Goal: Information Seeking & Learning: Learn about a topic

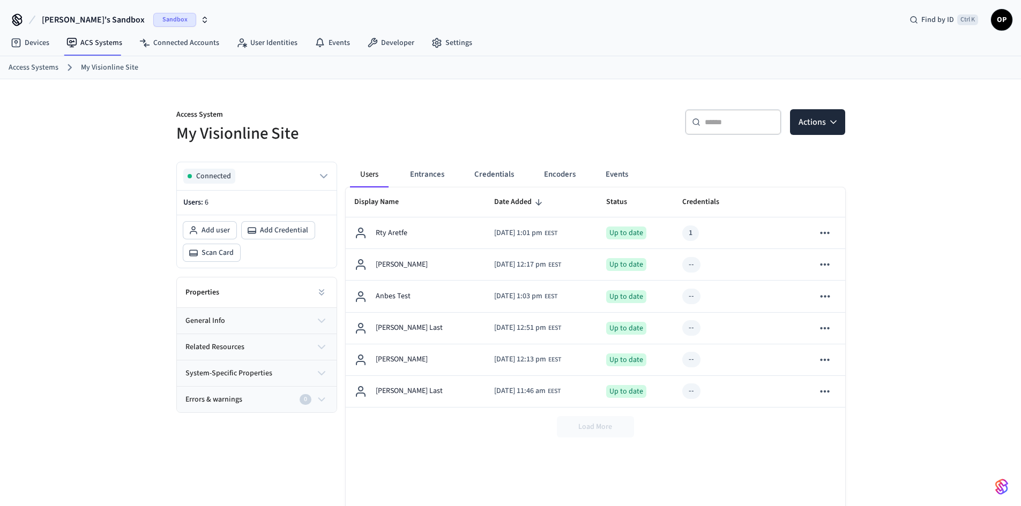
click at [83, 15] on span "Igor's Sandbox" at bounding box center [93, 19] width 103 height 13
click at [46, 86] on div "test salto Production" at bounding box center [86, 90] width 147 height 14
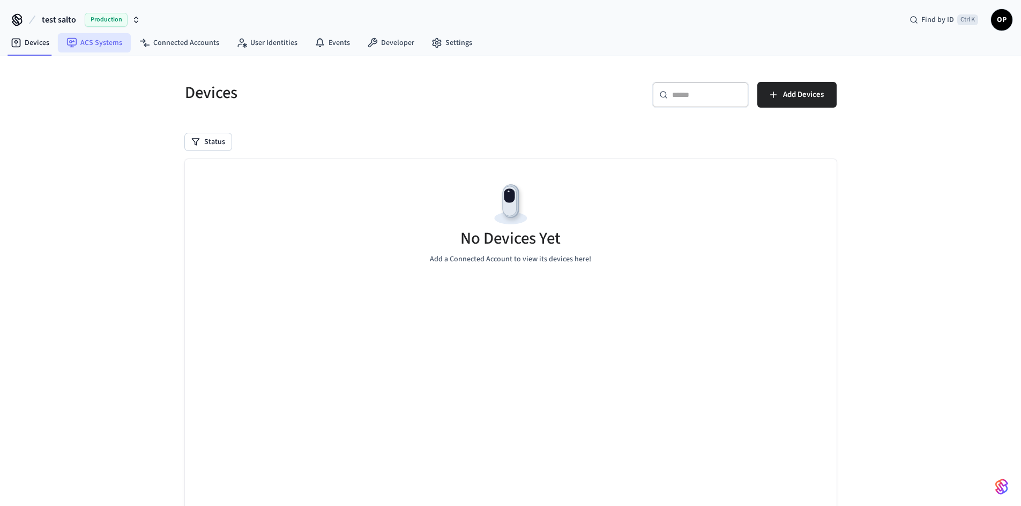
click at [101, 44] on link "ACS Systems" at bounding box center [94, 42] width 73 height 19
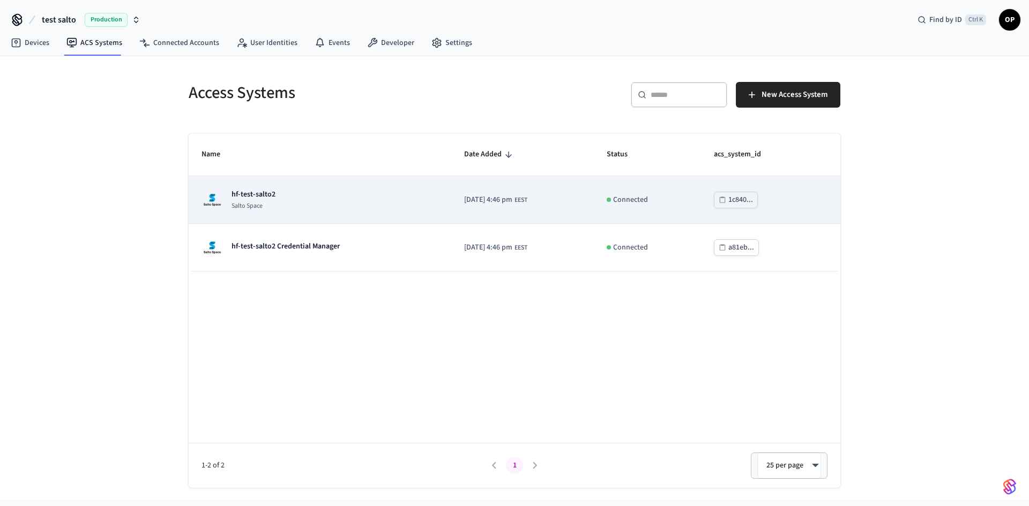
click at [275, 196] on div "hf-test-salto2 Salto Space" at bounding box center [319, 199] width 237 height 21
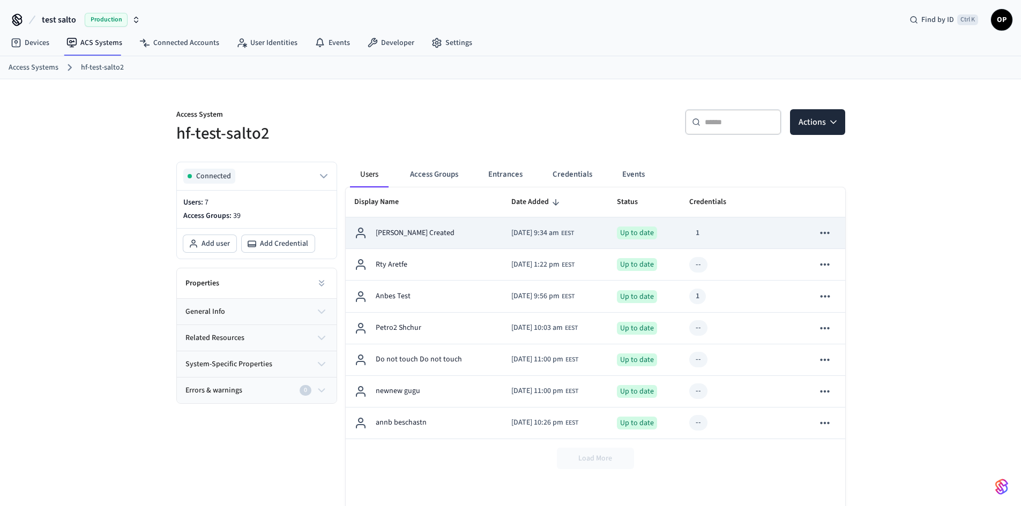
click at [416, 227] on div "[PERSON_NAME] Created" at bounding box center [424, 233] width 140 height 13
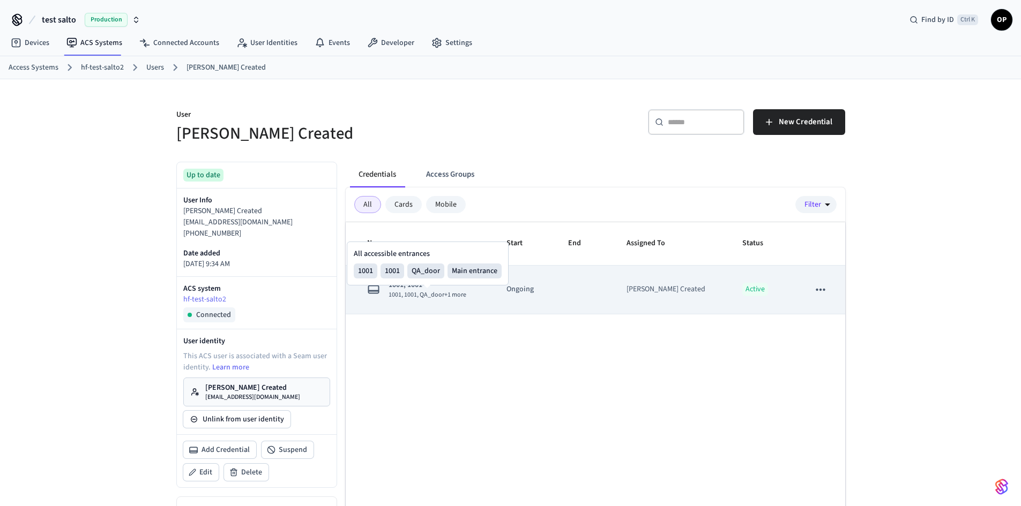
click at [412, 287] on span "1001, 1001" at bounding box center [427, 285] width 78 height 11
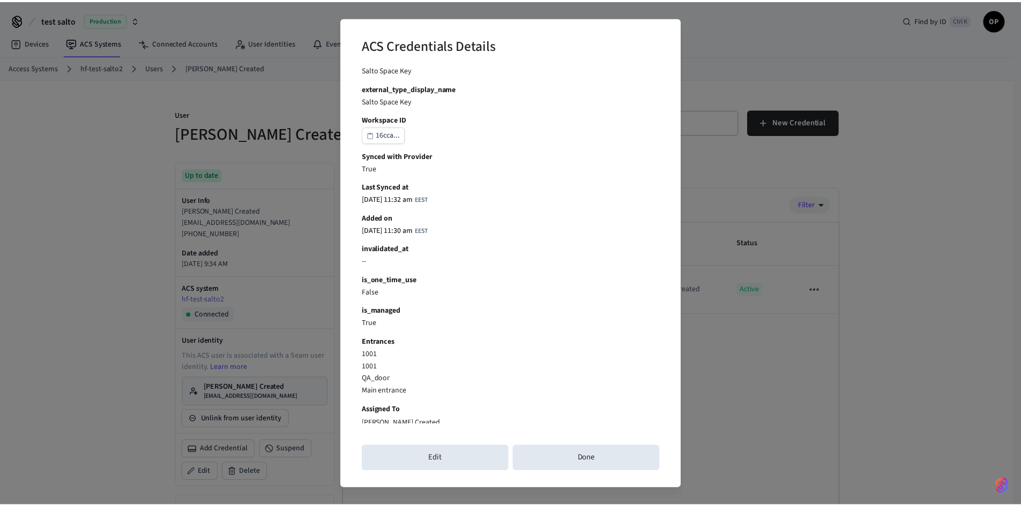
scroll to position [360, 0]
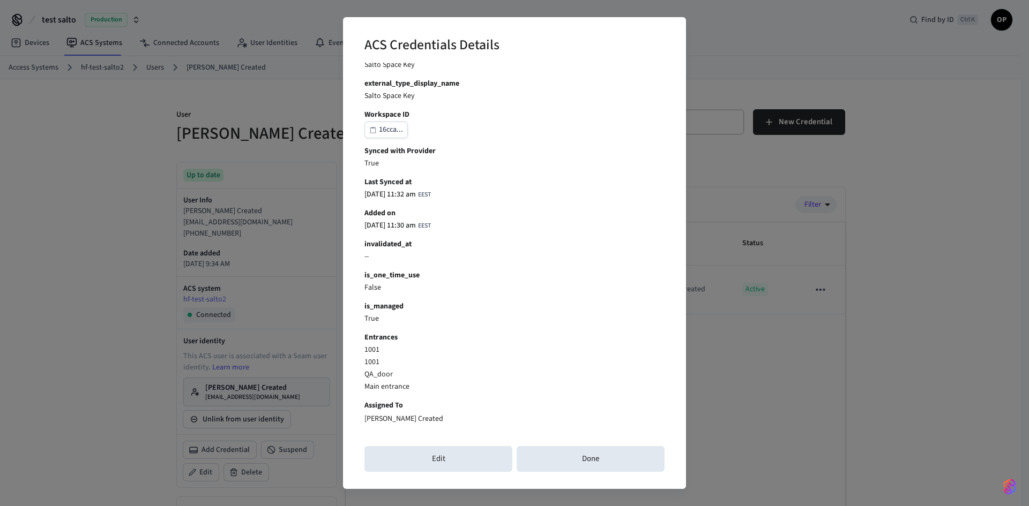
click at [767, 394] on div "ACS Credentials Details This credential is out of date with the provider and mu…" at bounding box center [514, 253] width 1029 height 506
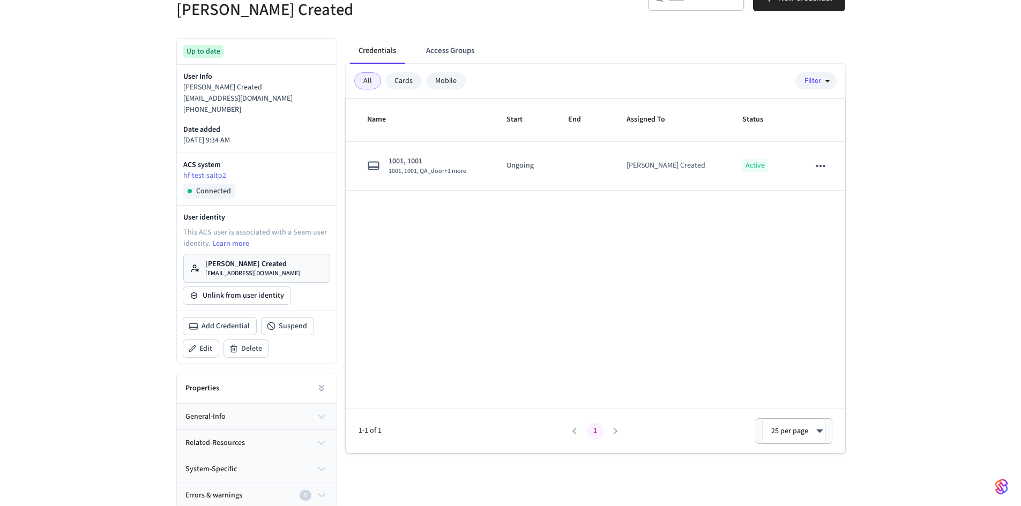
scroll to position [126, 0]
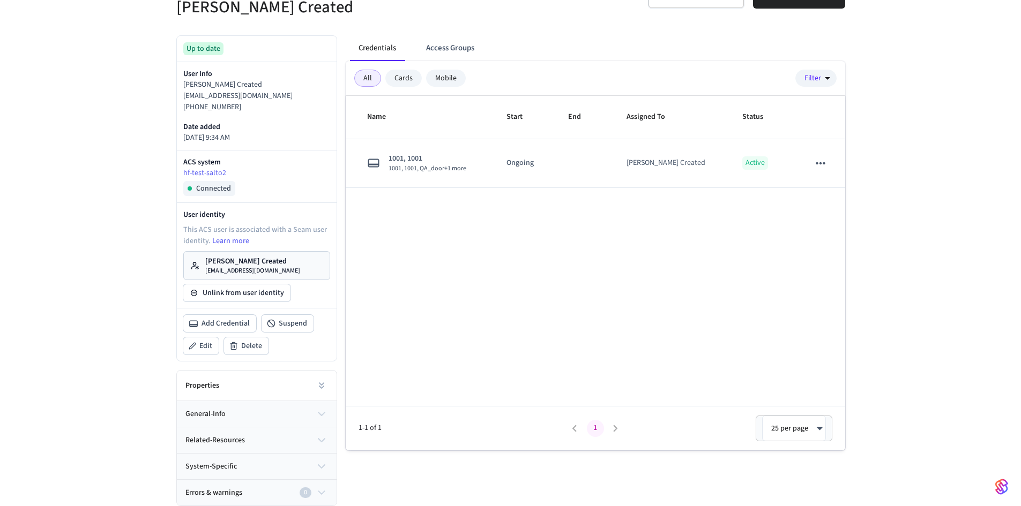
click at [267, 413] on button "general-info" at bounding box center [257, 414] width 160 height 26
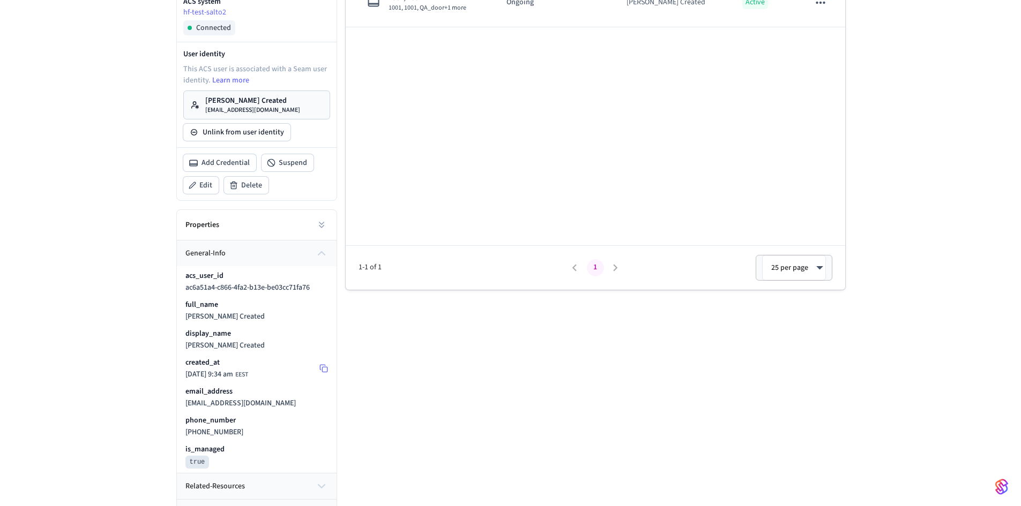
scroll to position [333, 0]
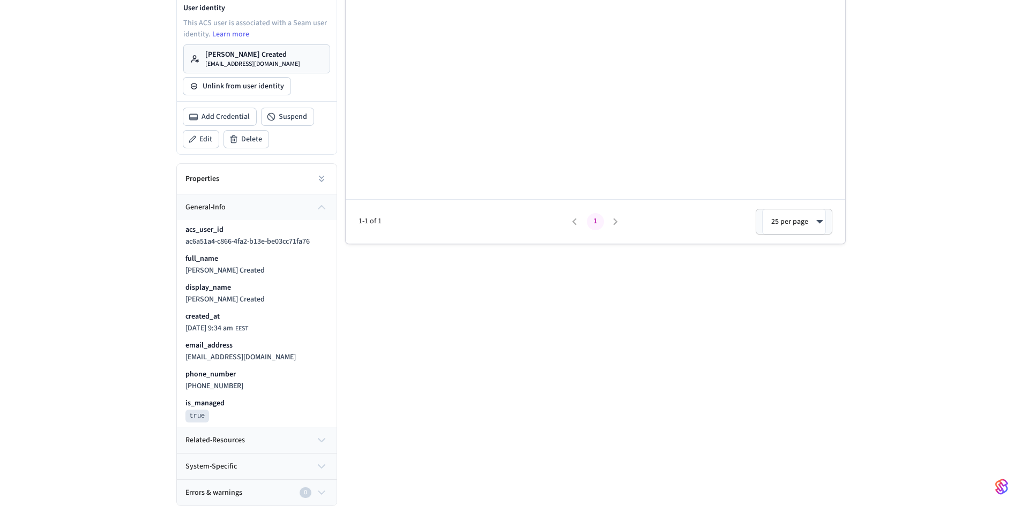
click at [233, 432] on button "related-resources" at bounding box center [257, 441] width 160 height 26
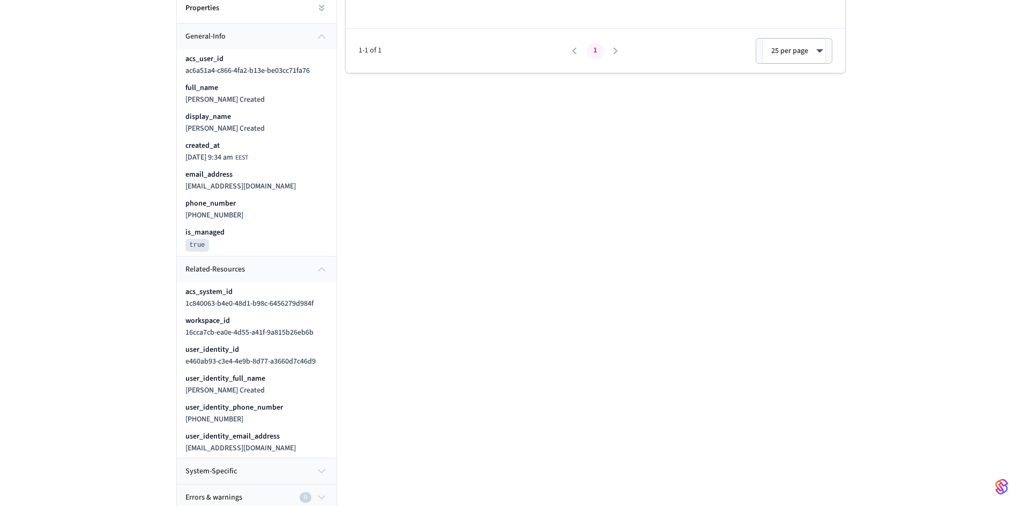
scroll to position [509, 0]
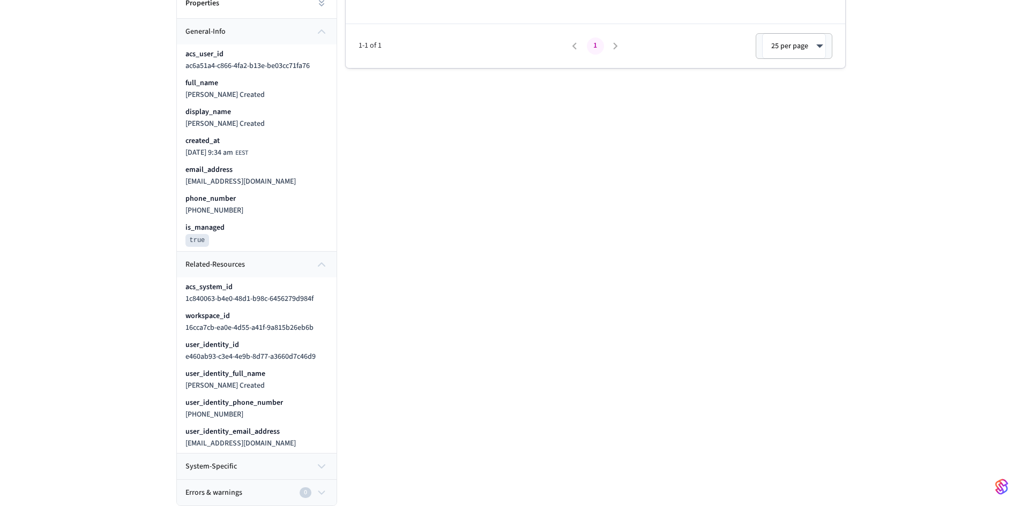
click at [222, 467] on span "system-specific" at bounding box center [210, 466] width 51 height 11
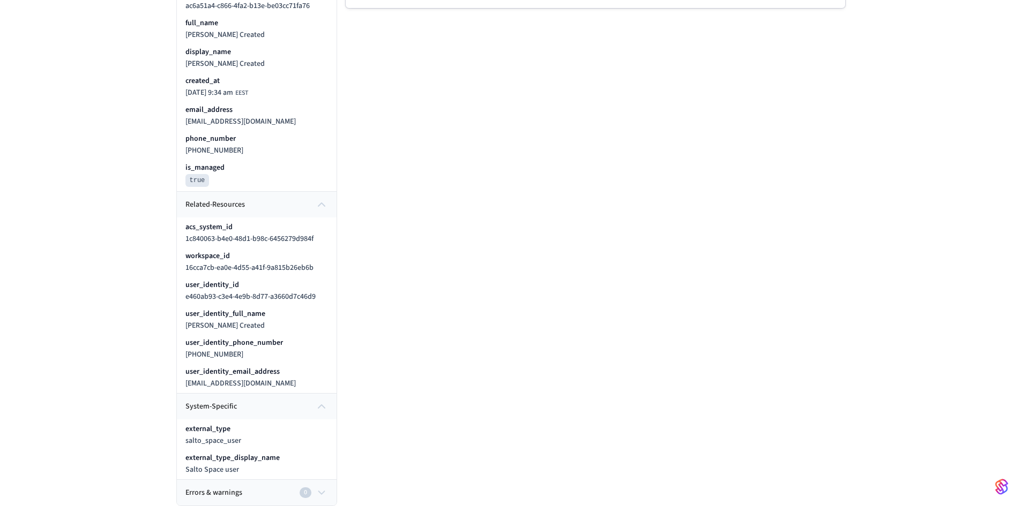
click at [240, 498] on span "Errors & warnings" at bounding box center [213, 493] width 57 height 11
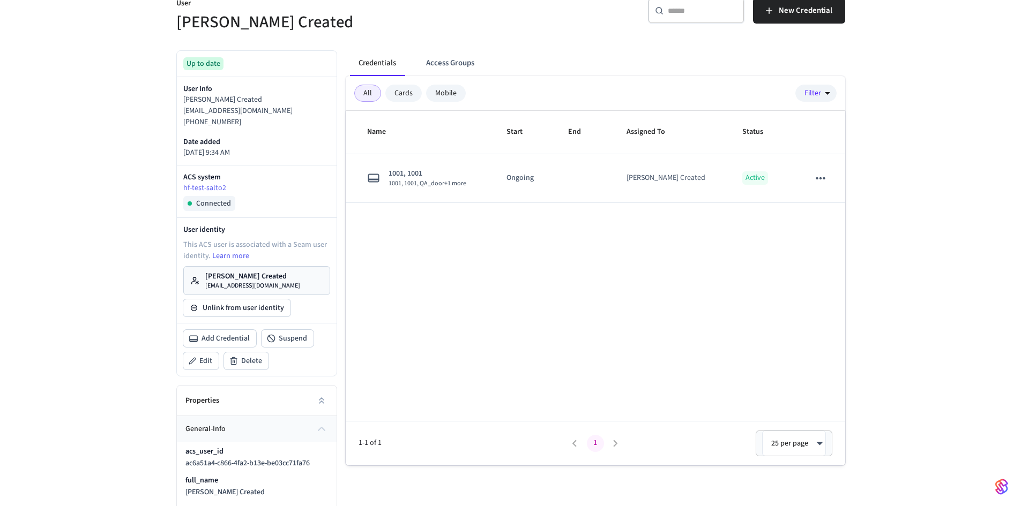
scroll to position [0, 0]
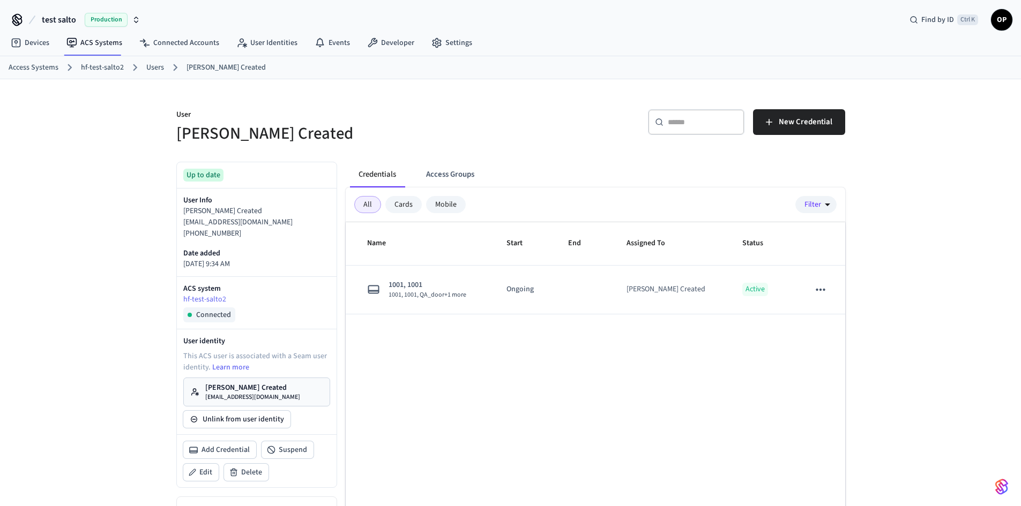
click at [663, 125] on icon at bounding box center [659, 122] width 9 height 9
click at [535, 106] on div "​ ​ New Credential" at bounding box center [674, 120] width 341 height 48
click at [444, 43] on link "Settings" at bounding box center [452, 42] width 58 height 19
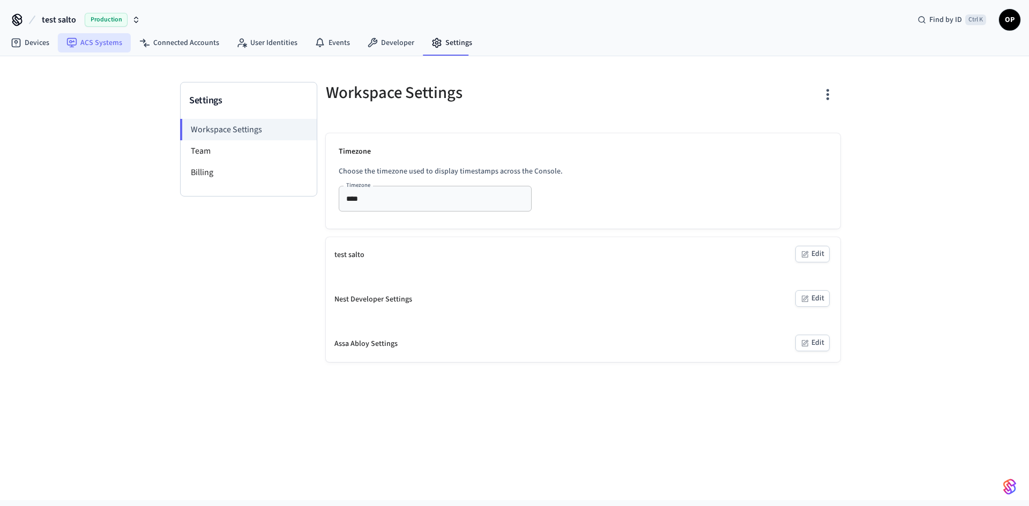
click at [94, 41] on link "ACS Systems" at bounding box center [94, 42] width 73 height 19
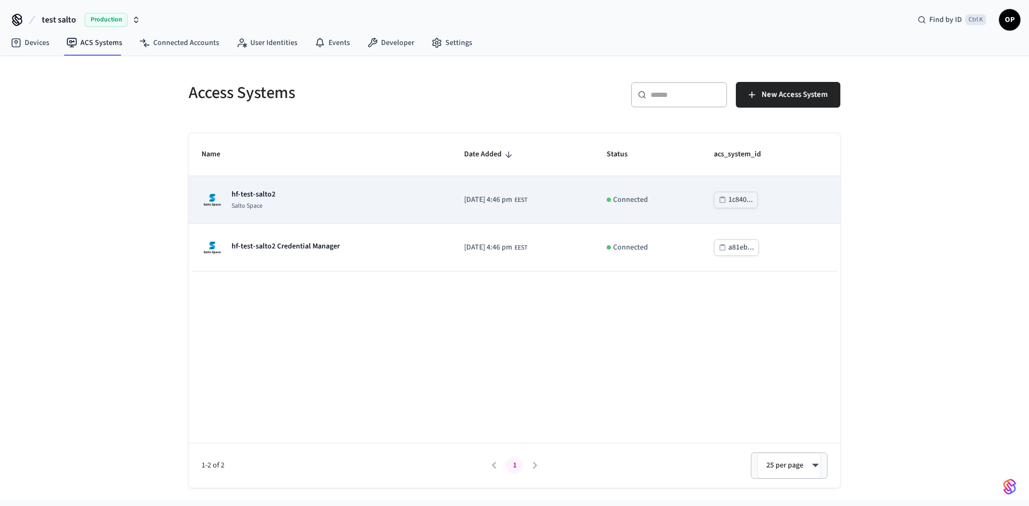
click at [267, 196] on p "hf-test-salto2" at bounding box center [253, 194] width 44 height 11
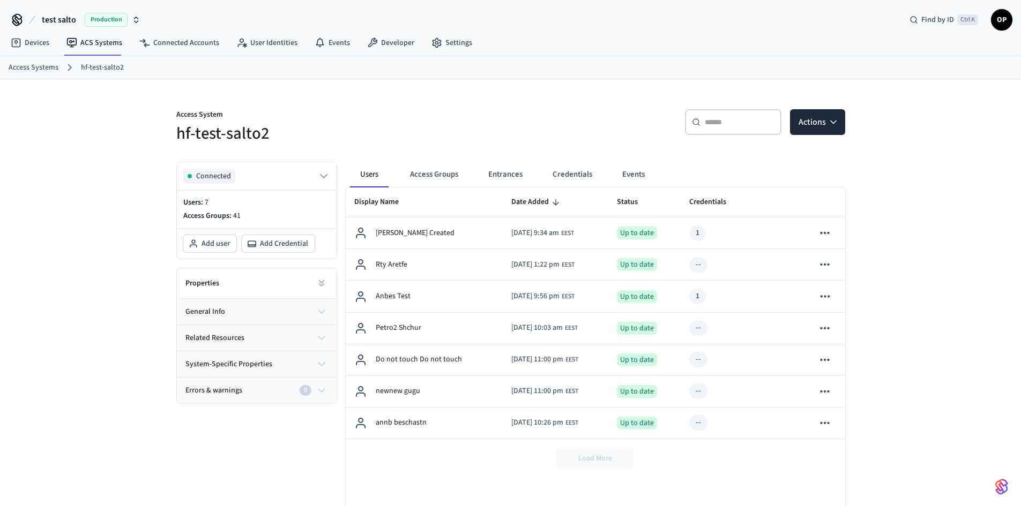
click at [700, 119] on icon at bounding box center [696, 122] width 9 height 9
click at [561, 144] on div "​ ​ Actions" at bounding box center [681, 126] width 328 height 34
click at [186, 214] on p "Access Groups: 41" at bounding box center [256, 216] width 147 height 11
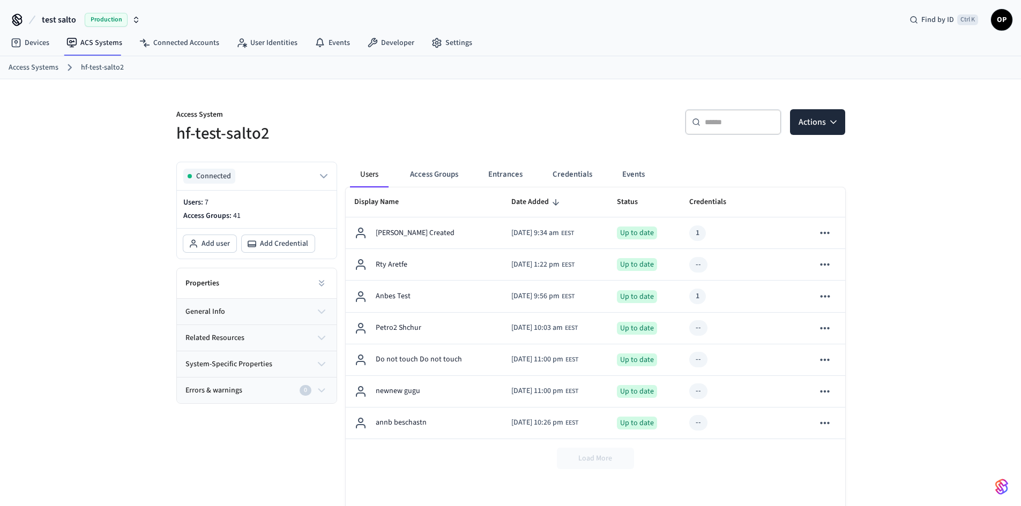
click at [187, 204] on p "Users: 7" at bounding box center [256, 202] width 147 height 11
click at [185, 220] on p "Access Groups: 41" at bounding box center [256, 216] width 147 height 11
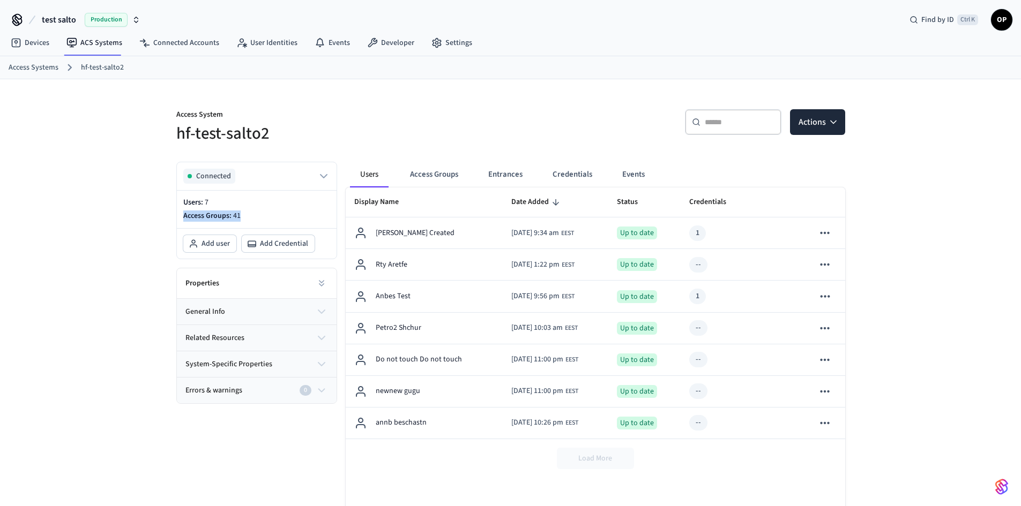
click at [185, 220] on p "Access Groups: 41" at bounding box center [256, 216] width 147 height 11
click at [115, 214] on div "Access System hf-test-salto2 ​ ​ Actions Connected Users: 7 Access Groups: 41 A…" at bounding box center [510, 324] width 1021 height 491
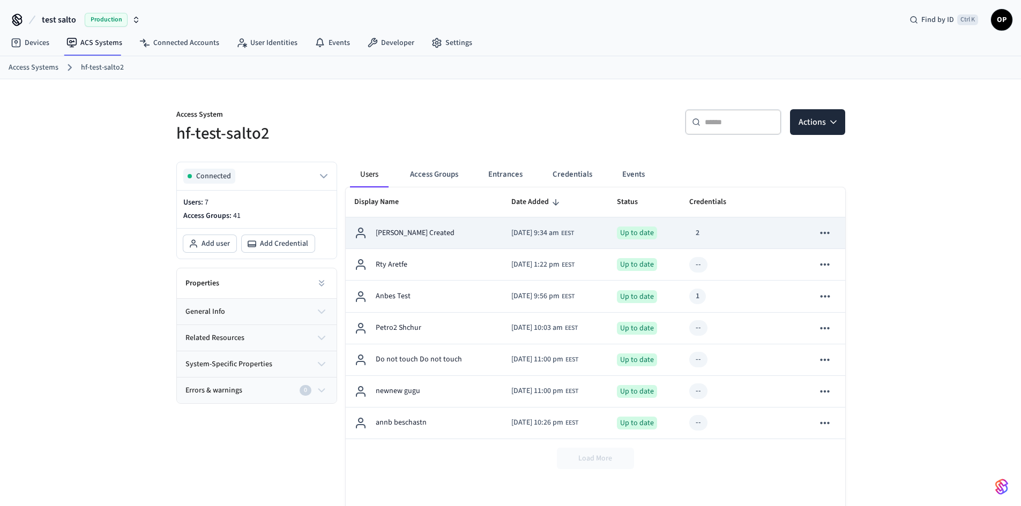
click at [574, 231] on span "EEST" at bounding box center [567, 234] width 13 height 10
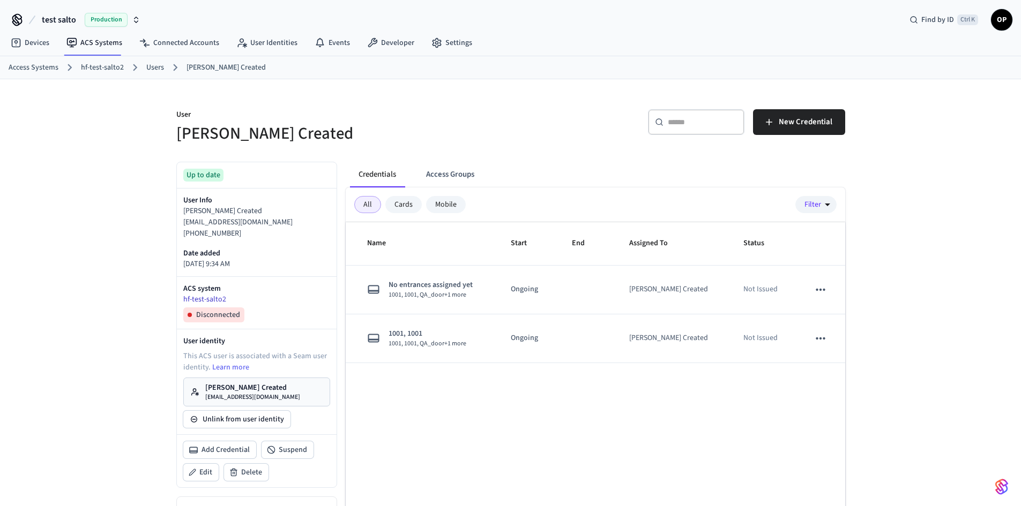
click at [209, 298] on link "hf-test-salto2" at bounding box center [256, 299] width 147 height 11
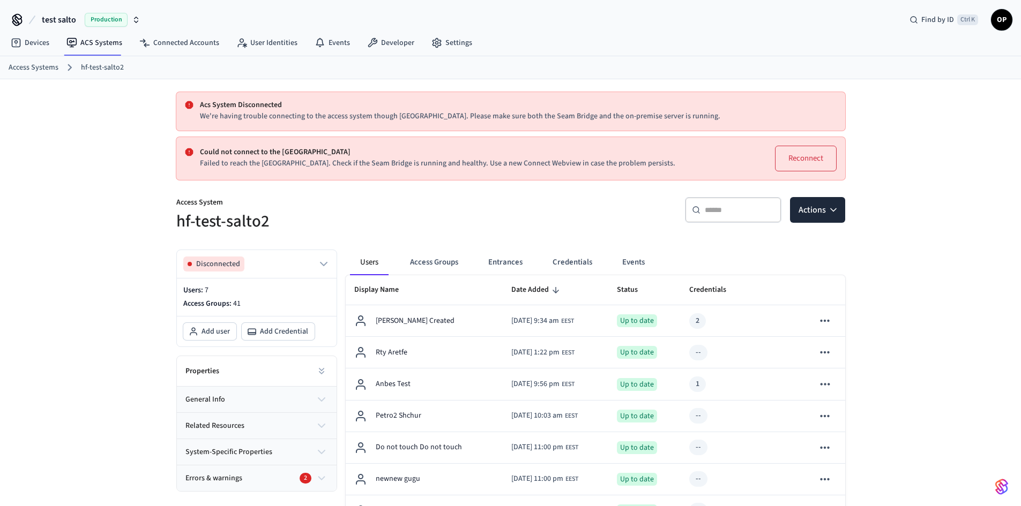
click at [819, 154] on button "Reconnect" at bounding box center [806, 159] width 62 height 26
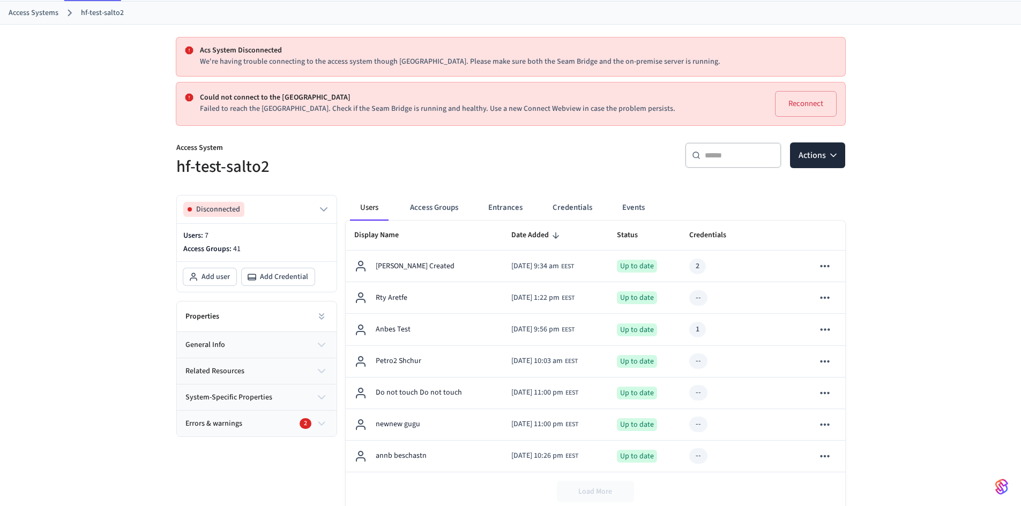
scroll to position [152, 0]
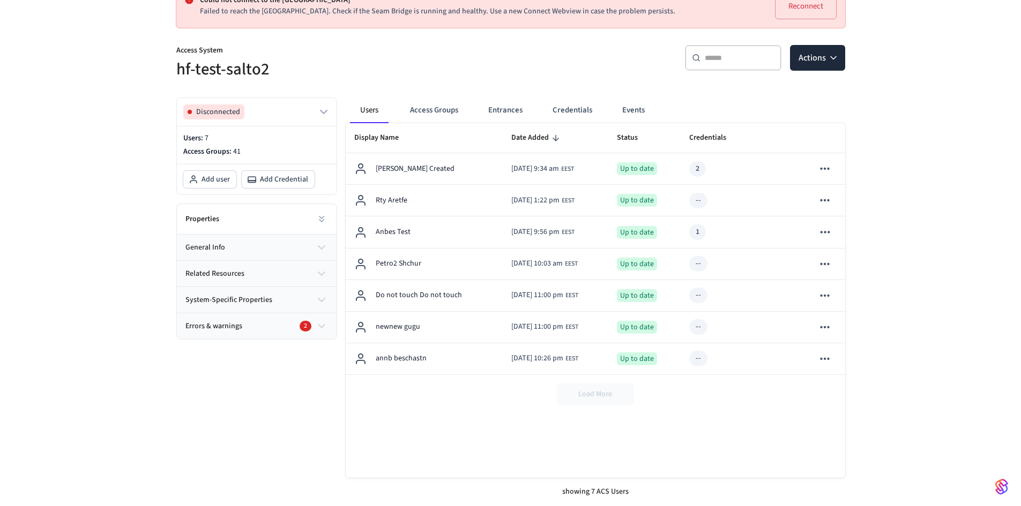
click at [267, 327] on div "Errors & warnings 2" at bounding box center [250, 326] width 131 height 11
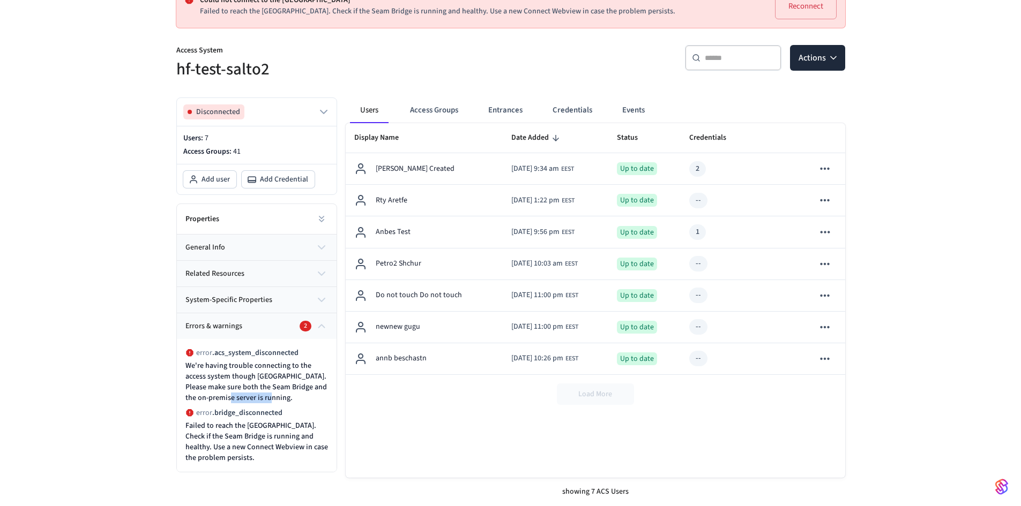
drag, startPoint x: 225, startPoint y: 397, endPoint x: 295, endPoint y: 401, distance: 69.8
click at [295, 401] on p "We're having trouble connecting to the access system though [GEOGRAPHIC_DATA]. …" at bounding box center [256, 382] width 143 height 43
click at [301, 399] on p "We're having trouble connecting to the access system though [GEOGRAPHIC_DATA]. …" at bounding box center [256, 382] width 143 height 43
click at [283, 438] on p "Failed to reach the [GEOGRAPHIC_DATA]. Check if the Seam Bridge is running and …" at bounding box center [256, 442] width 143 height 43
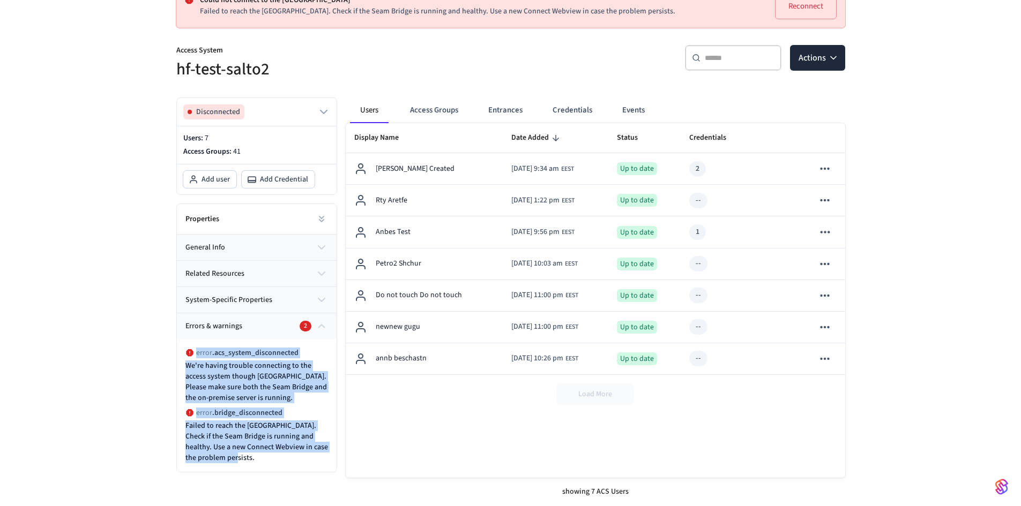
drag, startPoint x: 267, startPoint y: 456, endPoint x: 181, endPoint y: 357, distance: 131.4
click at [181, 357] on div "error . acs_system_disconnected We're having trouble connecting to the access s…" at bounding box center [257, 405] width 160 height 133
click at [285, 327] on div "Errors & warnings 2" at bounding box center [250, 326] width 131 height 11
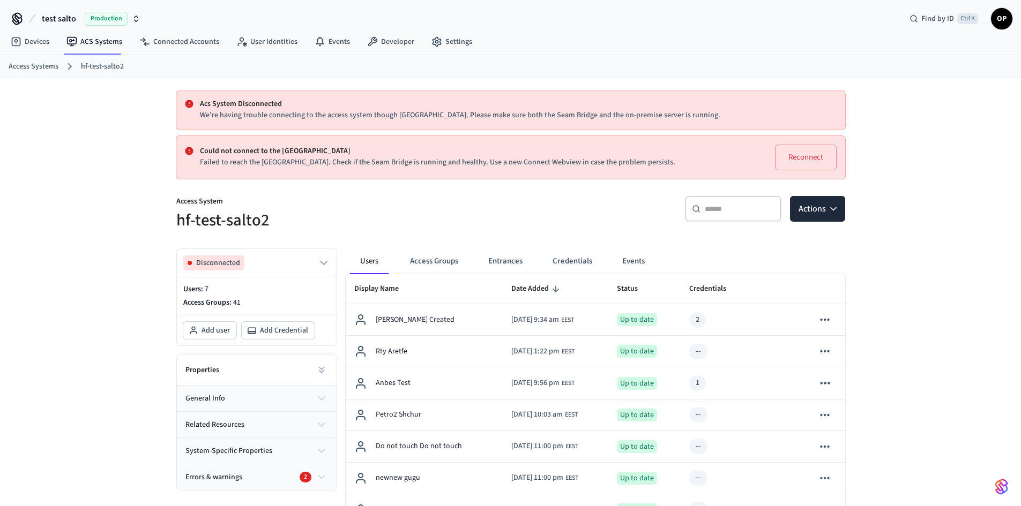
scroll to position [0, 0]
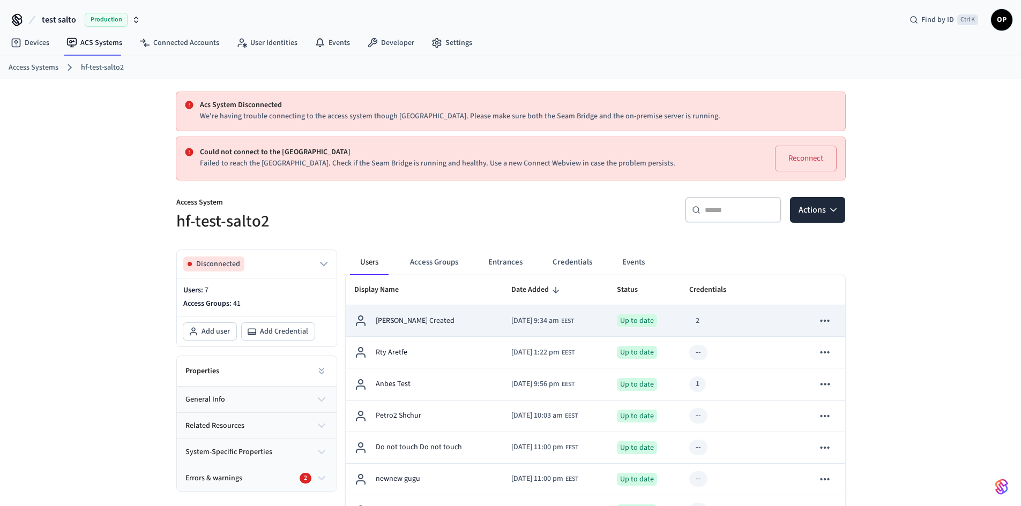
click at [529, 320] on span "[DATE] 9:34 am" at bounding box center [535, 321] width 48 height 11
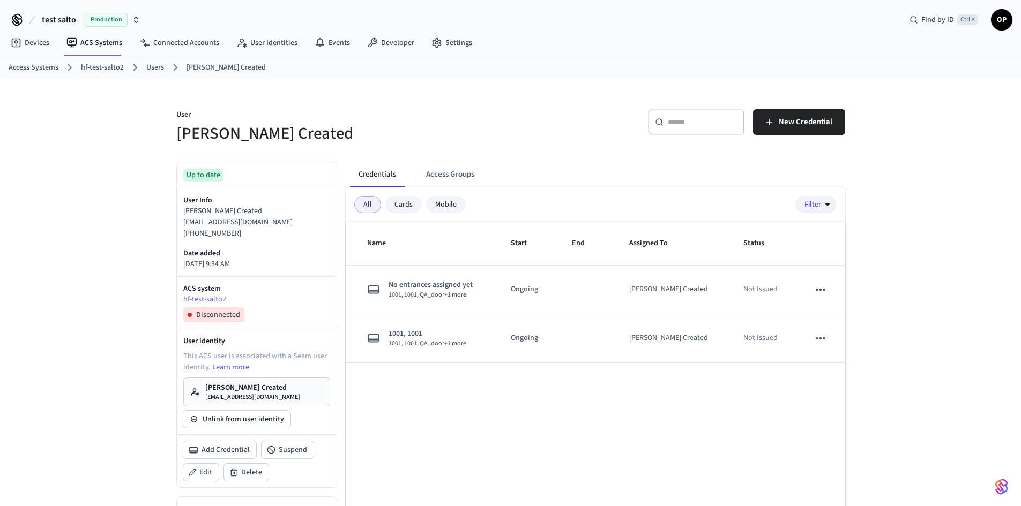
click at [441, 208] on div "Mobile" at bounding box center [446, 204] width 40 height 17
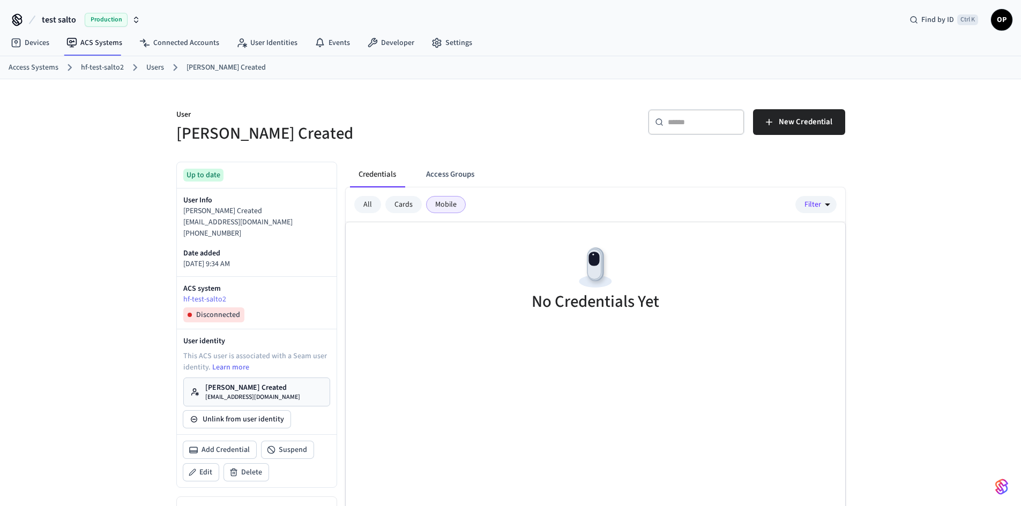
click at [406, 204] on div "Cards" at bounding box center [403, 204] width 36 height 17
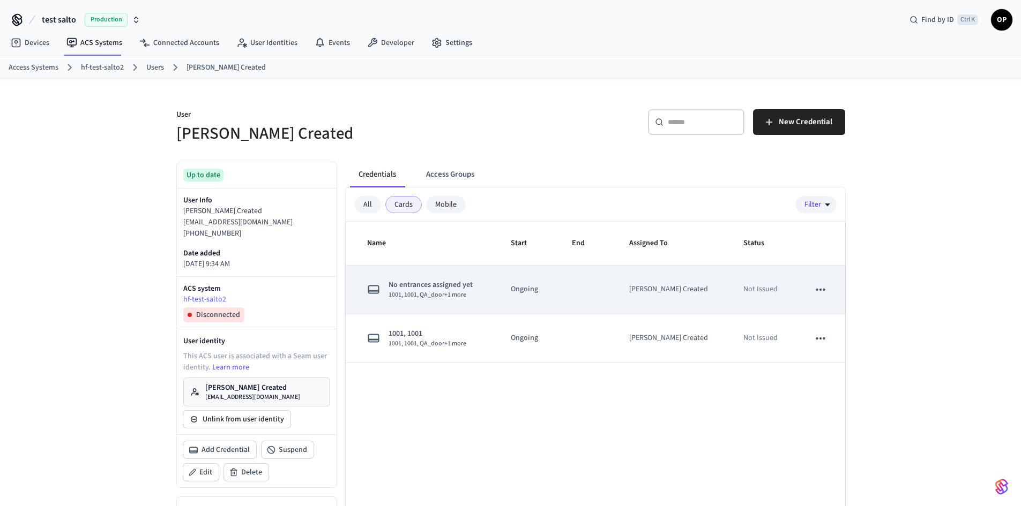
click at [498, 288] on td "No entrances assigned yet 1001, 1001, QA_door +1 more" at bounding box center [422, 290] width 153 height 49
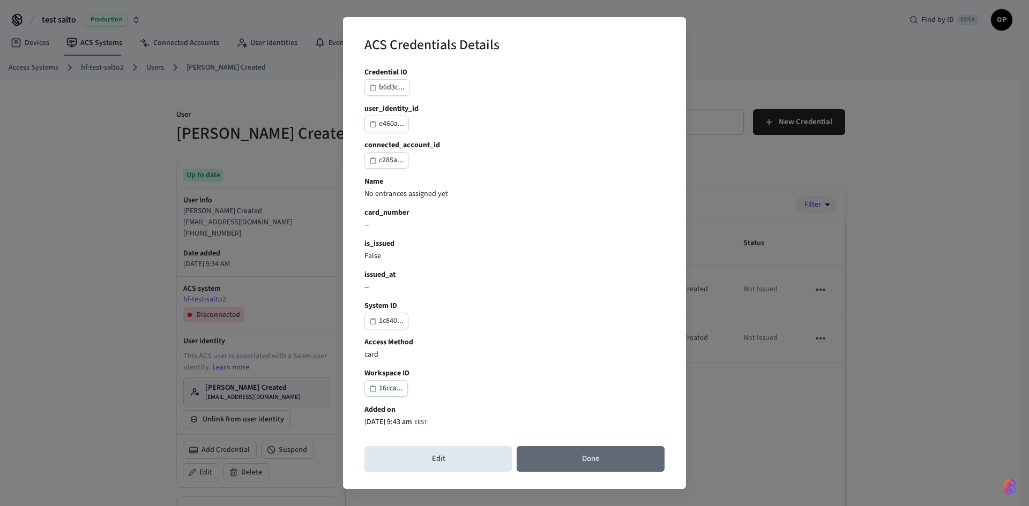
click at [608, 464] on button "Done" at bounding box center [590, 459] width 148 height 26
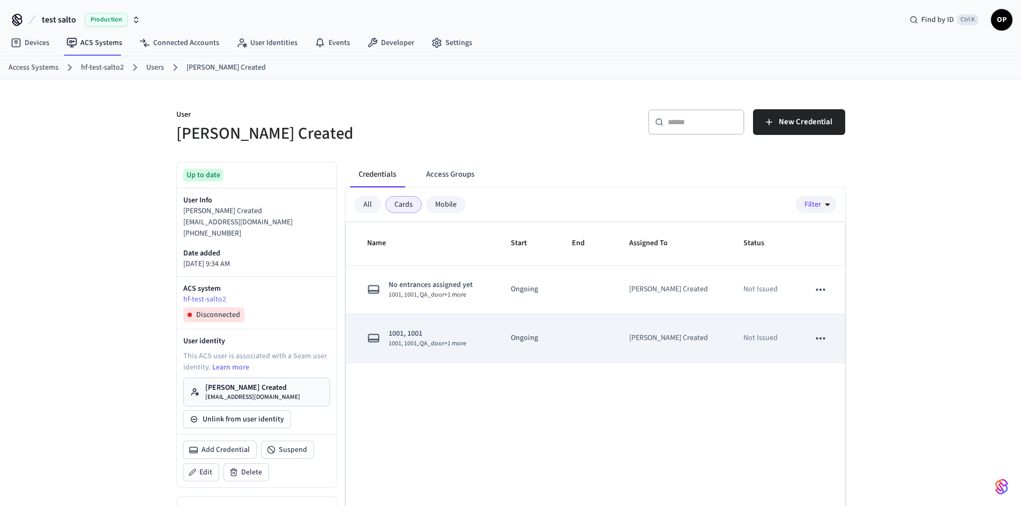
click at [510, 336] on td "Ongoing" at bounding box center [528, 339] width 61 height 49
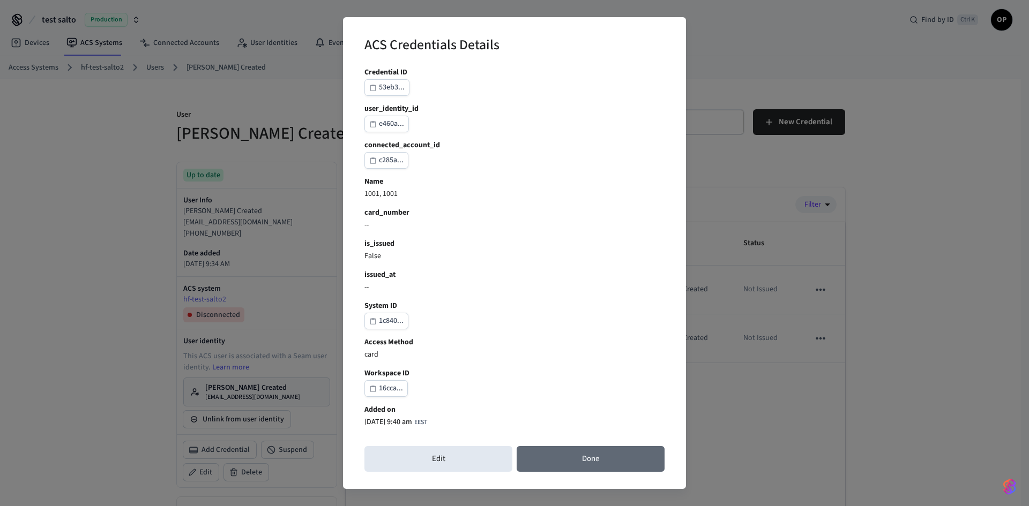
click at [560, 460] on button "Done" at bounding box center [590, 459] width 148 height 26
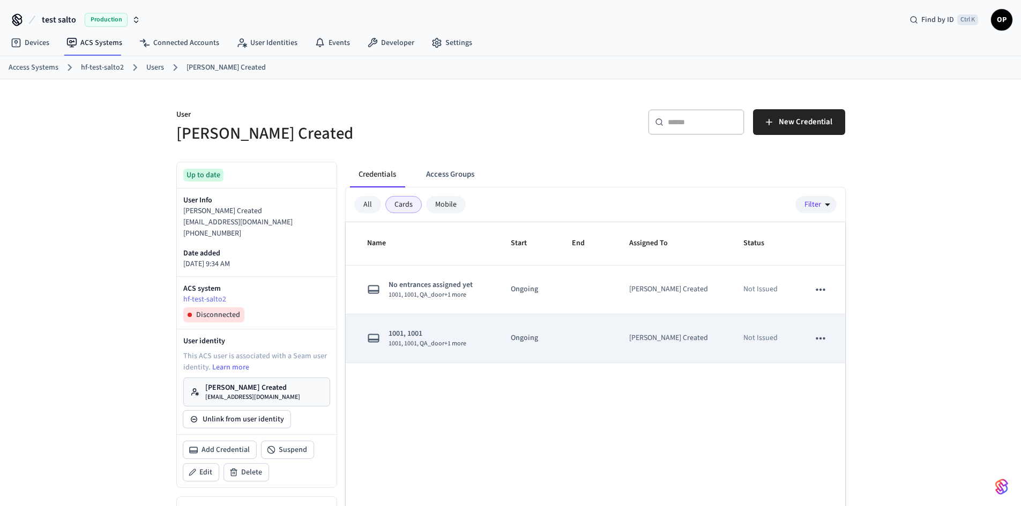
click at [529, 349] on td "Ongoing" at bounding box center [528, 339] width 61 height 49
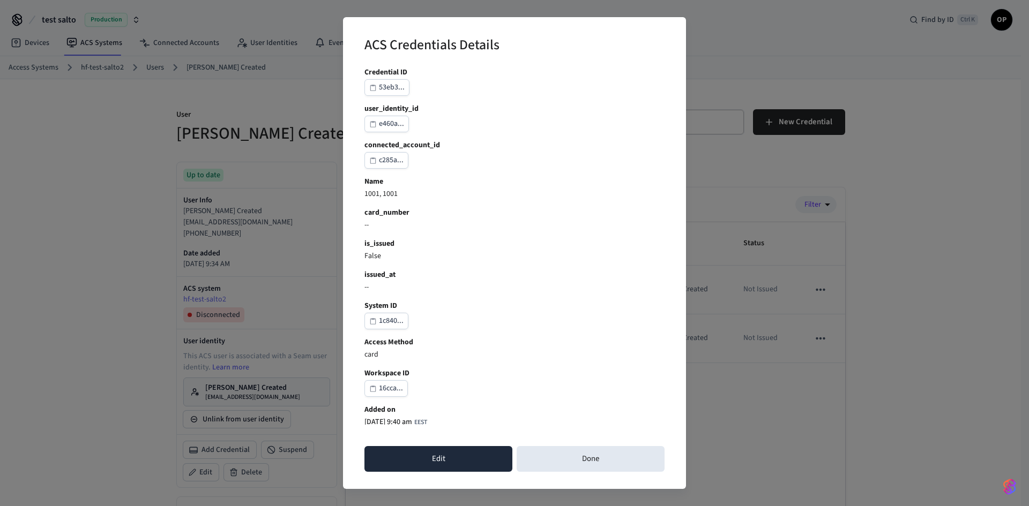
click at [458, 465] on button "Edit" at bounding box center [438, 459] width 148 height 26
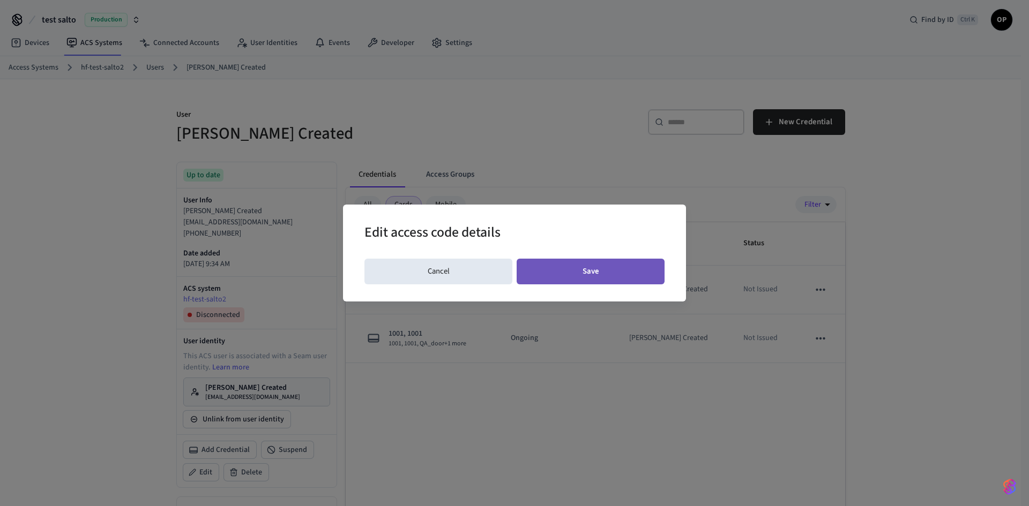
click at [603, 275] on button "Save" at bounding box center [590, 272] width 148 height 26
click at [597, 270] on button "Save" at bounding box center [590, 272] width 148 height 26
click at [527, 353] on div "Edit access code details Cancel Save" at bounding box center [514, 253] width 1029 height 506
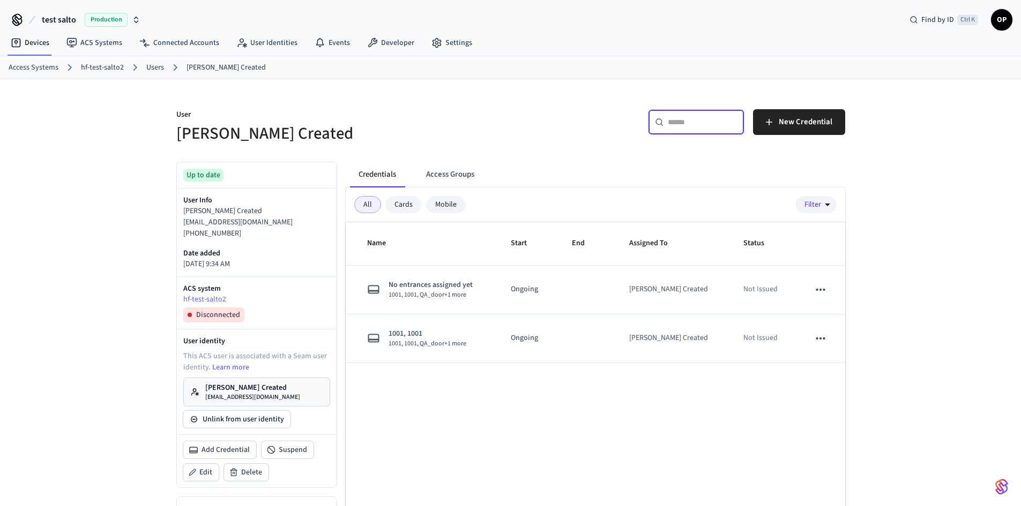
click at [712, 124] on input "text" at bounding box center [703, 122] width 70 height 11
click at [985, 130] on div "User Jon Created ​ ​ New Credential Up to date User Info Jon Created fdeed@gmai…" at bounding box center [510, 355] width 1021 height 553
click at [945, 16] on span "Find by ID" at bounding box center [937, 19] width 33 height 11
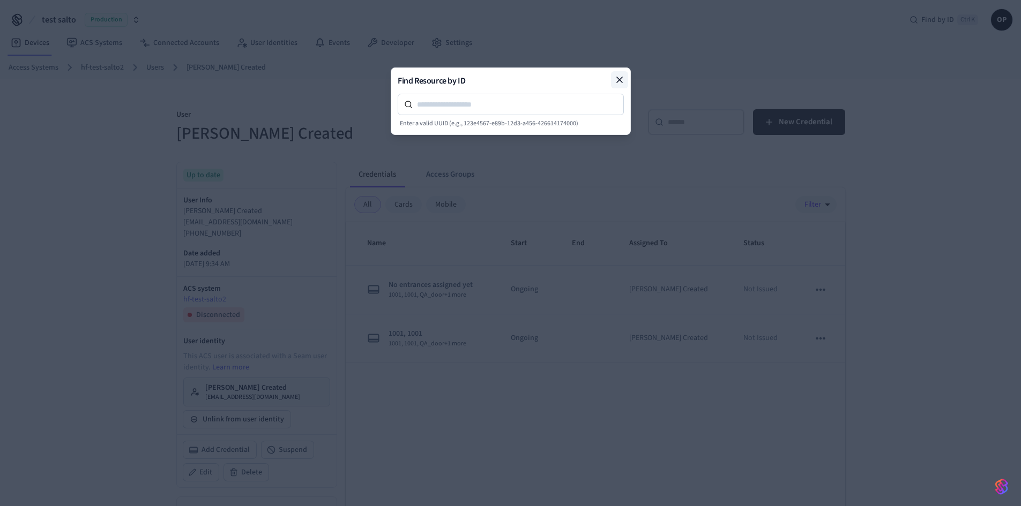
click at [624, 76] on icon at bounding box center [619, 79] width 11 height 11
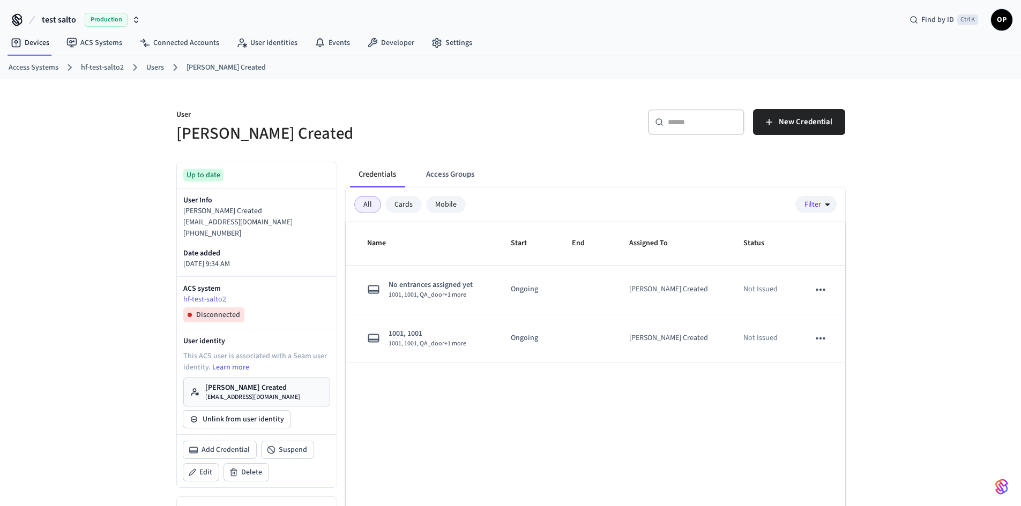
click at [1002, 21] on span "OP" at bounding box center [1001, 19] width 19 height 19
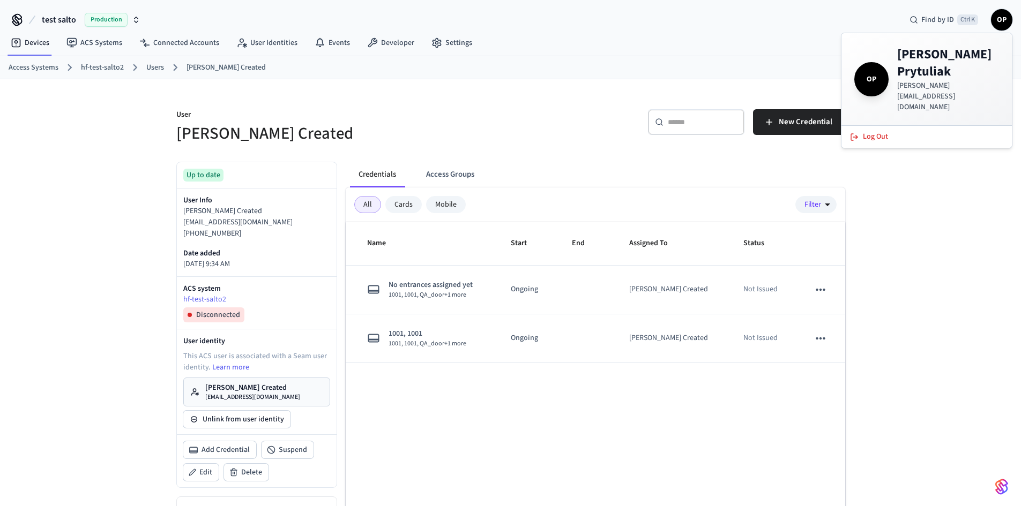
click at [1002, 21] on span "OP" at bounding box center [1001, 19] width 19 height 19
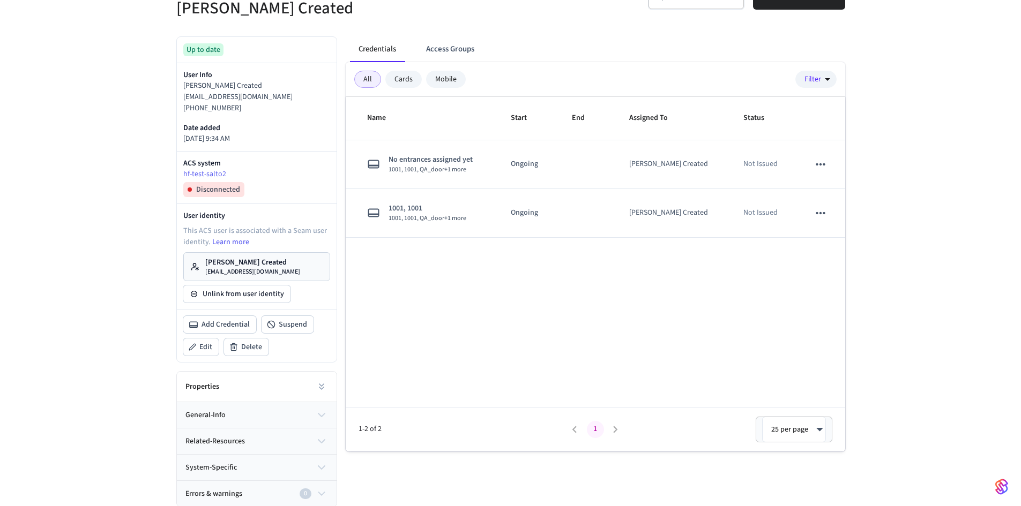
scroll to position [126, 0]
click at [242, 242] on link "Learn more" at bounding box center [230, 241] width 37 height 11
click at [243, 267] on p "[EMAIL_ADDRESS][DOMAIN_NAME]" at bounding box center [252, 271] width 95 height 9
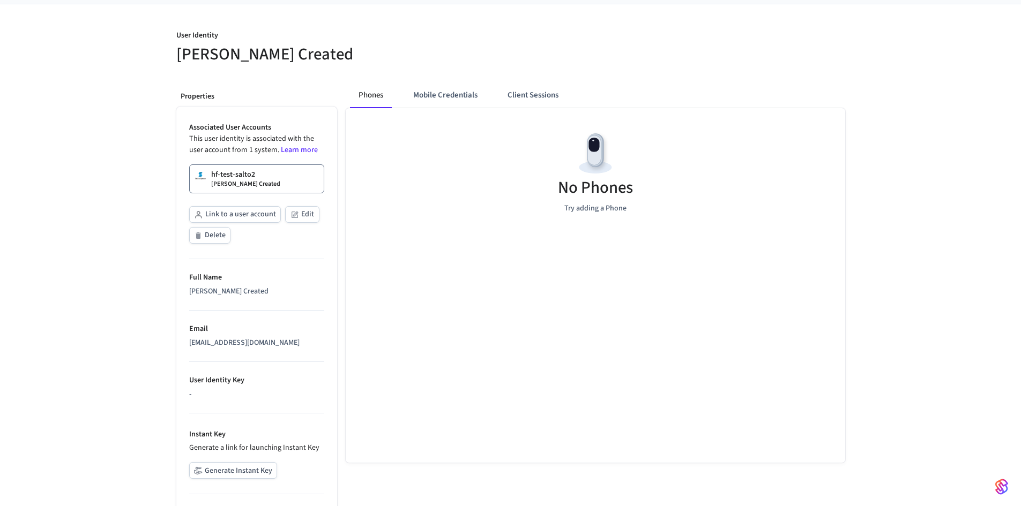
scroll to position [152, 0]
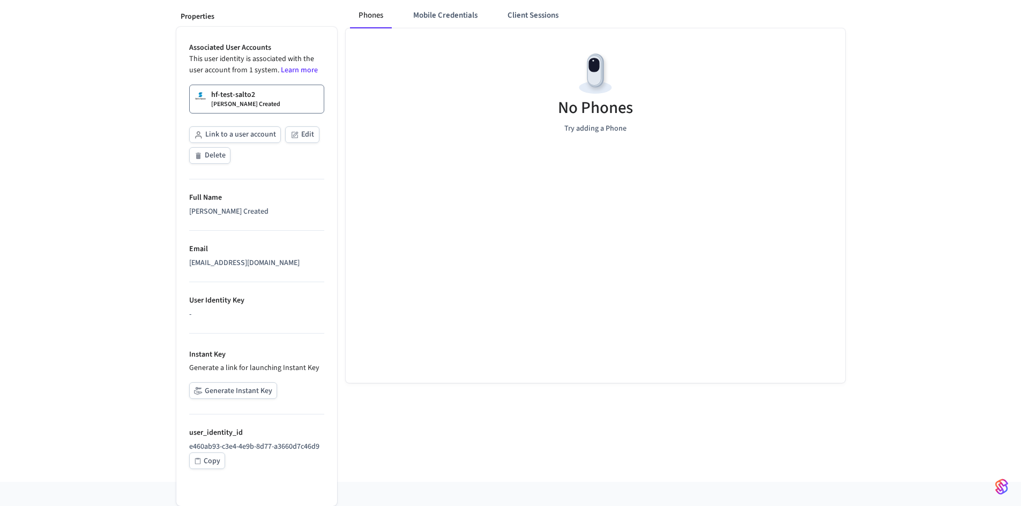
click at [222, 263] on div "[EMAIL_ADDRESS][DOMAIN_NAME]" at bounding box center [256, 263] width 135 height 11
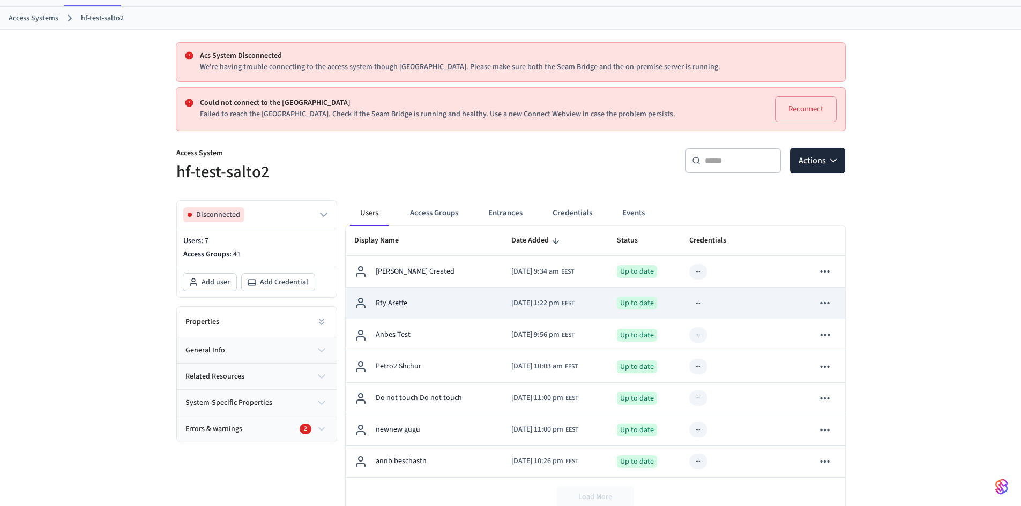
scroll to position [107, 0]
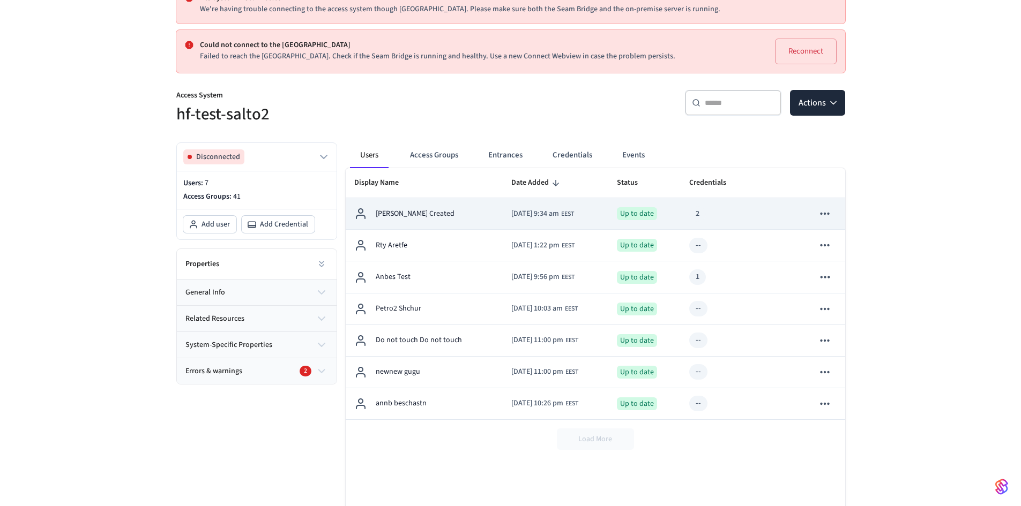
click at [503, 215] on td "2025/10/06 at 9:34 am EEST" at bounding box center [556, 214] width 106 height 32
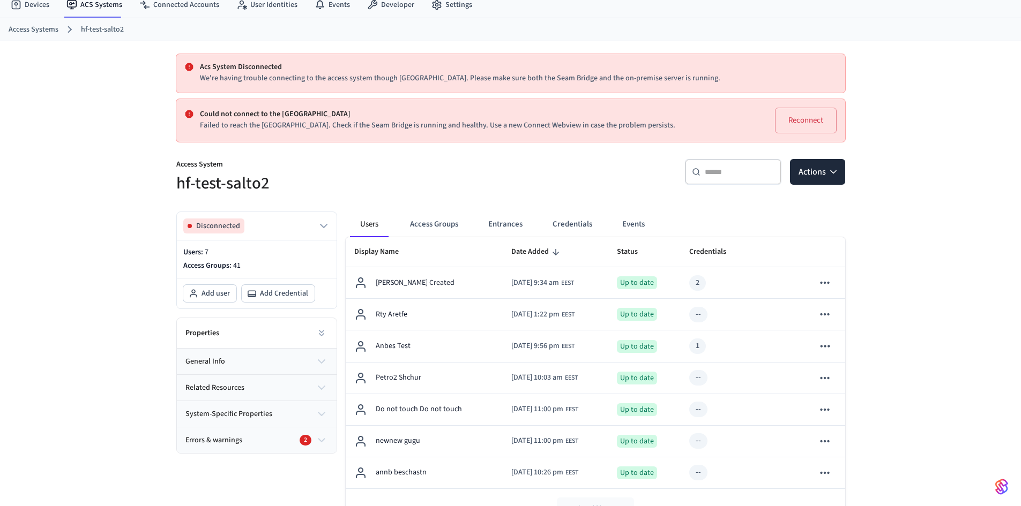
scroll to position [54, 0]
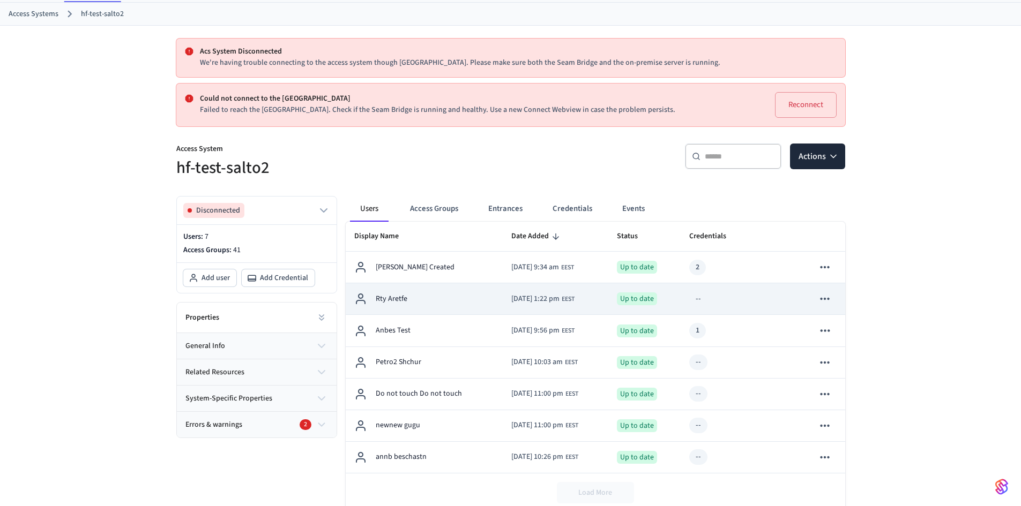
click at [453, 296] on div "Rty Aretfe" at bounding box center [424, 299] width 140 height 13
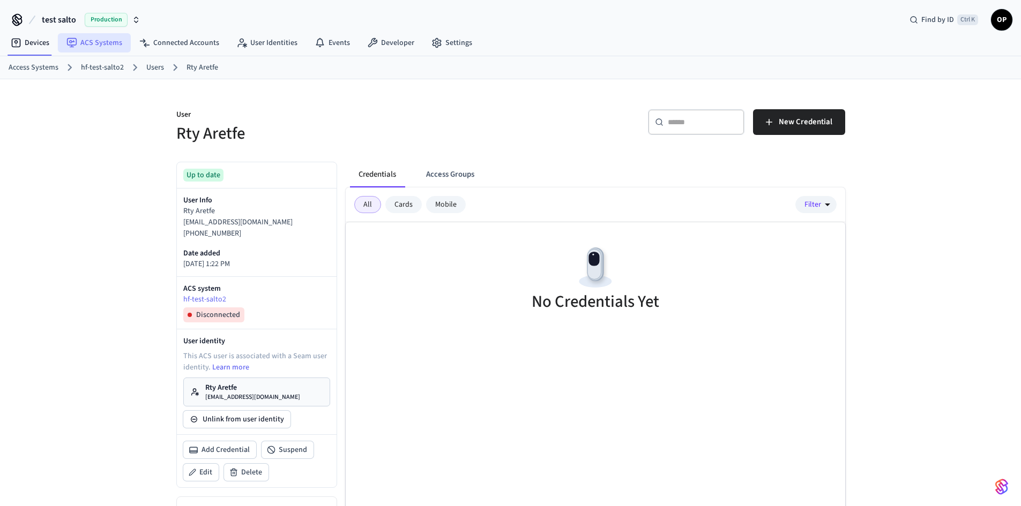
click at [93, 42] on link "ACS Systems" at bounding box center [94, 42] width 73 height 19
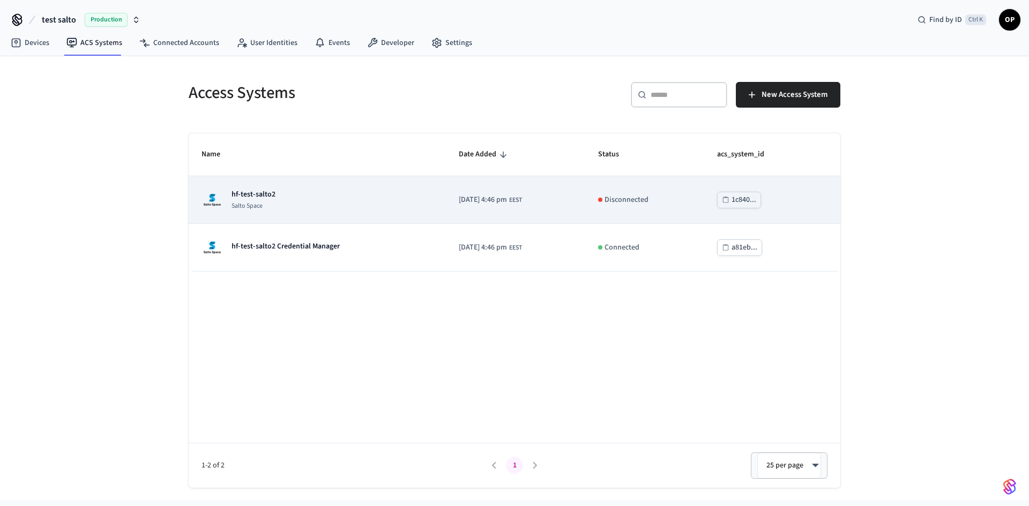
click at [240, 188] on td "hf-test-salto2 Salto Space" at bounding box center [317, 200] width 257 height 48
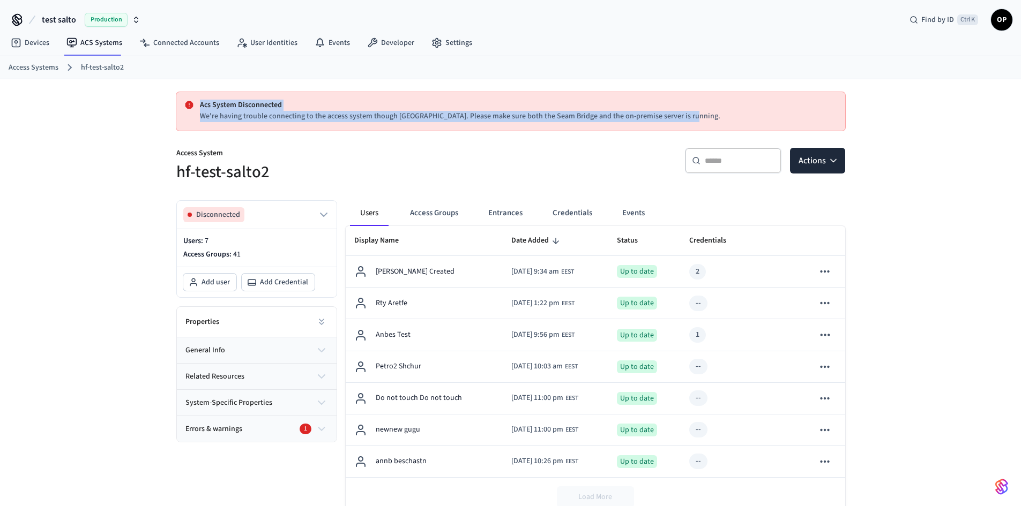
drag, startPoint x: 200, startPoint y: 102, endPoint x: 702, endPoint y: 132, distance: 502.9
click at [702, 132] on div "Acs System Disconnected We're having trouble connecting to the access system th…" at bounding box center [510, 120] width 669 height 56
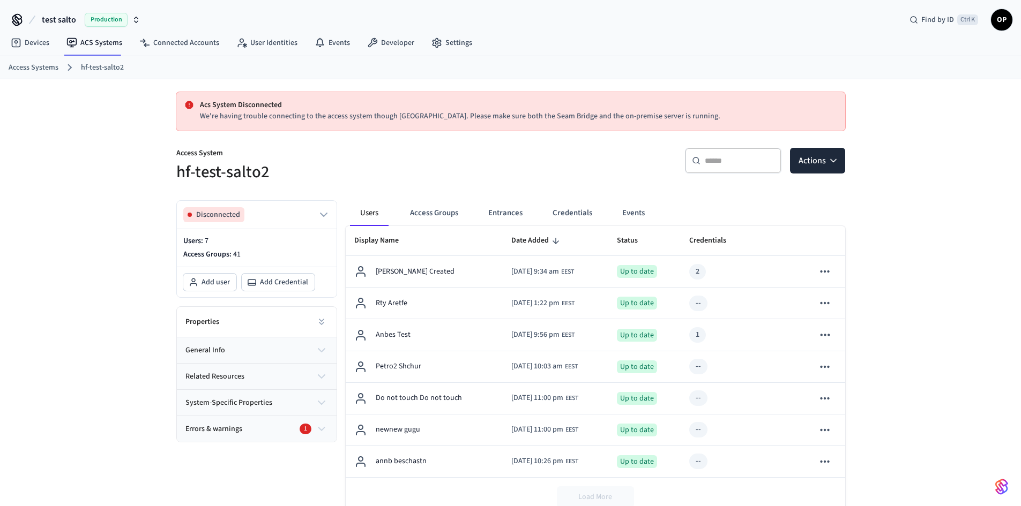
click at [560, 158] on div "​ ​ Actions" at bounding box center [681, 165] width 328 height 34
click at [215, 429] on span "Errors & warnings" at bounding box center [213, 429] width 57 height 11
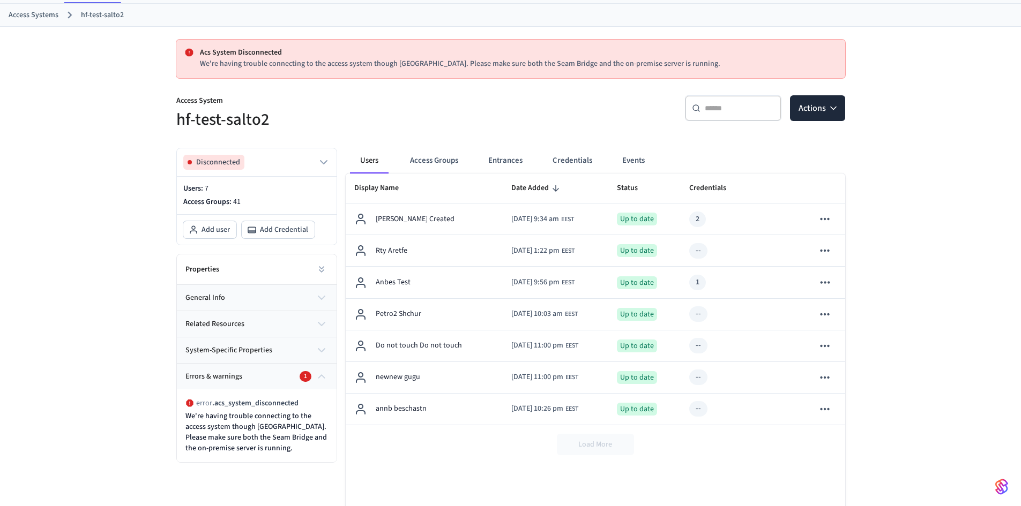
scroll to position [103, 0]
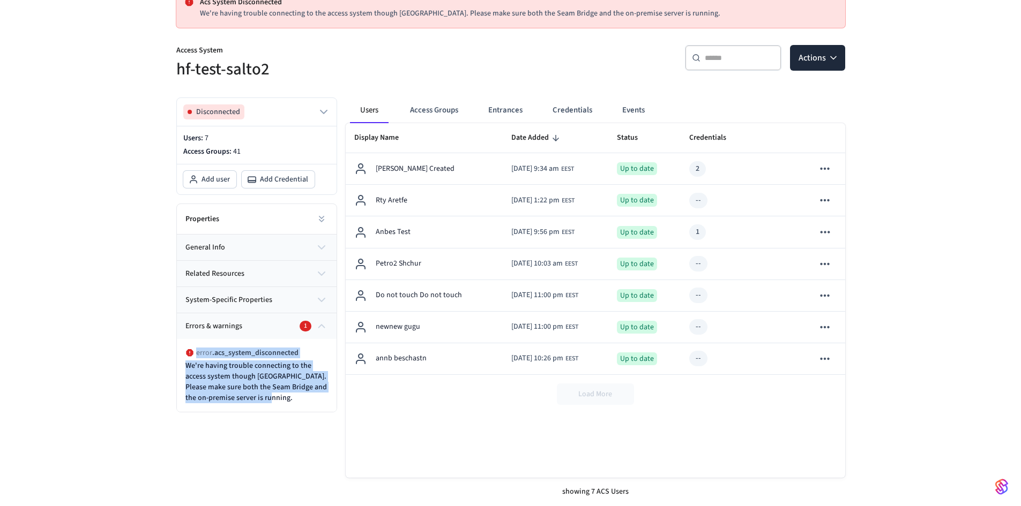
drag, startPoint x: 275, startPoint y: 398, endPoint x: 170, endPoint y: 344, distance: 117.9
click at [170, 344] on div "Disconnected Users: 7 Access Groups: 41 Add user Add Credential Properties gene…" at bounding box center [252, 297] width 169 height 417
click at [229, 333] on button "Errors & warnings 1" at bounding box center [257, 326] width 160 height 26
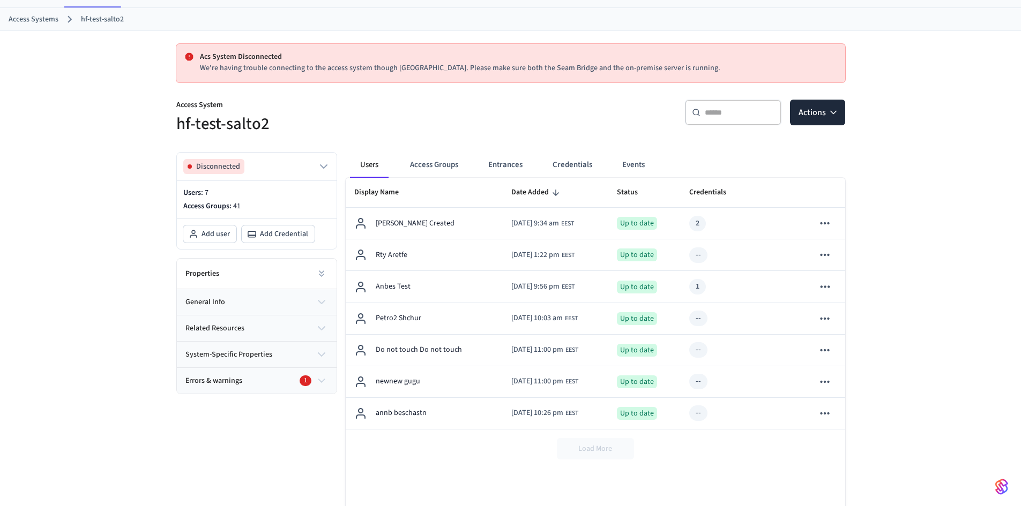
scroll to position [0, 0]
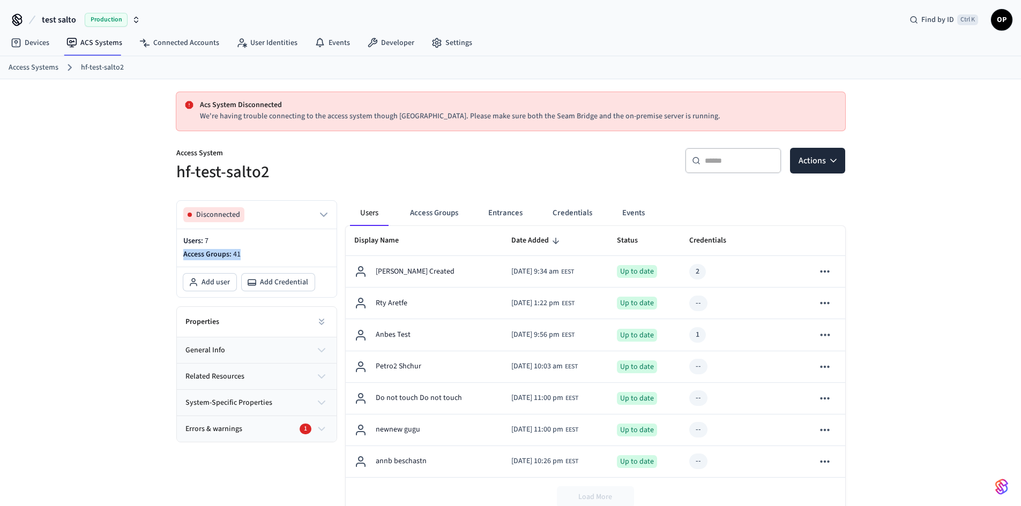
drag, startPoint x: 239, startPoint y: 253, endPoint x: 158, endPoint y: 253, distance: 80.9
click at [158, 253] on div "Acs System Disconnected We're having trouble connecting to the access system th…" at bounding box center [510, 344] width 1021 height 530
click at [224, 283] on span "Add user" at bounding box center [215, 282] width 28 height 11
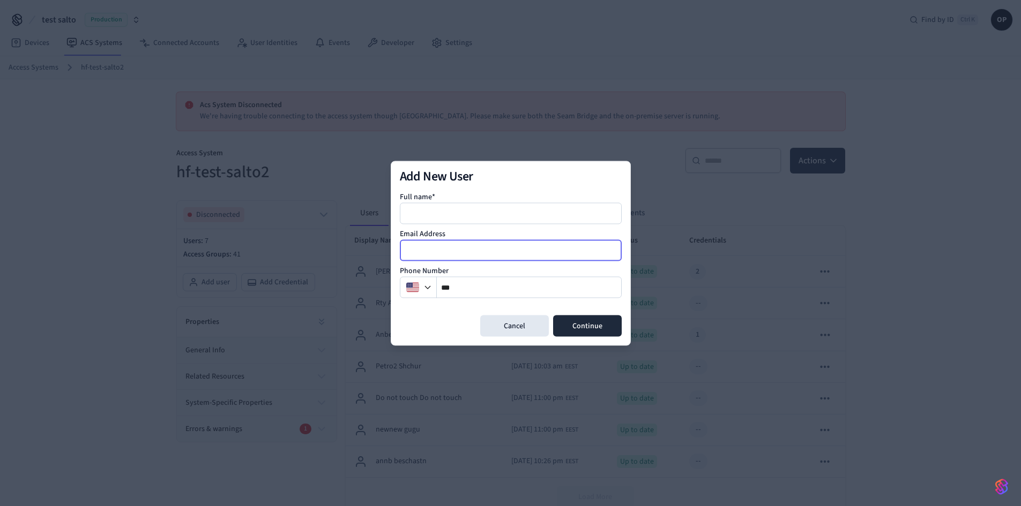
click at [440, 252] on input "email" at bounding box center [511, 250] width 221 height 13
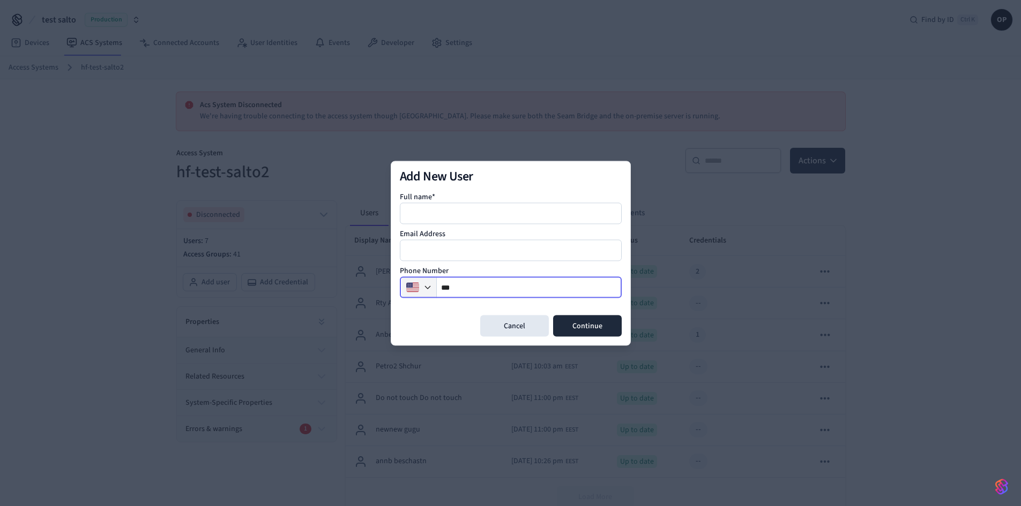
click at [424, 289] on icon "button" at bounding box center [427, 287] width 9 height 9
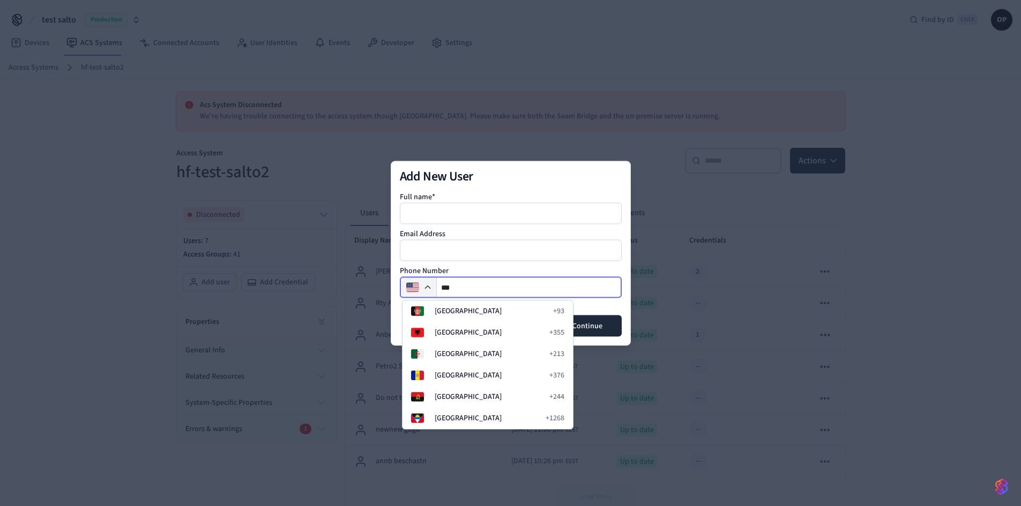
click at [425, 288] on icon "button" at bounding box center [427, 287] width 9 height 9
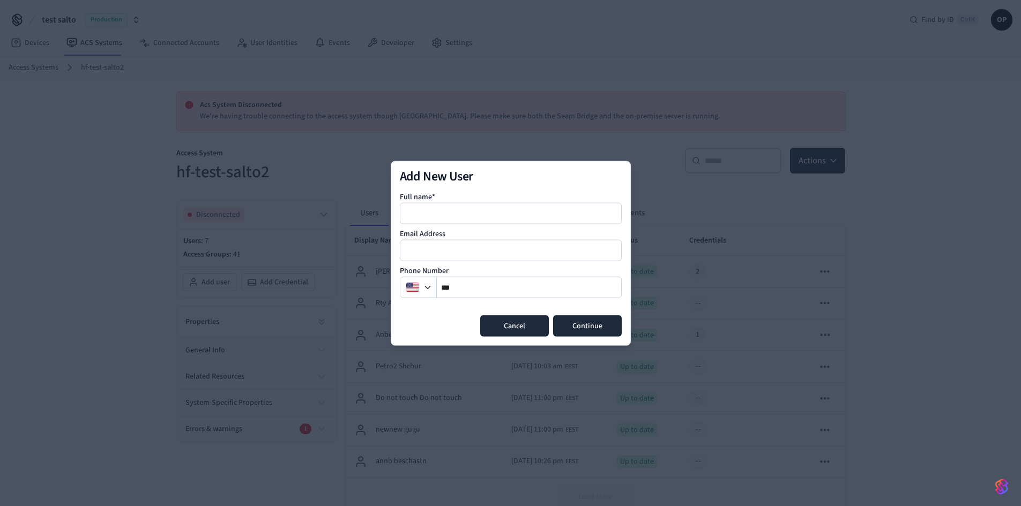
click at [503, 324] on button "Cancel" at bounding box center [514, 325] width 69 height 21
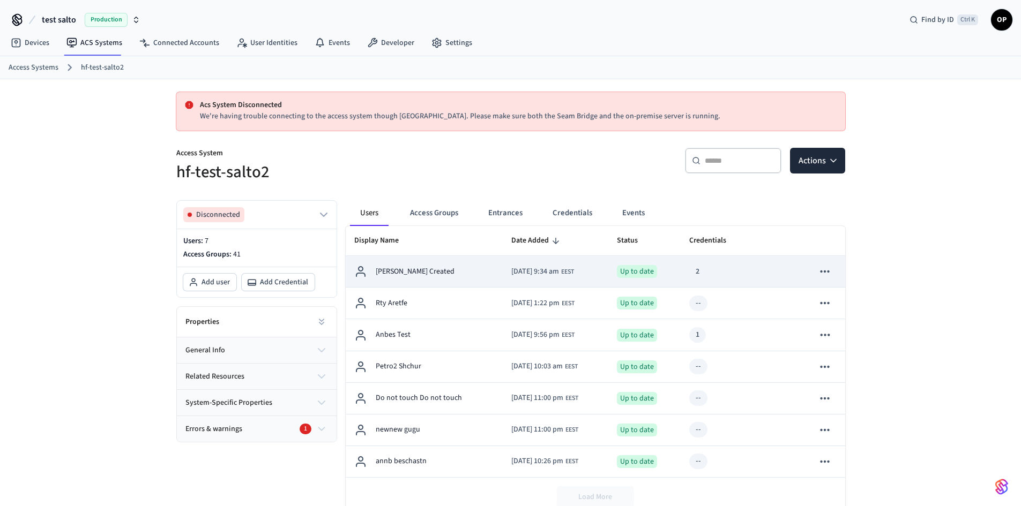
click at [503, 268] on td "2025/10/06 at 9:34 am EEST" at bounding box center [556, 272] width 106 height 32
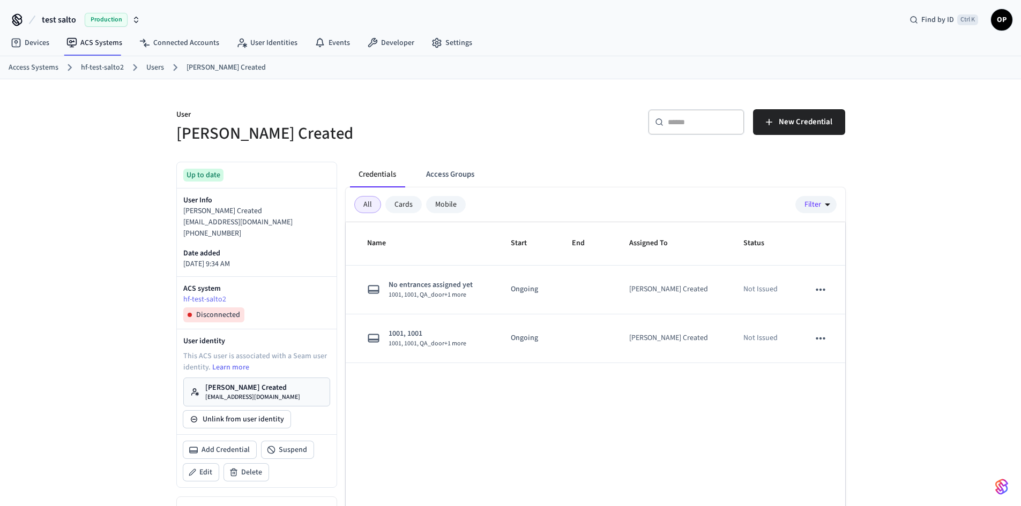
click at [96, 64] on link "hf-test-salto2" at bounding box center [102, 67] width 43 height 11
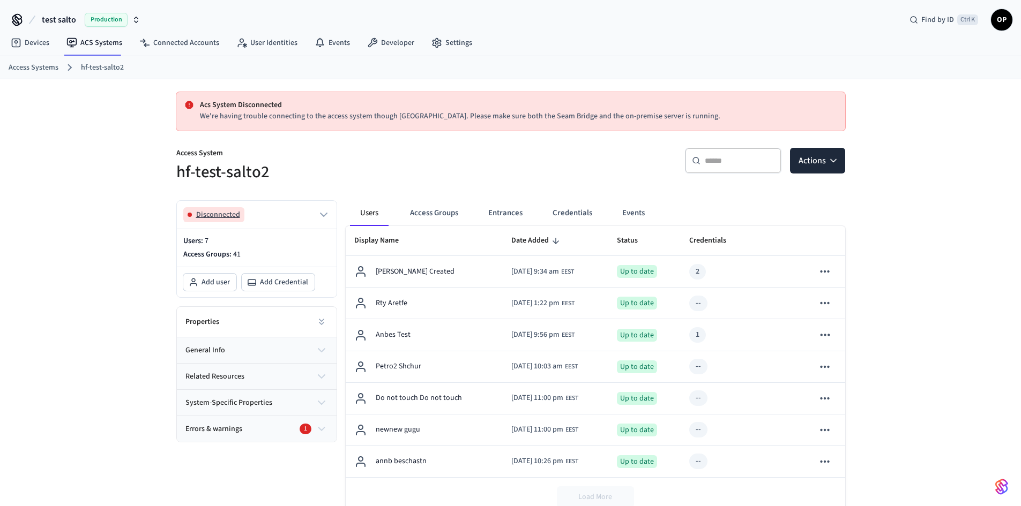
click at [218, 214] on span "Disconnected" at bounding box center [218, 214] width 44 height 11
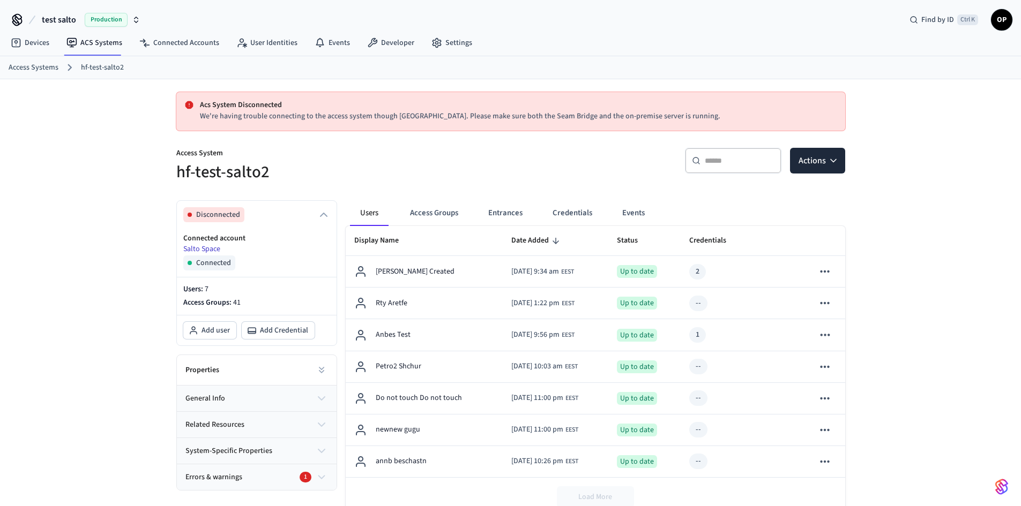
click at [203, 245] on link "Salto Space" at bounding box center [201, 249] width 37 height 11
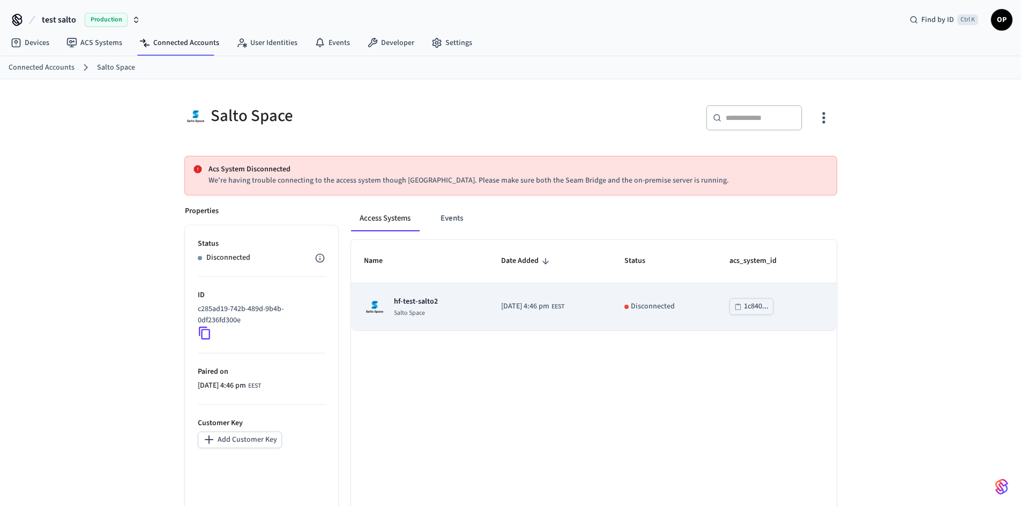
click at [609, 301] on td "2025/07/17 at 4:46 pm EEST" at bounding box center [549, 307] width 123 height 48
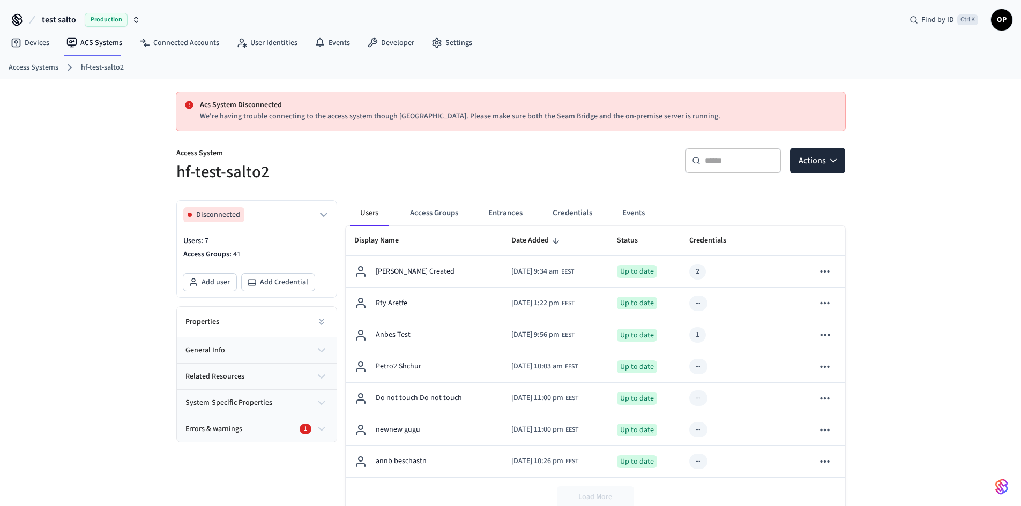
click at [226, 206] on div "Disconnected" at bounding box center [257, 215] width 160 height 28
click at [218, 212] on span "Disconnected" at bounding box center [218, 214] width 44 height 11
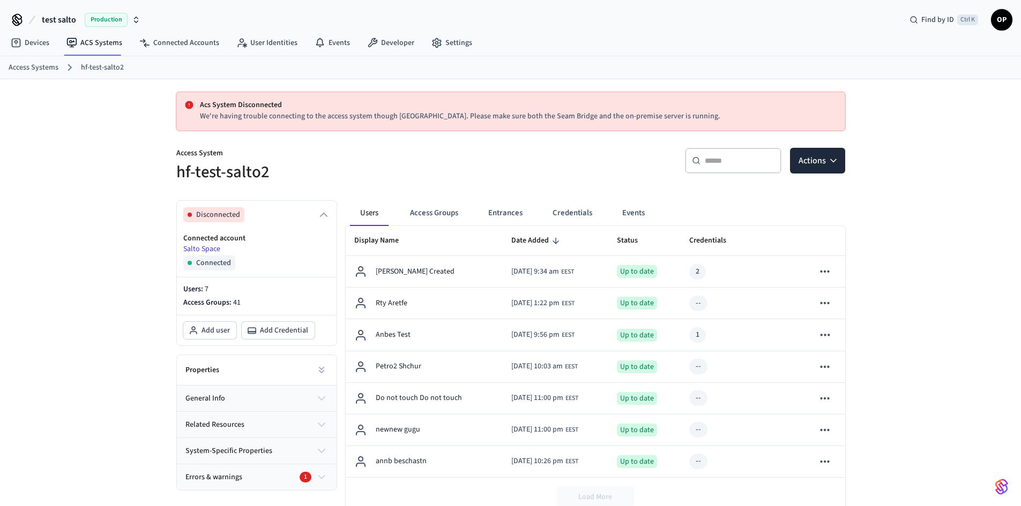
click at [210, 245] on link "Salto Space" at bounding box center [201, 249] width 37 height 11
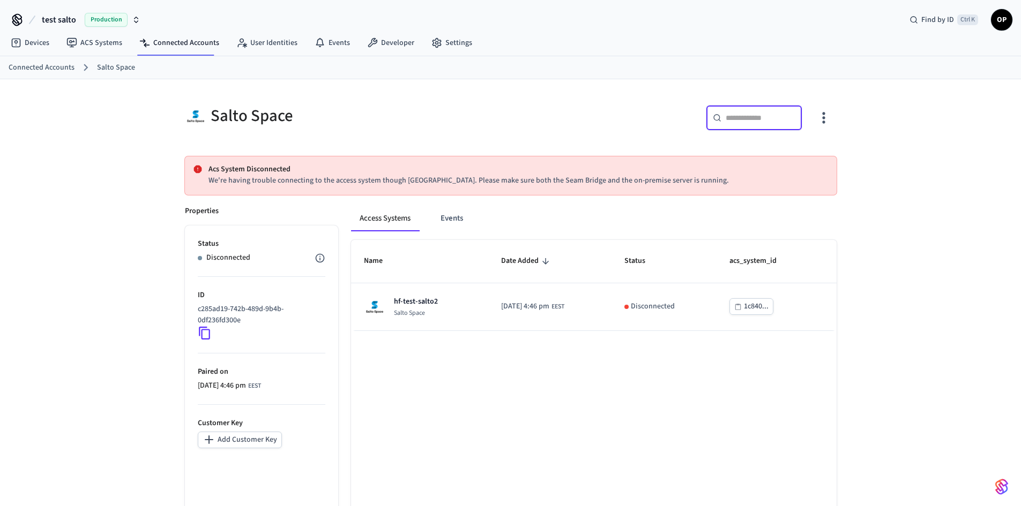
click at [730, 121] on input "text" at bounding box center [760, 118] width 70 height 11
click at [830, 120] on icon "button" at bounding box center [823, 117] width 17 height 17
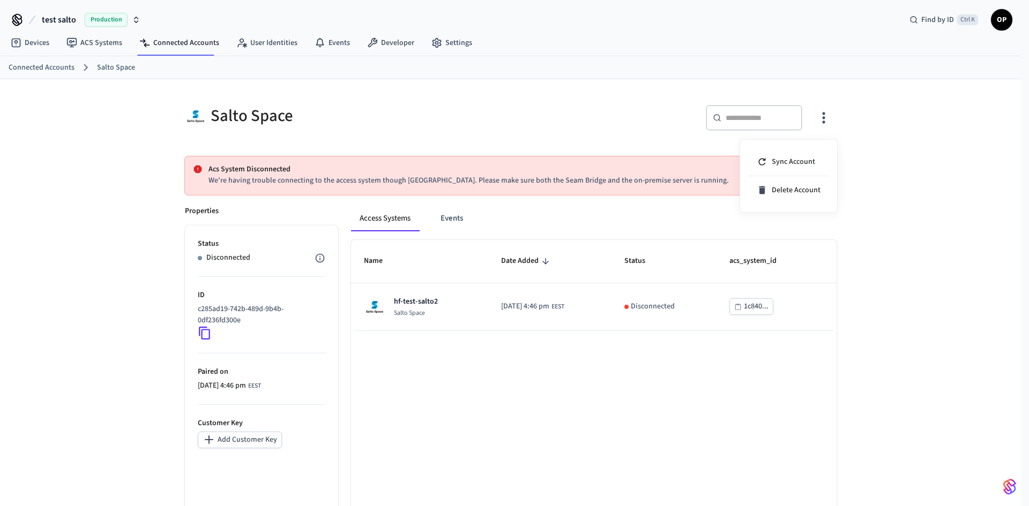
click at [765, 124] on div at bounding box center [514, 253] width 1029 height 506
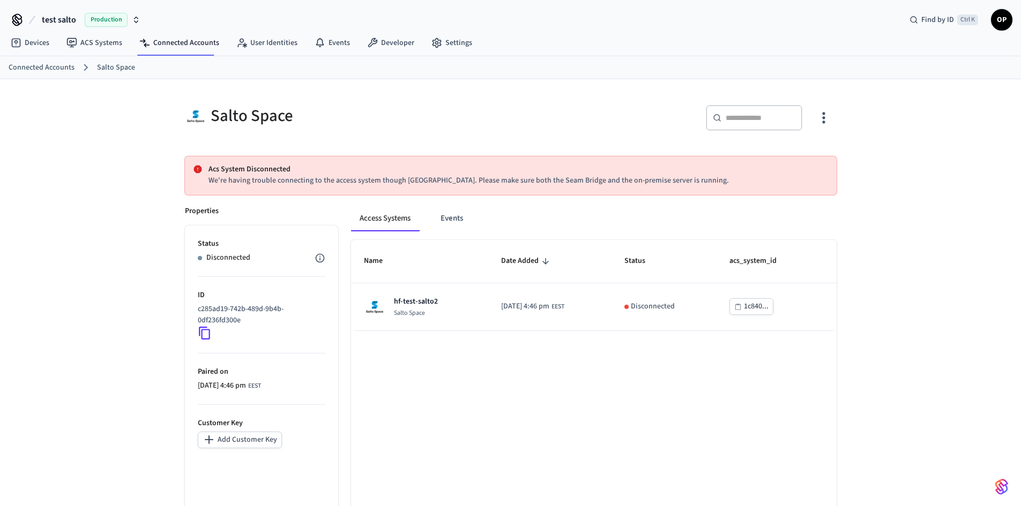
click at [750, 119] on input "text" at bounding box center [760, 118] width 70 height 11
click at [171, 36] on link "Connected Accounts" at bounding box center [179, 42] width 97 height 19
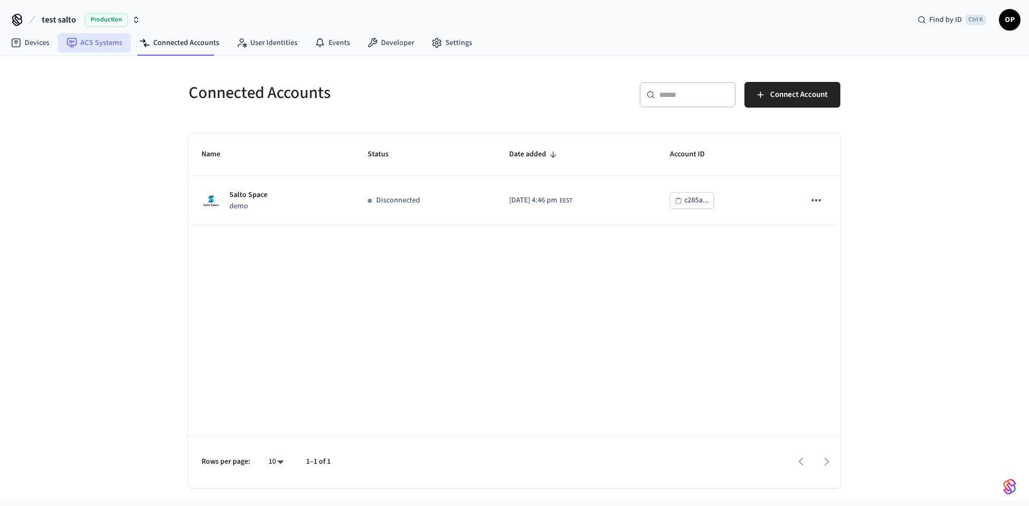
click at [93, 45] on link "ACS Systems" at bounding box center [94, 42] width 73 height 19
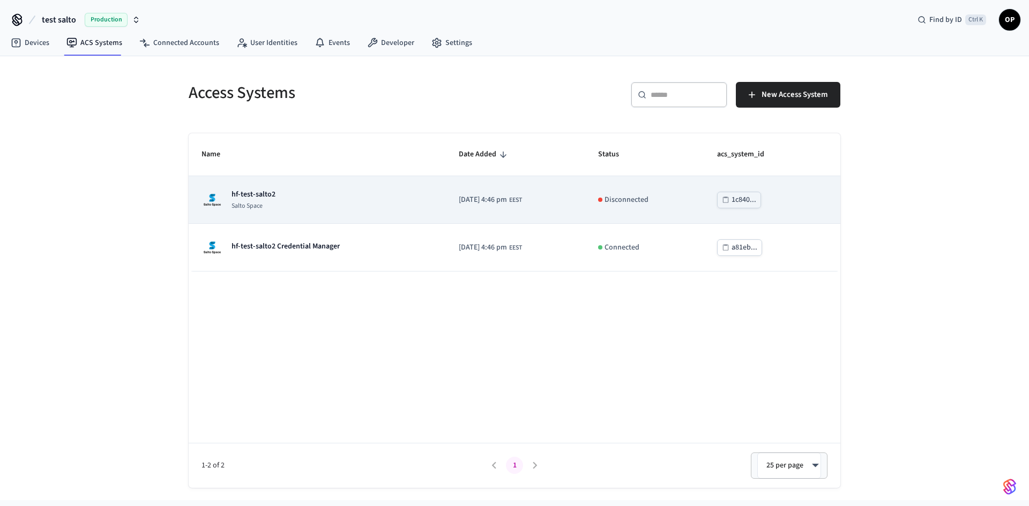
click at [268, 192] on p "hf-test-salto2" at bounding box center [253, 194] width 44 height 11
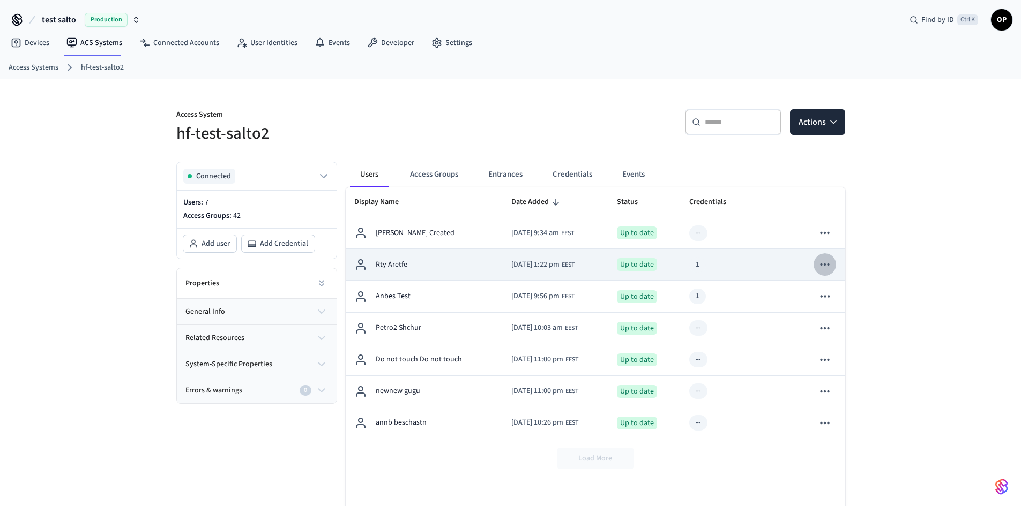
click at [825, 265] on icon "sticky table" at bounding box center [824, 265] width 9 height 2
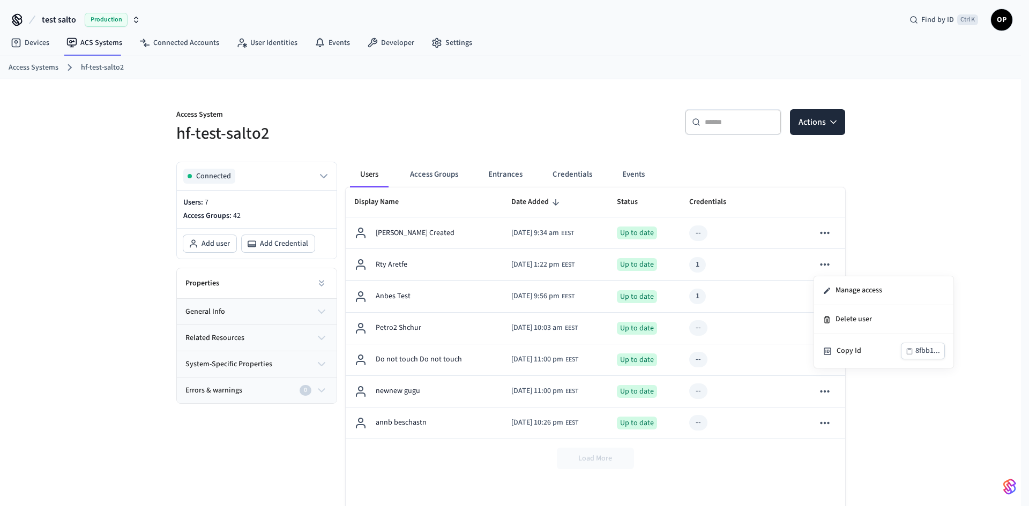
click at [446, 111] on div at bounding box center [514, 253] width 1029 height 506
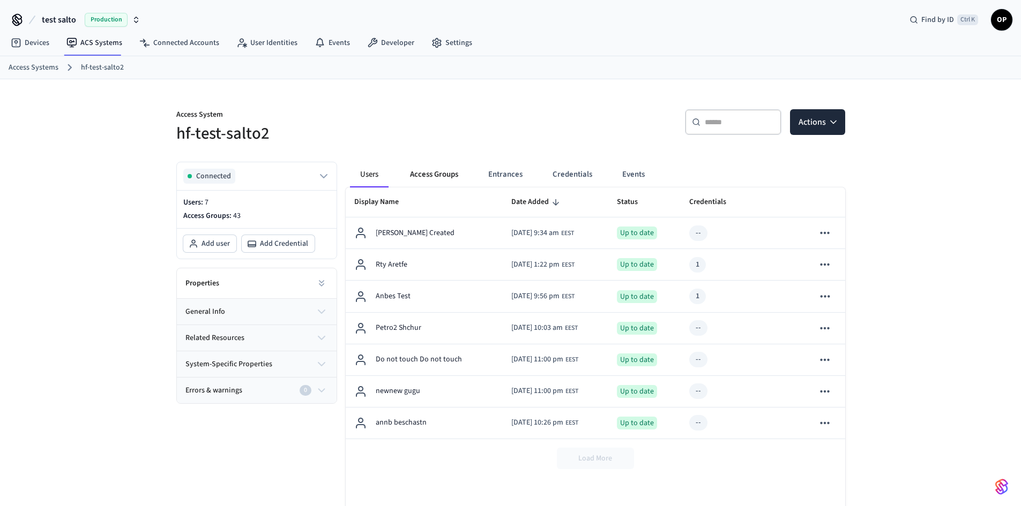
click at [447, 177] on button "Access Groups" at bounding box center [433, 175] width 65 height 26
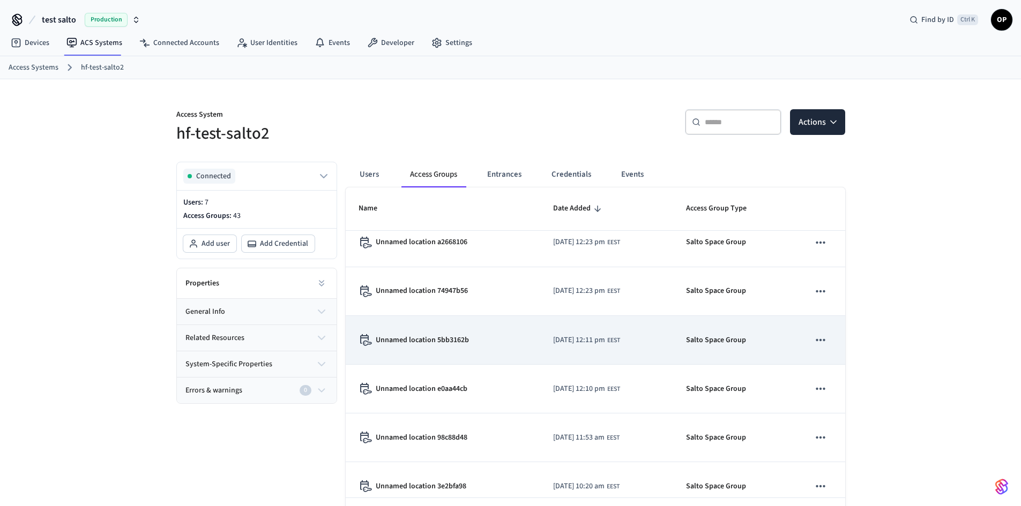
scroll to position [953, 0]
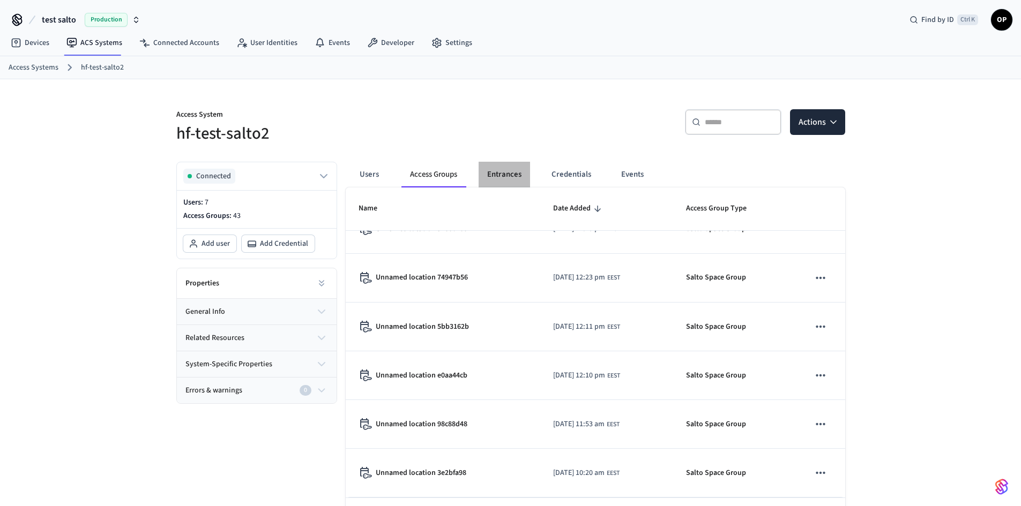
click at [505, 174] on button "Entrances" at bounding box center [503, 175] width 51 height 26
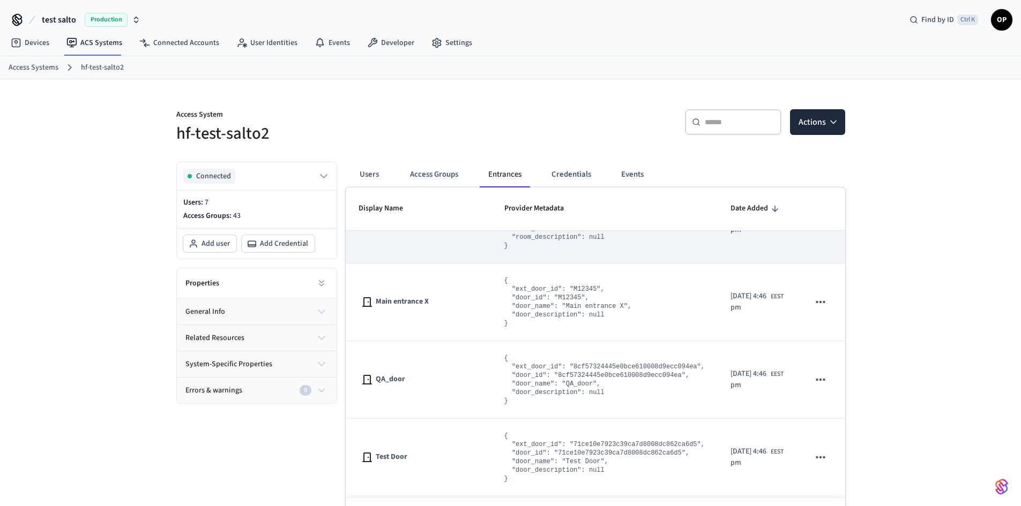
scroll to position [1442, 0]
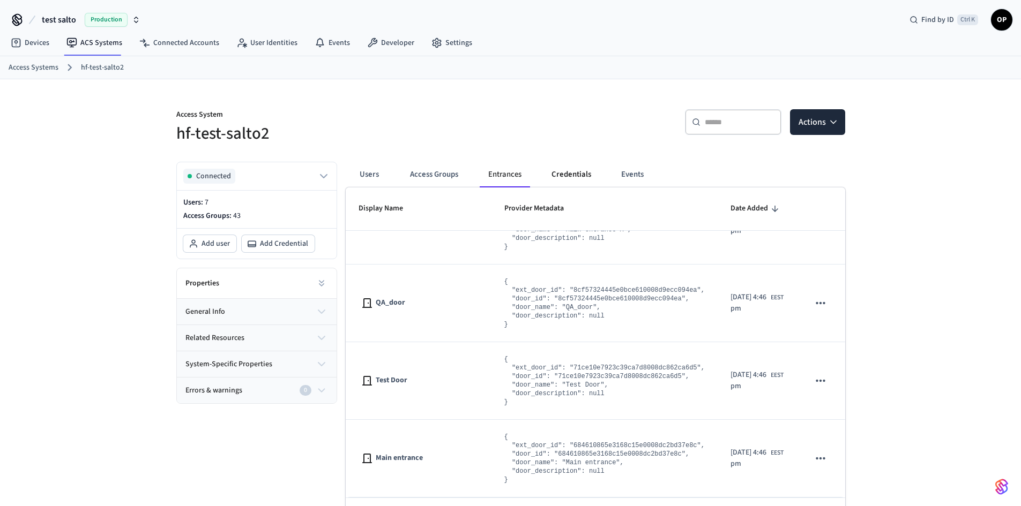
click at [570, 178] on button "Credentials" at bounding box center [571, 175] width 57 height 26
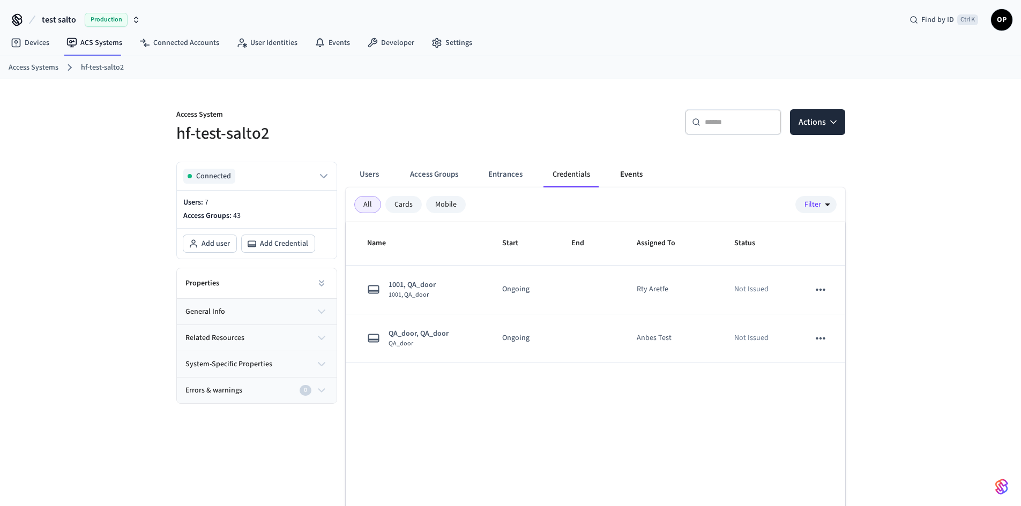
click at [635, 173] on button "Events" at bounding box center [631, 175] width 40 height 26
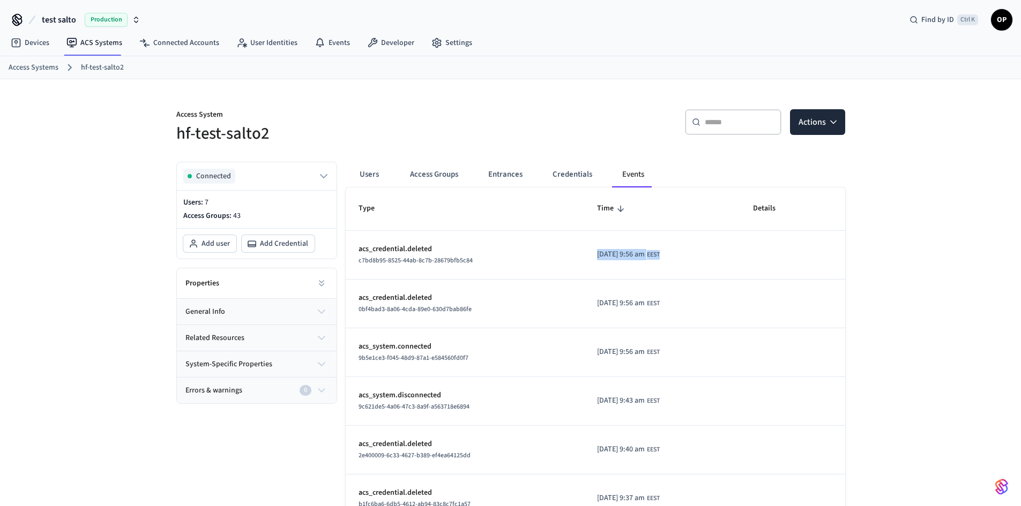
drag, startPoint x: 621, startPoint y: 250, endPoint x: 577, endPoint y: 253, distance: 44.1
click at [584, 253] on td "[DATE] 9:56 am EEST" at bounding box center [661, 255] width 155 height 49
click at [93, 39] on link "ACS Systems" at bounding box center [94, 42] width 73 height 19
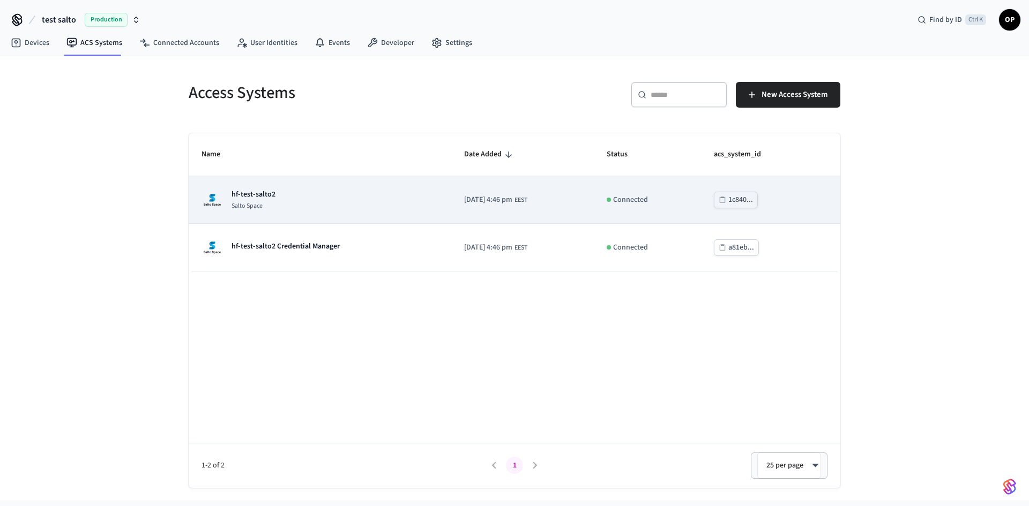
click at [276, 191] on div "hf-test-salto2 Salto Space" at bounding box center [319, 199] width 237 height 21
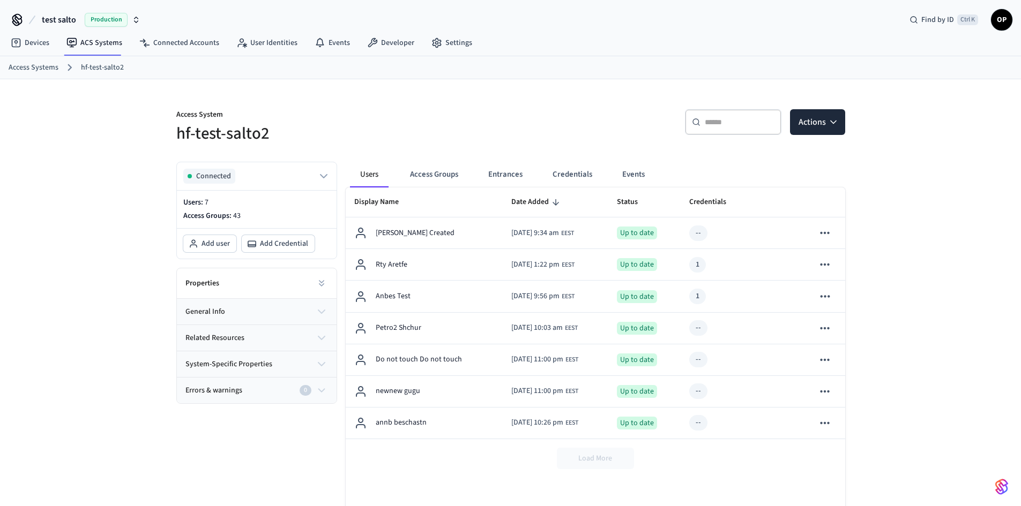
click at [94, 19] on span "Production" at bounding box center [106, 20] width 43 height 14
click at [53, 69] on span "[PERSON_NAME]'s Sandbox" at bounding box center [57, 69] width 88 height 11
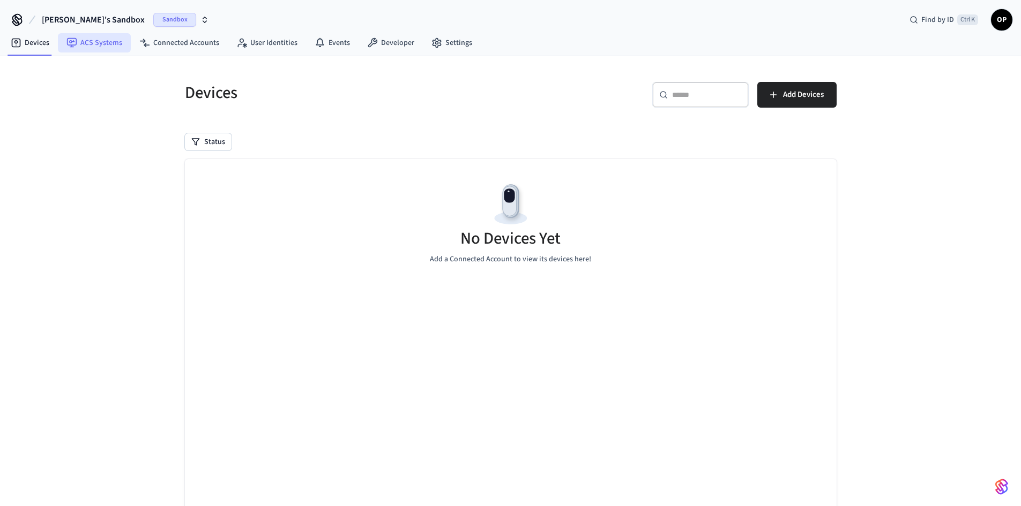
click at [102, 50] on link "ACS Systems" at bounding box center [94, 42] width 73 height 19
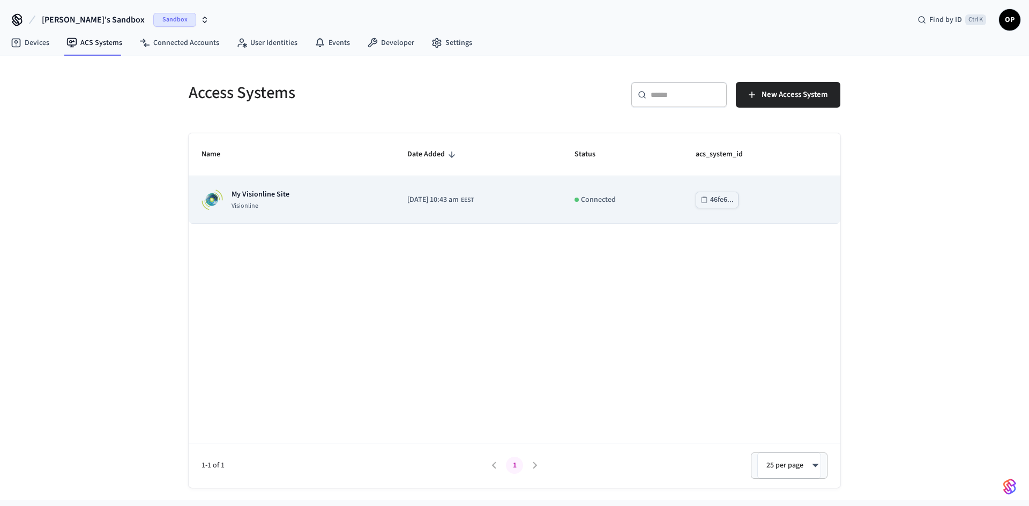
click at [253, 191] on p "My Visionline Site" at bounding box center [260, 194] width 58 height 11
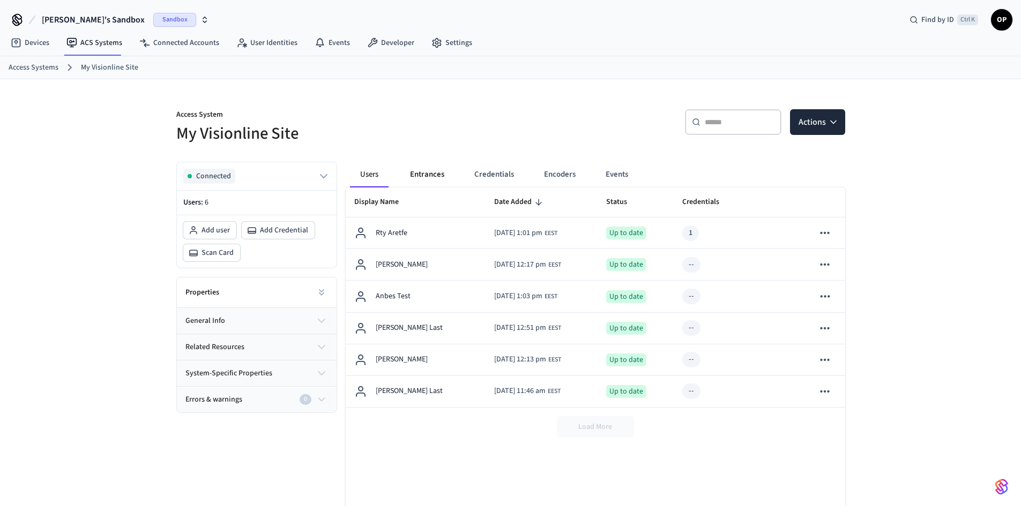
click at [409, 175] on button "Entrances" at bounding box center [426, 175] width 51 height 26
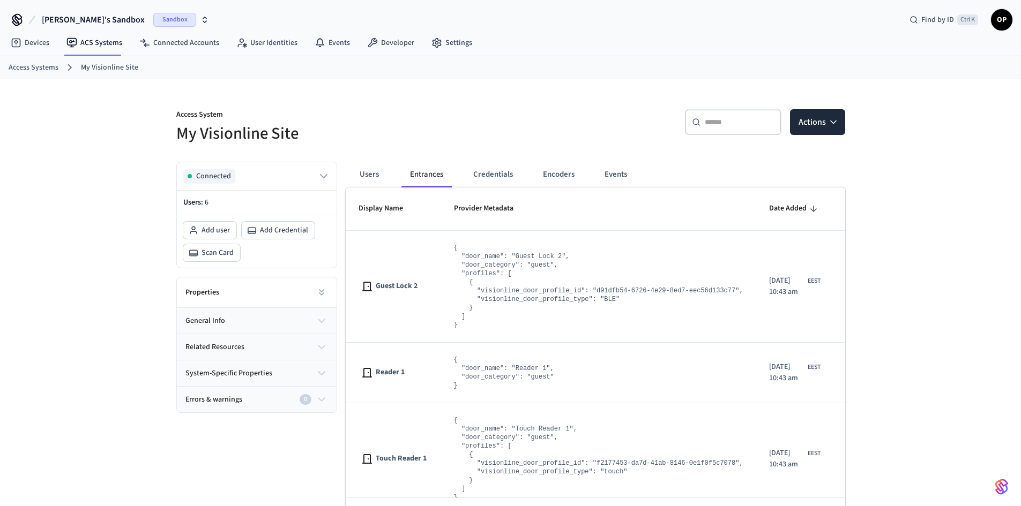
click at [368, 174] on button "Users" at bounding box center [369, 175] width 39 height 26
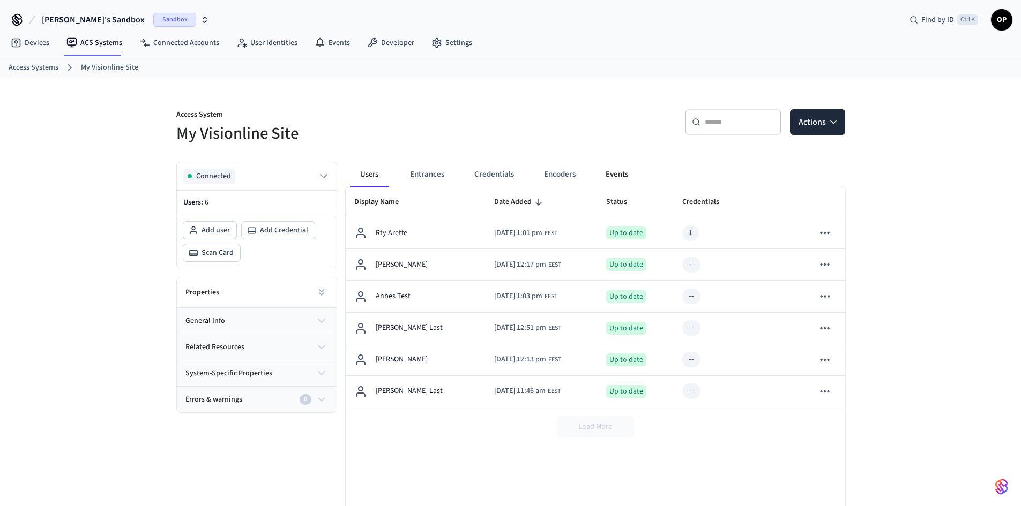
click at [616, 177] on button "Events" at bounding box center [617, 175] width 40 height 26
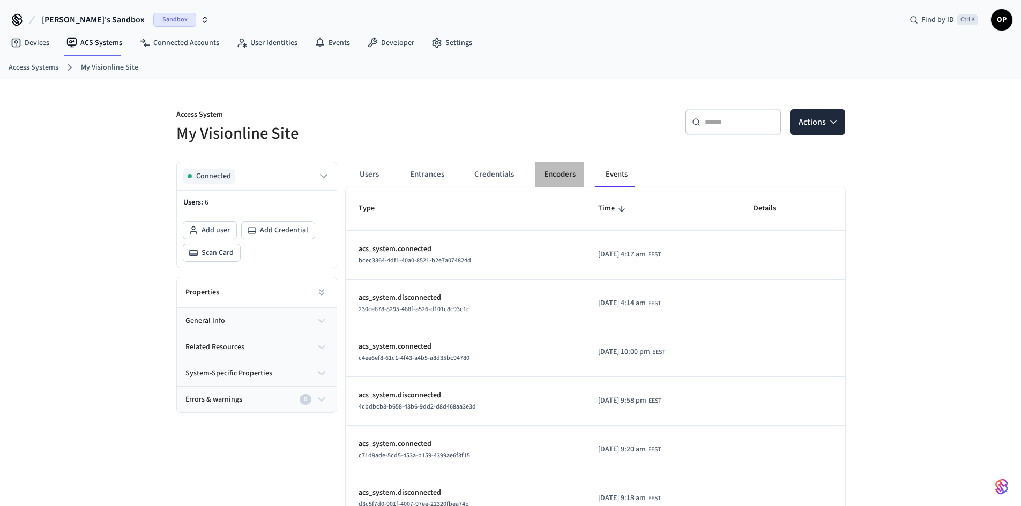
click at [538, 176] on button "Encoders" at bounding box center [559, 175] width 49 height 26
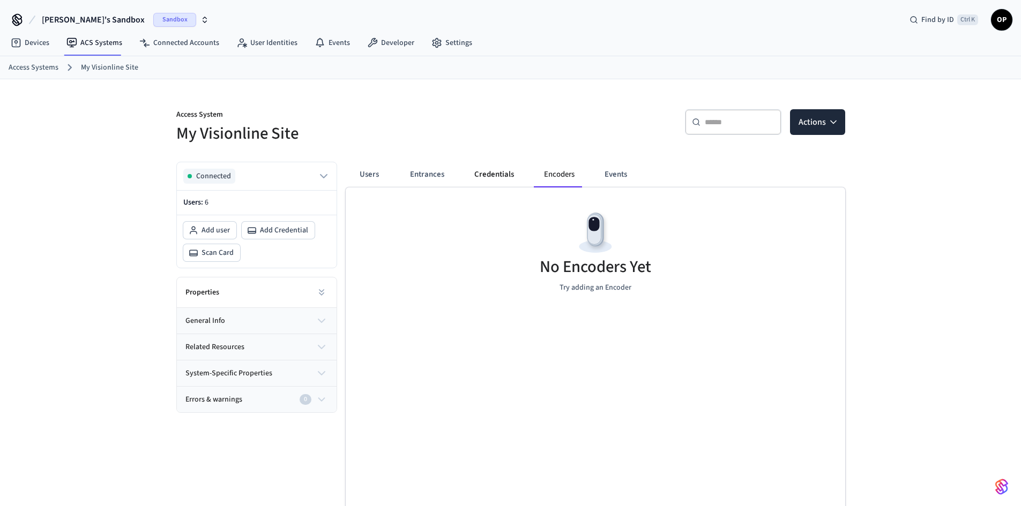
click at [476, 172] on button "Credentials" at bounding box center [494, 175] width 57 height 26
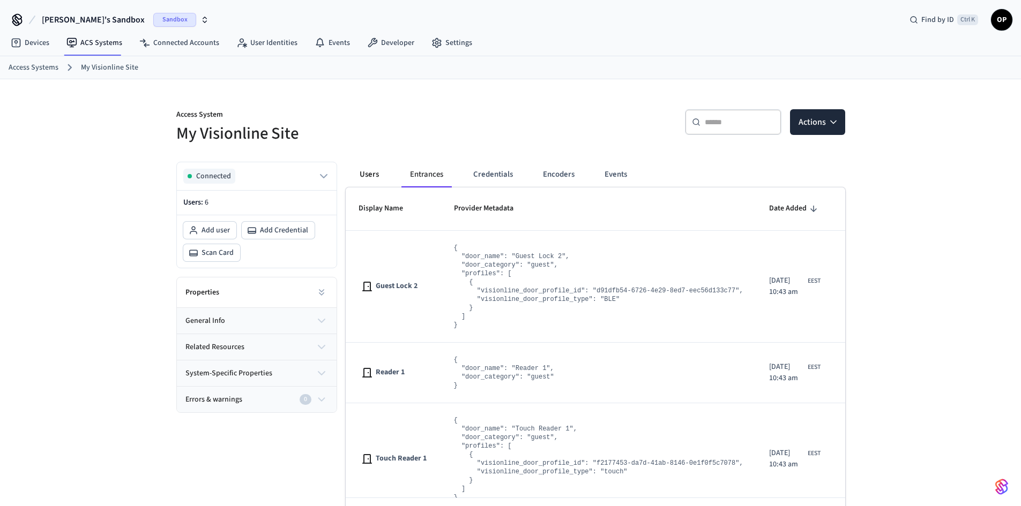
click at [382, 177] on button "Users" at bounding box center [369, 175] width 39 height 26
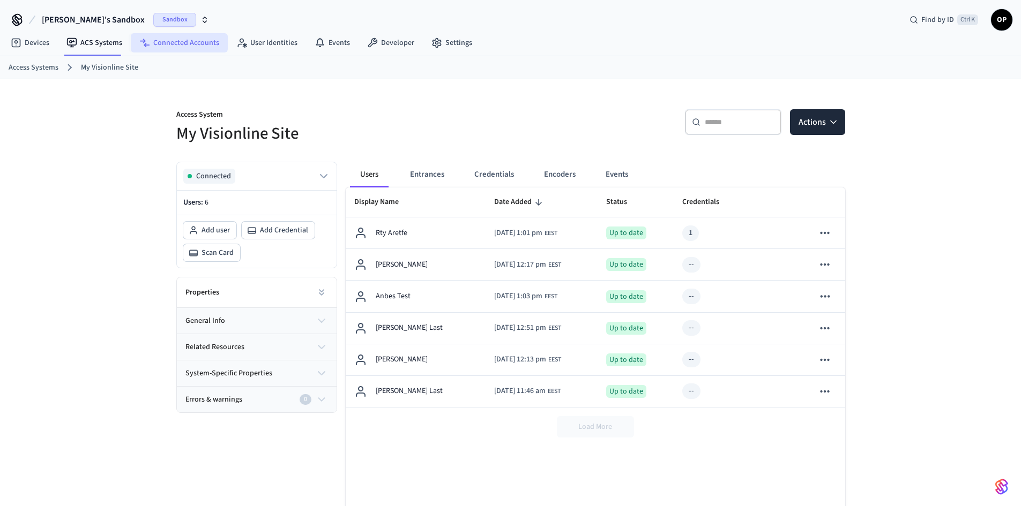
click at [199, 40] on link "Connected Accounts" at bounding box center [179, 42] width 97 height 19
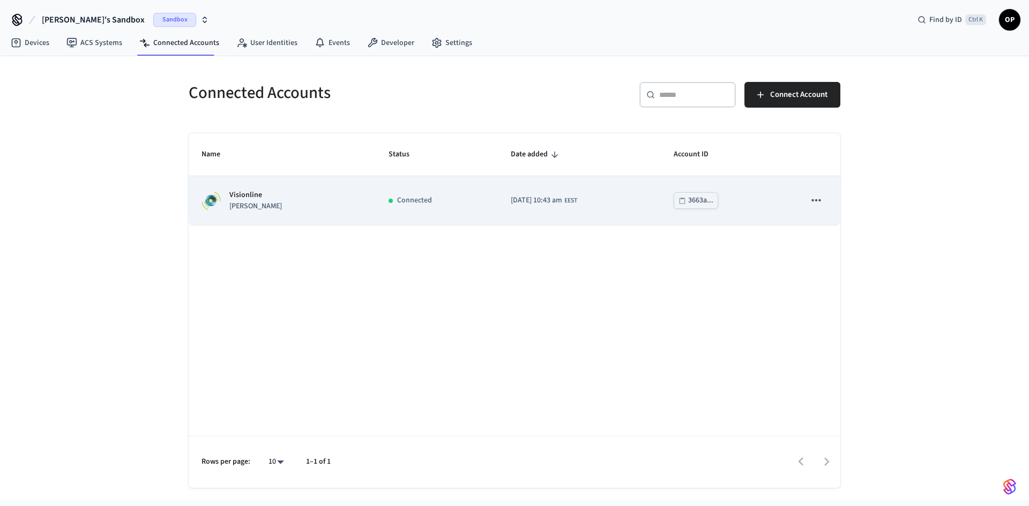
click at [328, 194] on td "Visionline [PERSON_NAME]" at bounding box center [282, 200] width 187 height 49
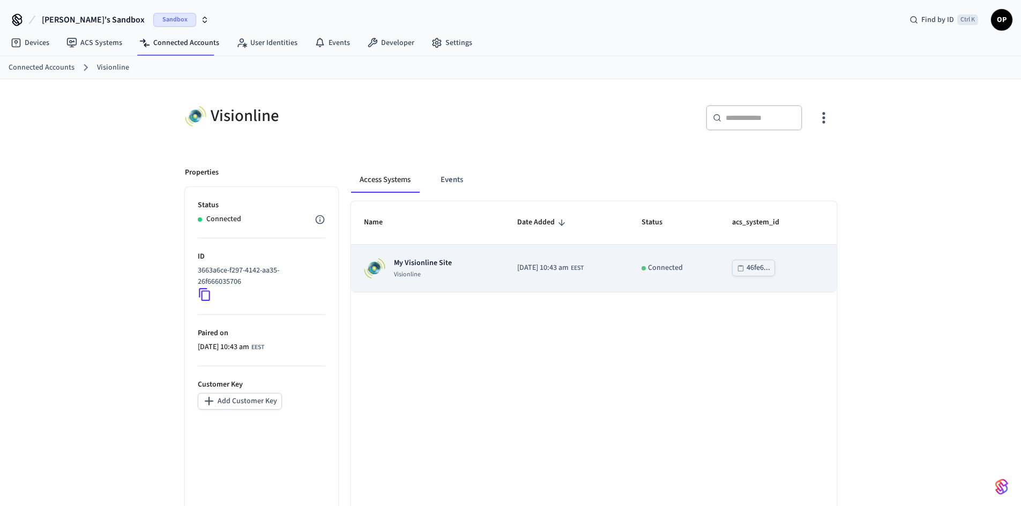
click at [430, 254] on td "My Visionline Site Visionline" at bounding box center [427, 269] width 153 height 48
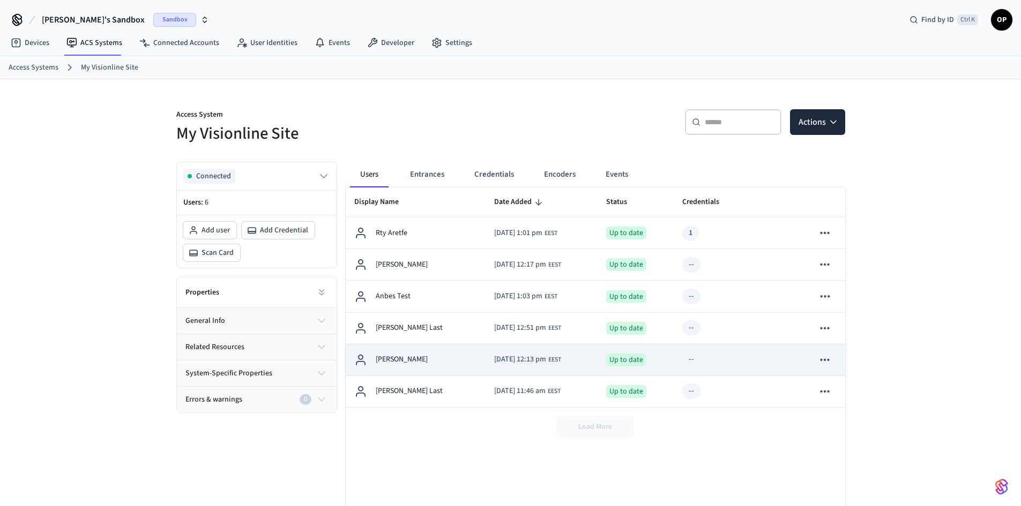
click at [414, 356] on div "[PERSON_NAME]" at bounding box center [415, 360] width 123 height 13
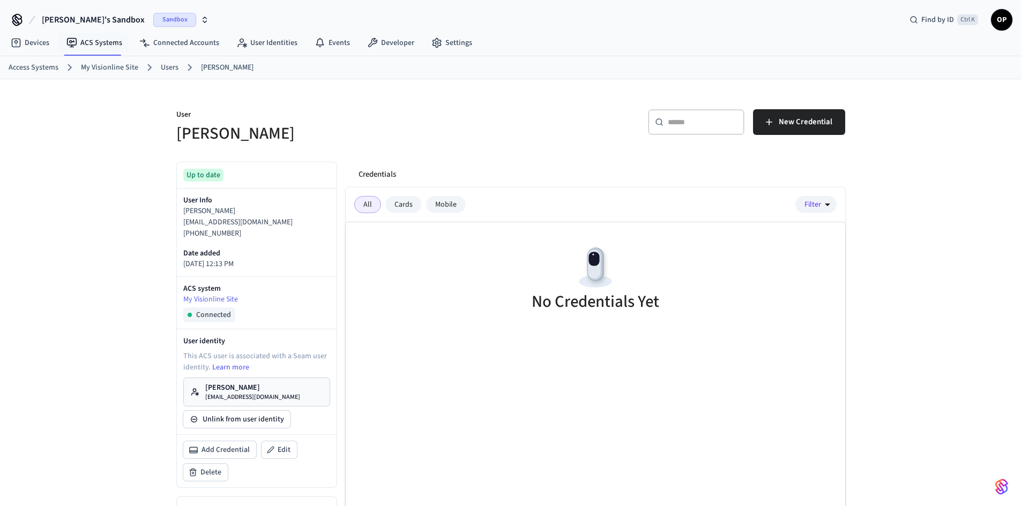
click at [72, 13] on span "[PERSON_NAME]'s Sandbox" at bounding box center [93, 19] width 103 height 13
click at [36, 89] on span "test salto" at bounding box center [28, 89] width 30 height 11
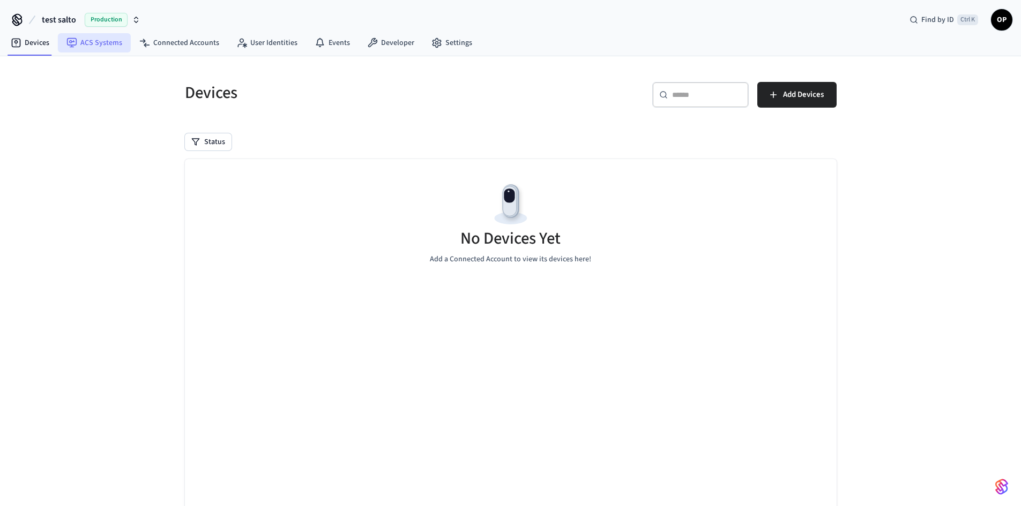
click at [95, 43] on link "ACS Systems" at bounding box center [94, 42] width 73 height 19
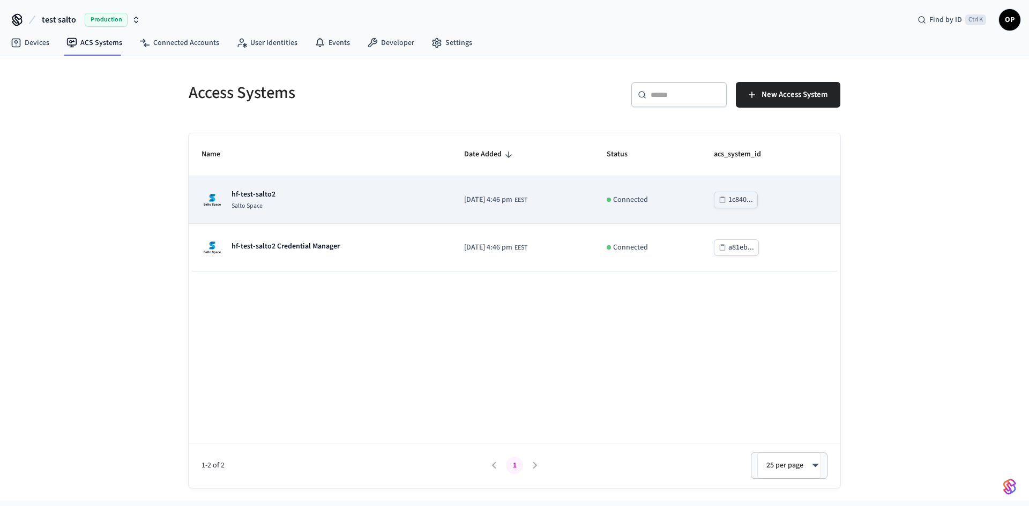
click at [248, 204] on p "Salto Space" at bounding box center [253, 206] width 44 height 9
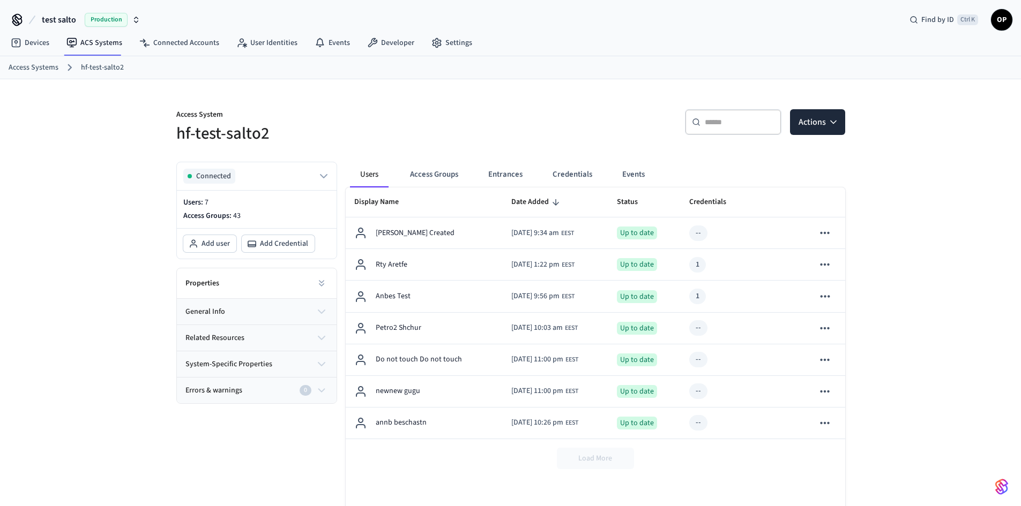
click at [617, 458] on div "Load More" at bounding box center [595, 458] width 499 height 39
drag, startPoint x: 607, startPoint y: 458, endPoint x: 642, endPoint y: 458, distance: 34.8
click at [642, 458] on div "Load More" at bounding box center [595, 458] width 499 height 39
click at [630, 458] on div "Load More" at bounding box center [595, 458] width 499 height 39
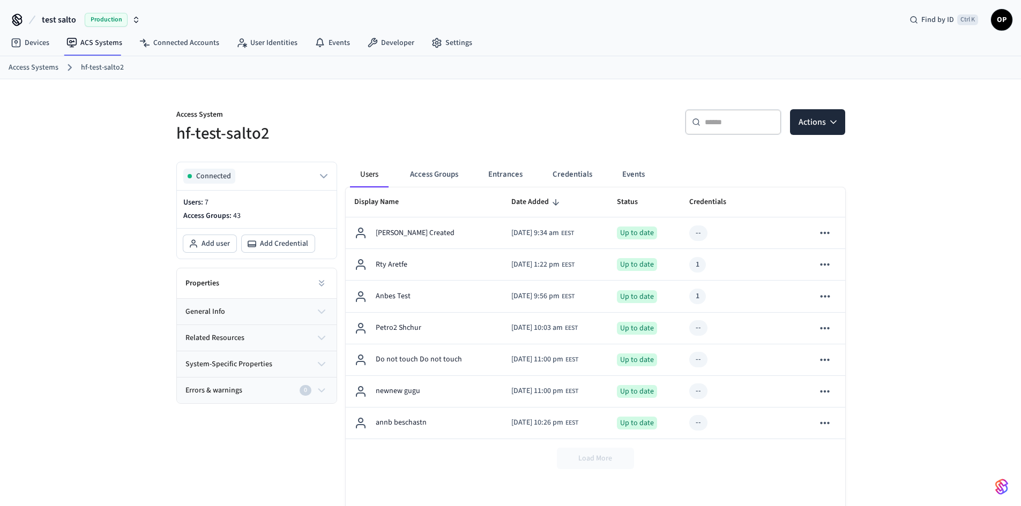
click at [224, 213] on p "Access Groups: 43" at bounding box center [256, 216] width 147 height 11
click at [222, 279] on div "Properties" at bounding box center [257, 283] width 160 height 31
drag, startPoint x: 350, startPoint y: 280, endPoint x: 331, endPoint y: 282, distance: 18.9
click at [349, 279] on td "Rty Aretfe" at bounding box center [424, 265] width 157 height 32
click at [327, 283] on button at bounding box center [321, 283] width 21 height 21
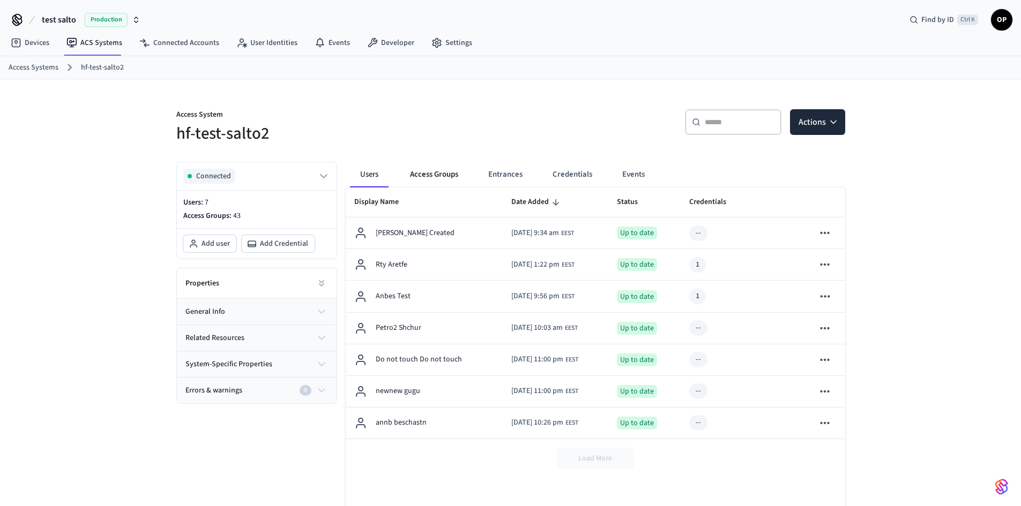
click at [443, 168] on button "Access Groups" at bounding box center [433, 175] width 65 height 26
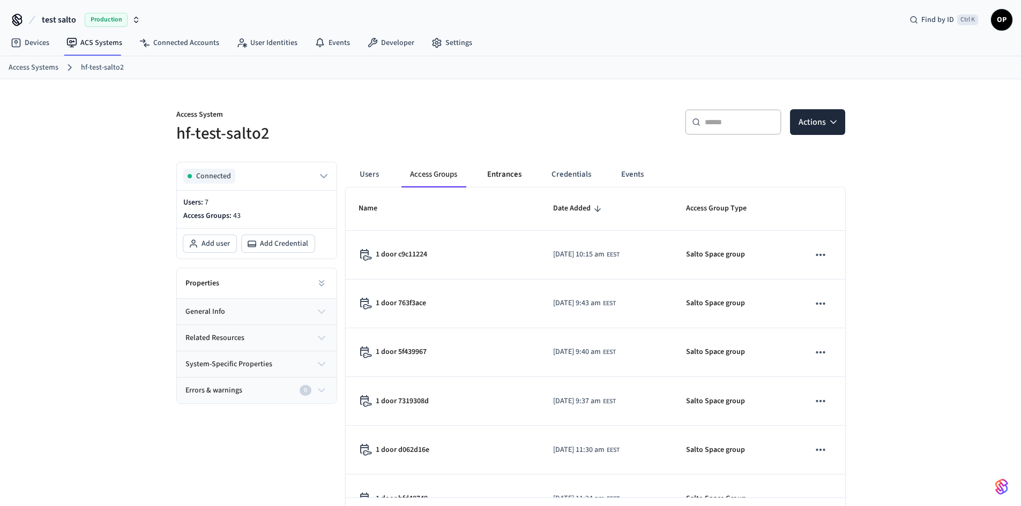
click at [498, 177] on button "Entrances" at bounding box center [503, 175] width 51 height 26
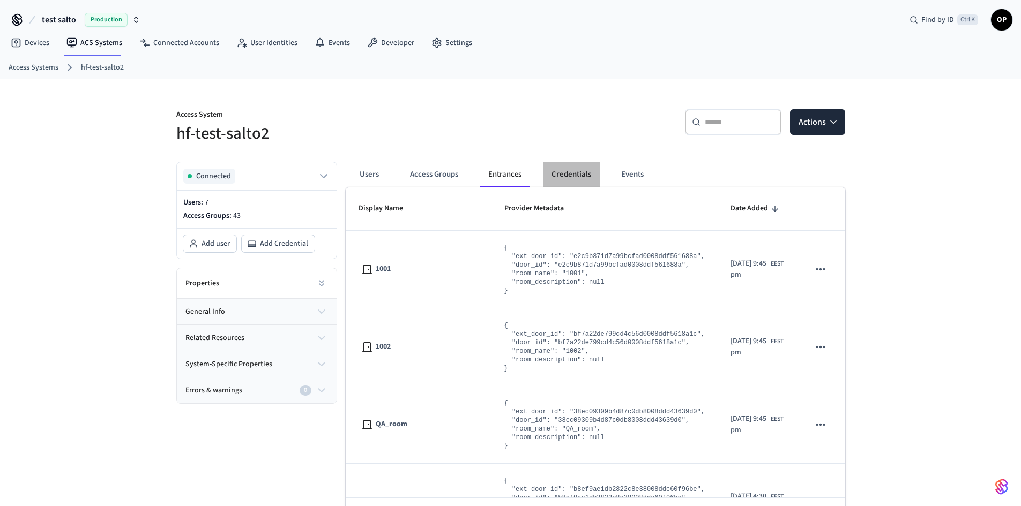
click at [587, 171] on button "Credentials" at bounding box center [571, 175] width 57 height 26
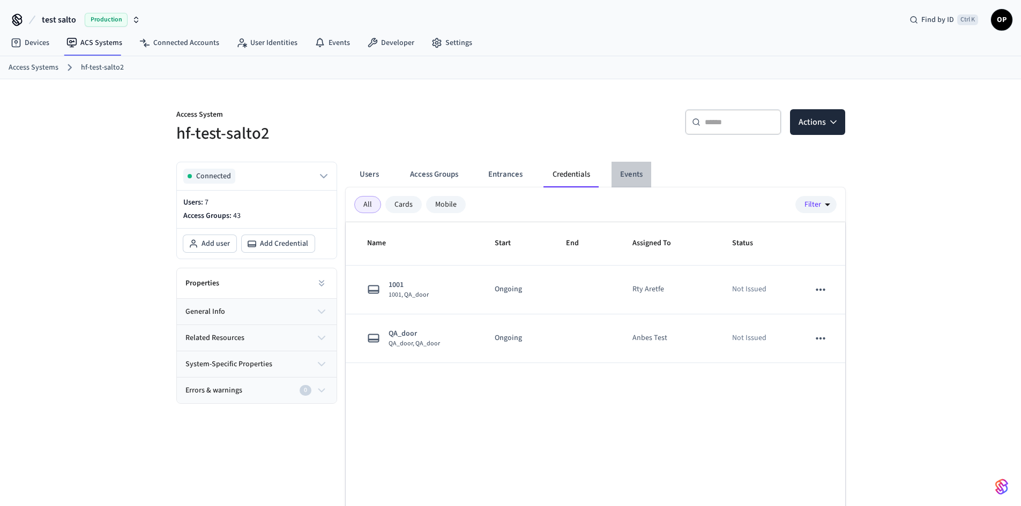
click at [629, 175] on button "Events" at bounding box center [631, 175] width 40 height 26
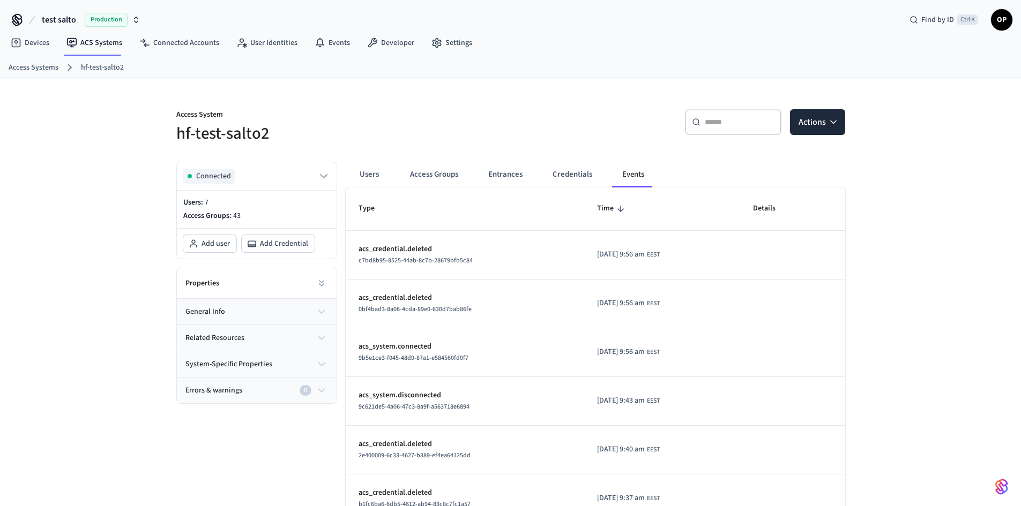
click at [369, 170] on button "Users" at bounding box center [369, 175] width 39 height 26
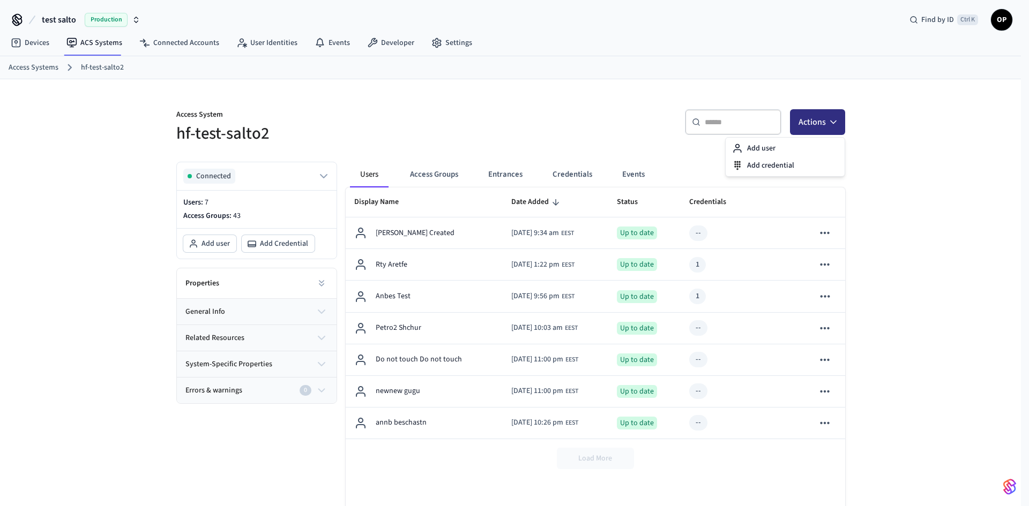
click at [829, 126] on icon "button" at bounding box center [833, 122] width 11 height 11
click at [766, 149] on div "Add user" at bounding box center [785, 148] width 115 height 17
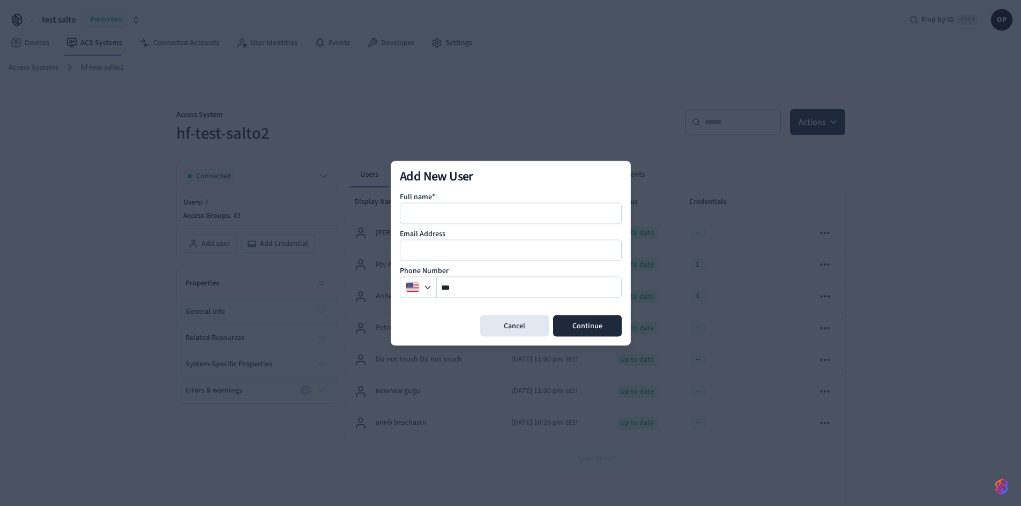
click at [444, 202] on div "Full name*" at bounding box center [511, 207] width 222 height 33
click at [440, 210] on input at bounding box center [511, 213] width 221 height 13
click at [417, 242] on div at bounding box center [511, 249] width 222 height 21
click at [417, 248] on input "email" at bounding box center [511, 250] width 221 height 13
click at [433, 292] on button "button" at bounding box center [419, 286] width 34 height 21
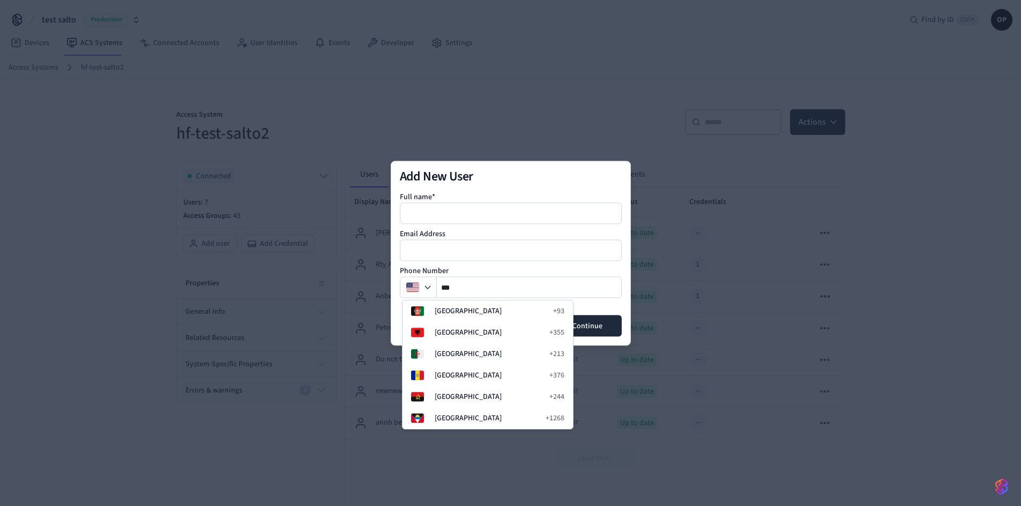
click at [454, 195] on div "Full name*" at bounding box center [511, 207] width 222 height 33
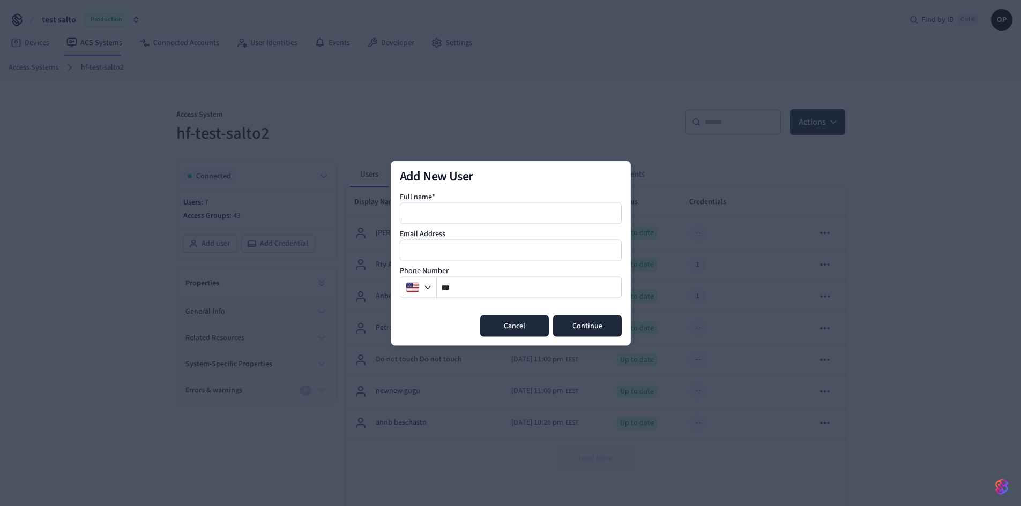
click at [511, 332] on button "Cancel" at bounding box center [514, 325] width 69 height 21
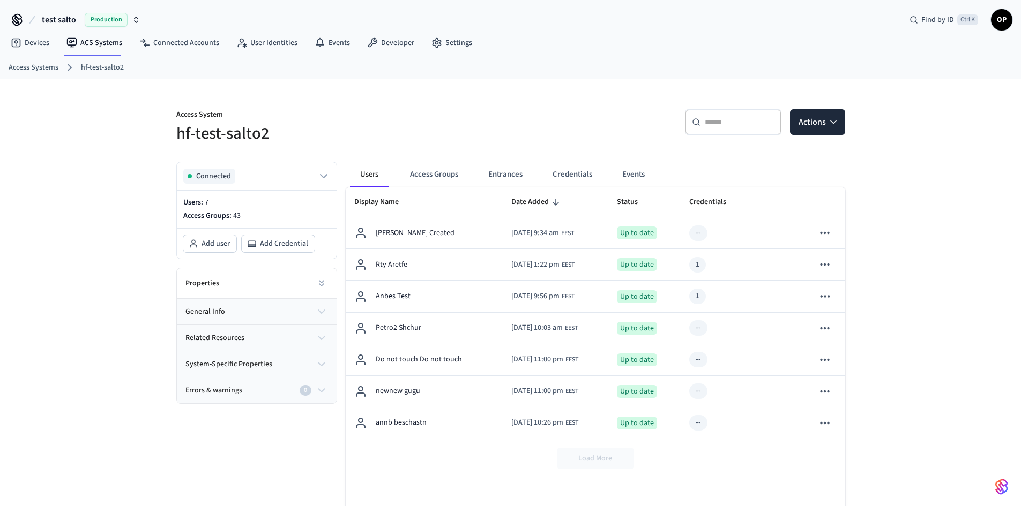
click at [262, 174] on button "Connected" at bounding box center [256, 176] width 147 height 15
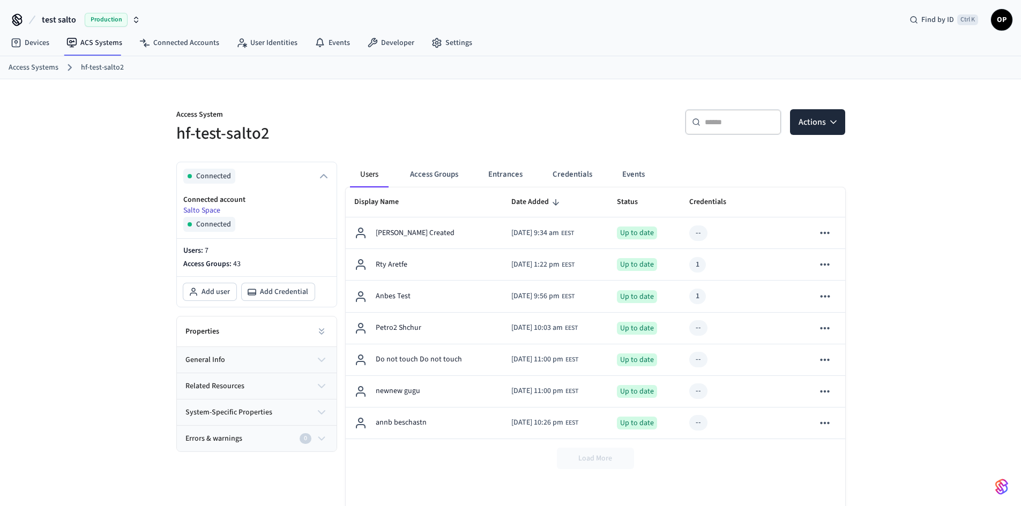
click at [213, 210] on link "Salto Space" at bounding box center [201, 210] width 37 height 11
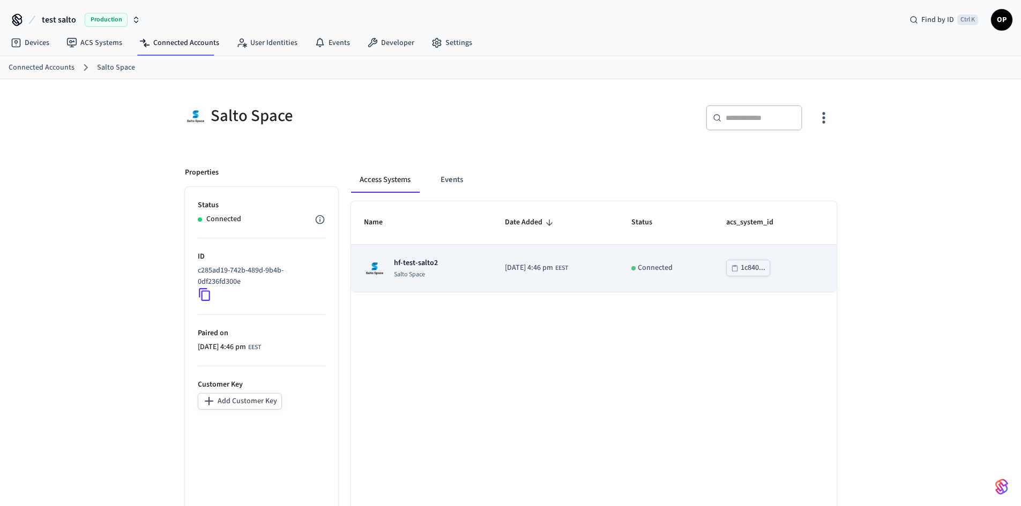
click at [391, 263] on div "hf-test-salto2 Salto Space" at bounding box center [401, 268] width 74 height 21
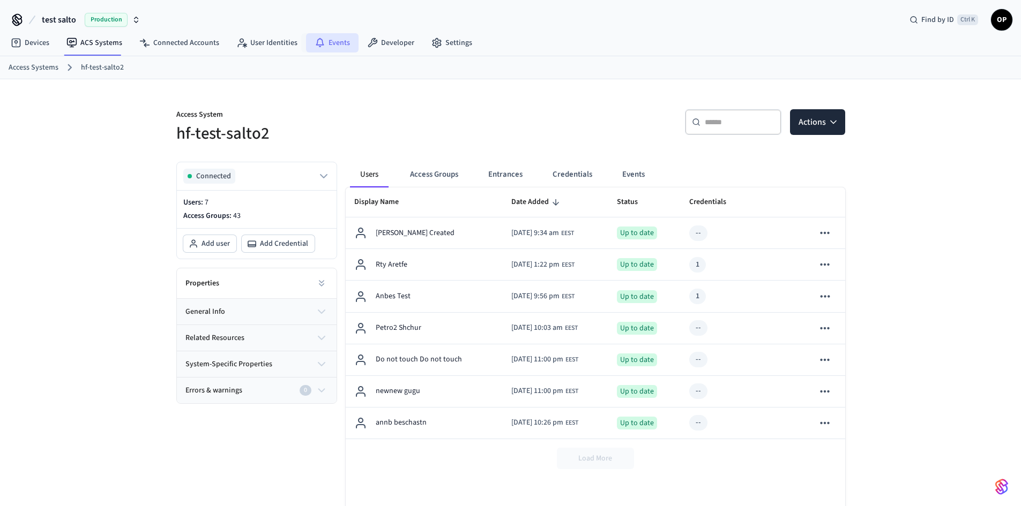
click at [321, 38] on link "Events" at bounding box center [332, 42] width 53 height 19
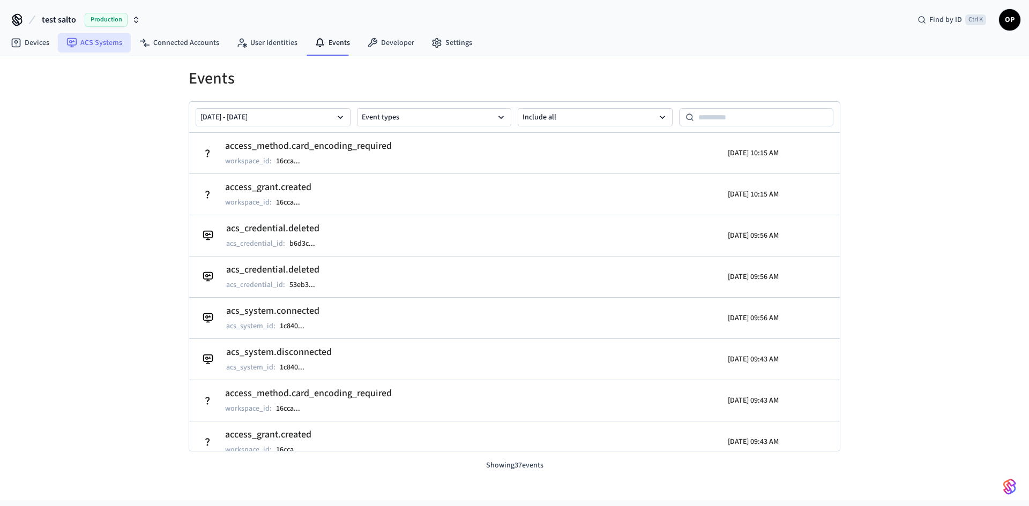
click at [117, 50] on link "ACS Systems" at bounding box center [94, 42] width 73 height 19
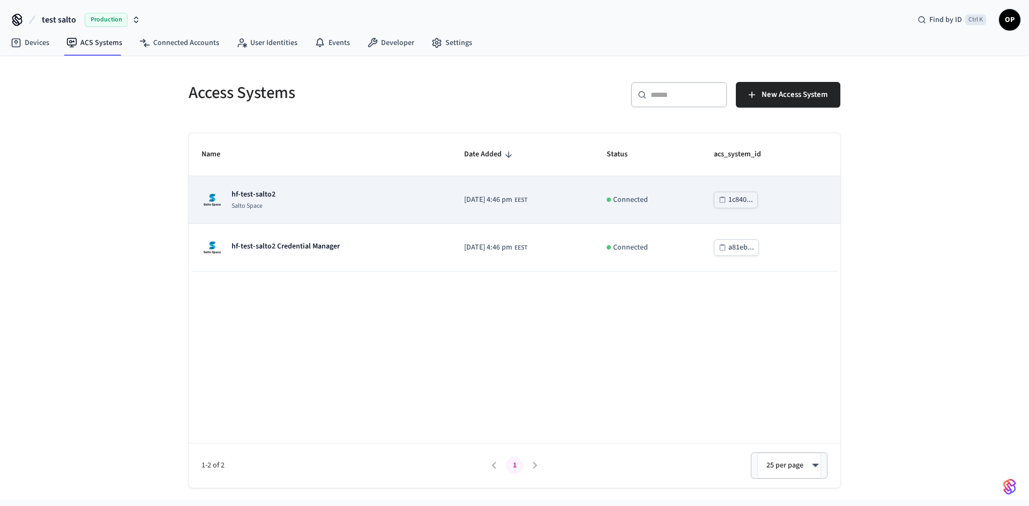
click at [288, 199] on div "hf-test-salto2 Salto Space" at bounding box center [319, 199] width 237 height 21
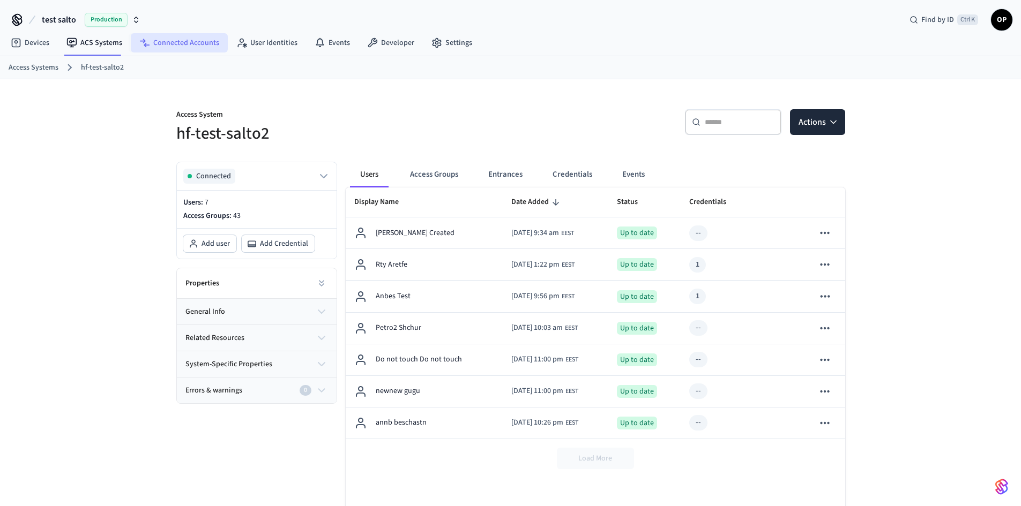
click at [205, 43] on link "Connected Accounts" at bounding box center [179, 42] width 97 height 19
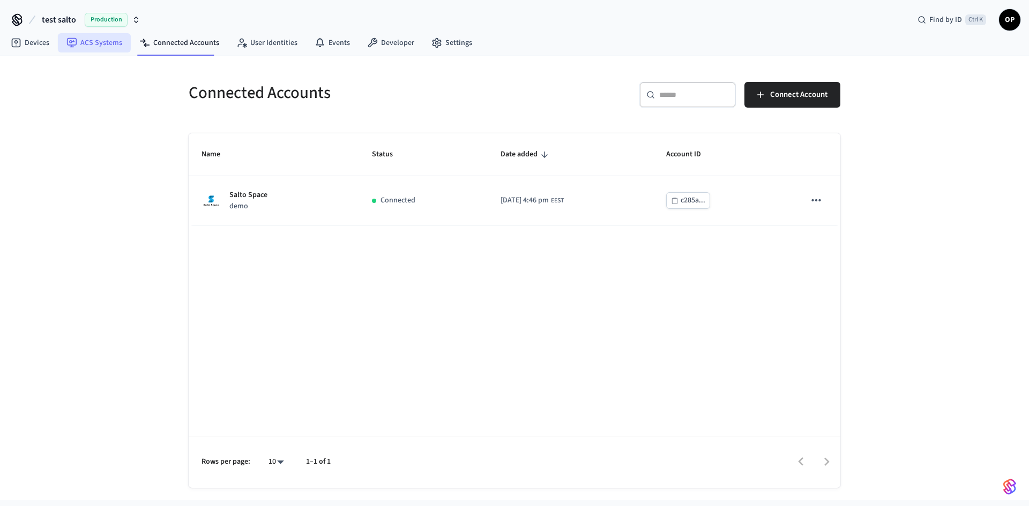
click at [102, 44] on link "ACS Systems" at bounding box center [94, 42] width 73 height 19
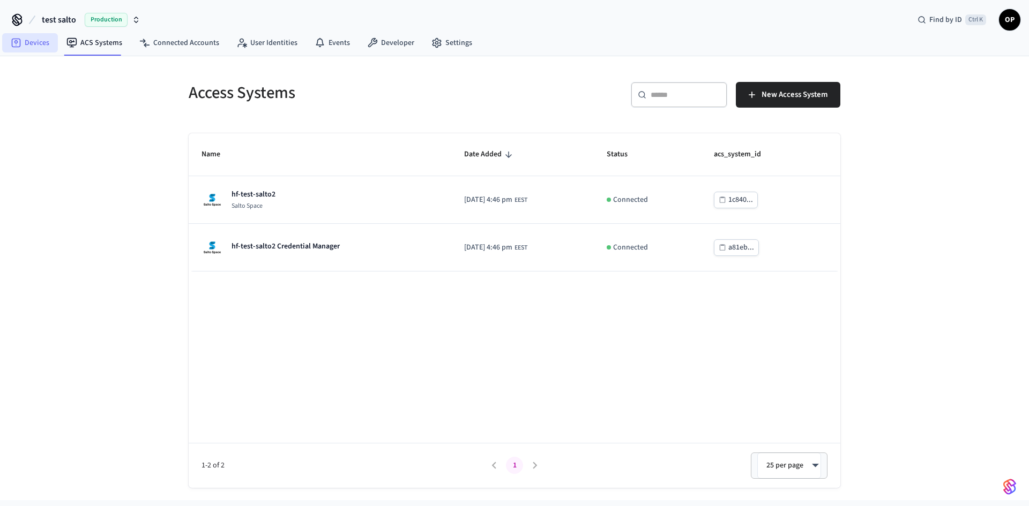
click at [42, 39] on link "Devices" at bounding box center [30, 42] width 56 height 19
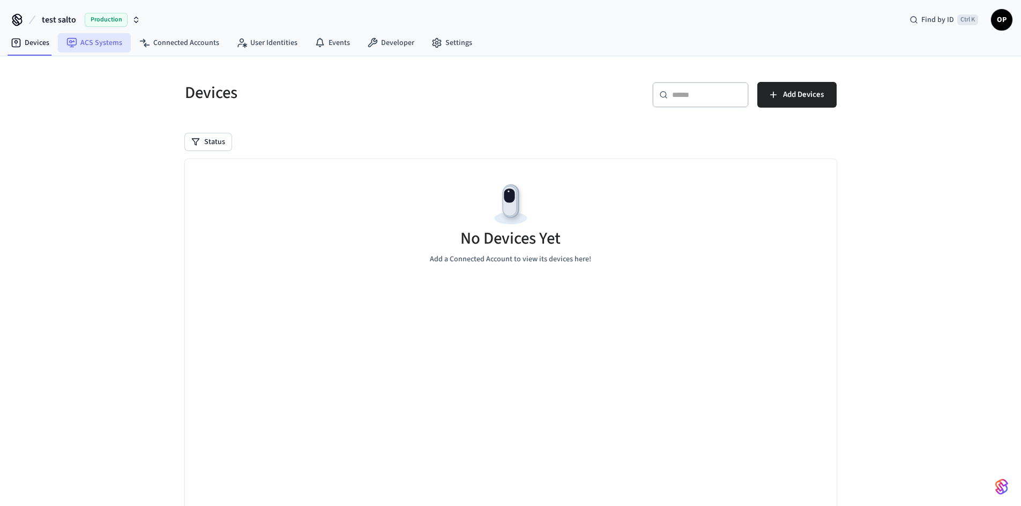
click at [106, 43] on link "ACS Systems" at bounding box center [94, 42] width 73 height 19
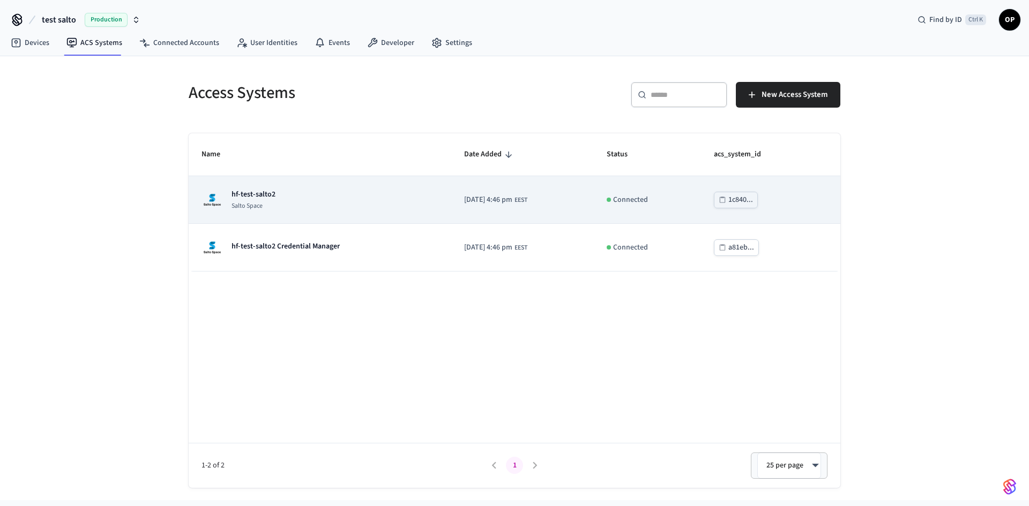
click at [271, 193] on p "hf-test-salto2" at bounding box center [253, 194] width 44 height 11
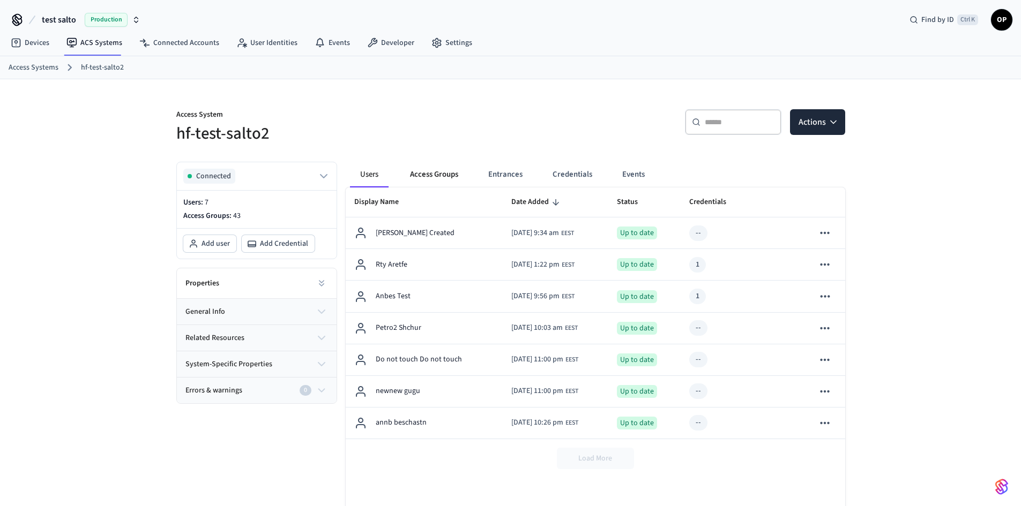
click at [452, 175] on button "Access Groups" at bounding box center [433, 175] width 65 height 26
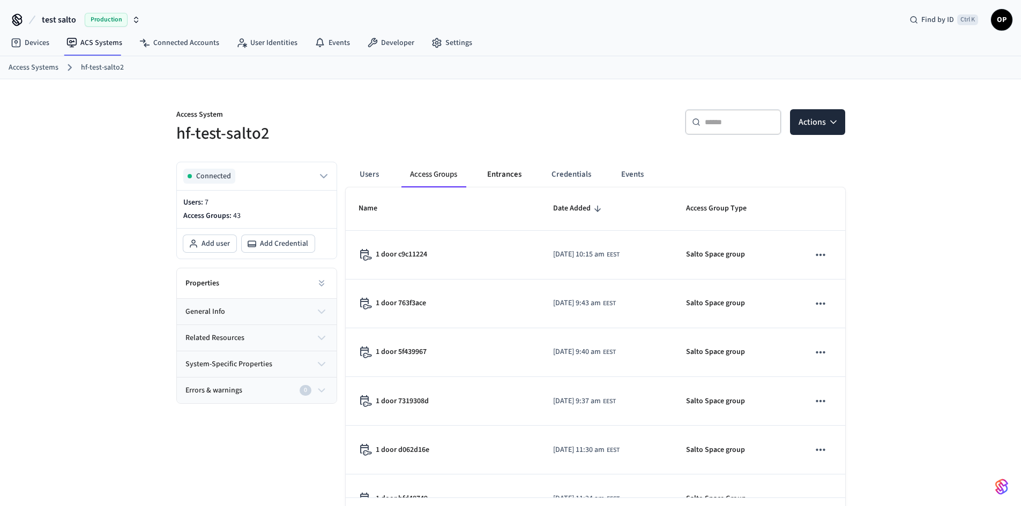
click at [514, 176] on button "Entrances" at bounding box center [503, 175] width 51 height 26
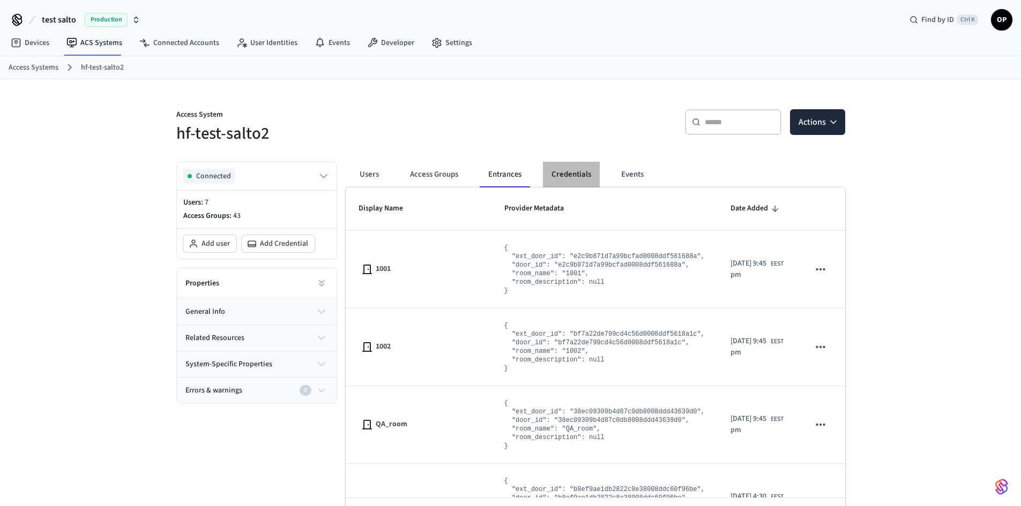
click at [567, 178] on button "Credentials" at bounding box center [571, 175] width 57 height 26
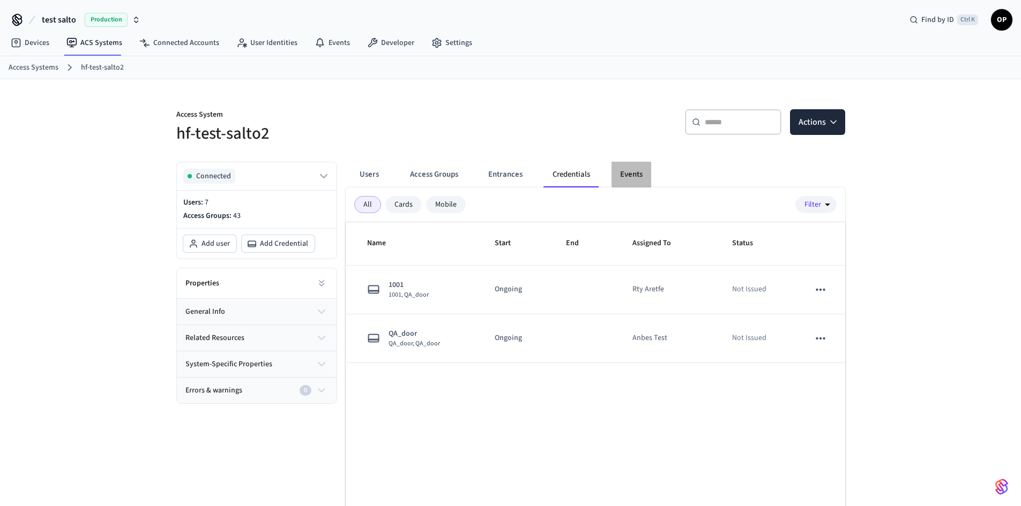
click at [626, 176] on button "Events" at bounding box center [631, 175] width 40 height 26
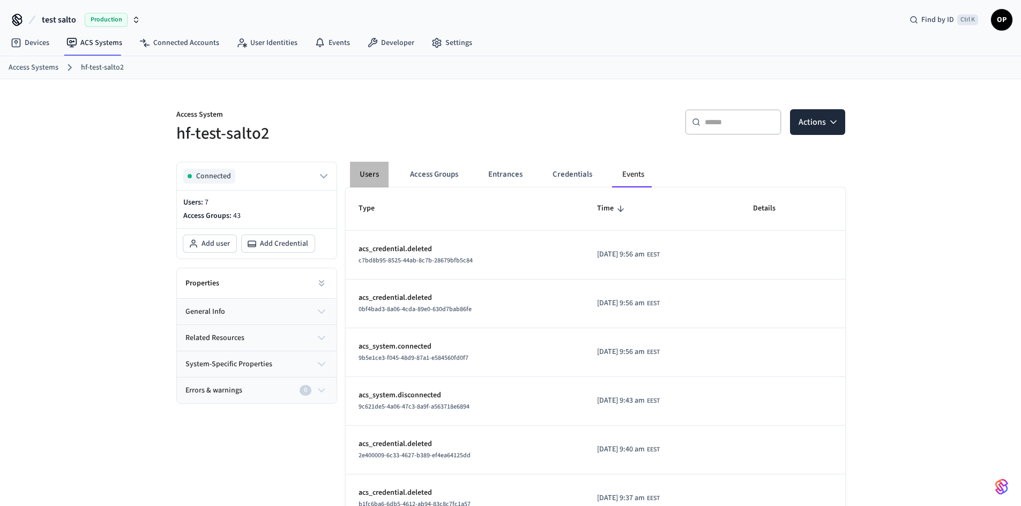
click at [360, 167] on button "Users" at bounding box center [369, 175] width 39 height 26
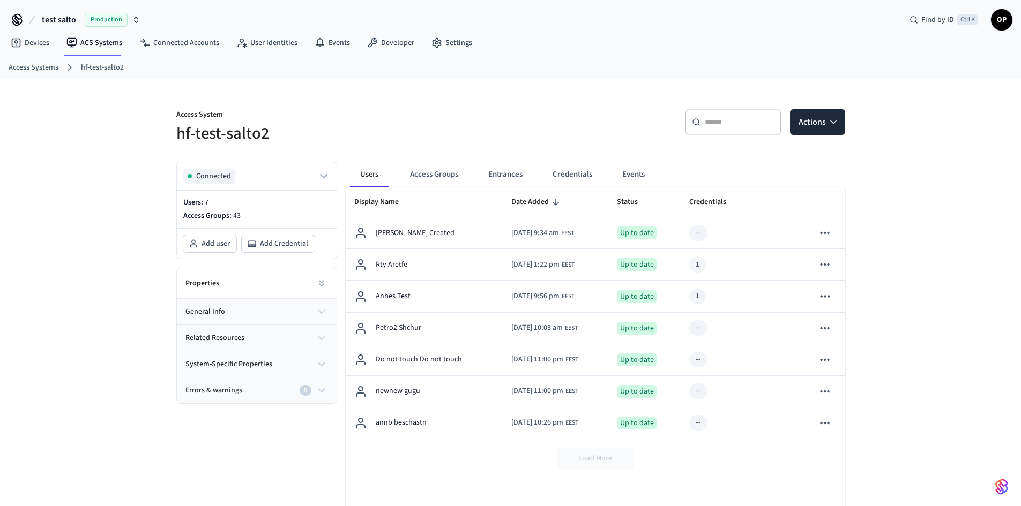
click at [230, 211] on p "Access Groups: 43" at bounding box center [256, 216] width 147 height 11
click at [323, 177] on icon "button" at bounding box center [323, 176] width 6 height 3
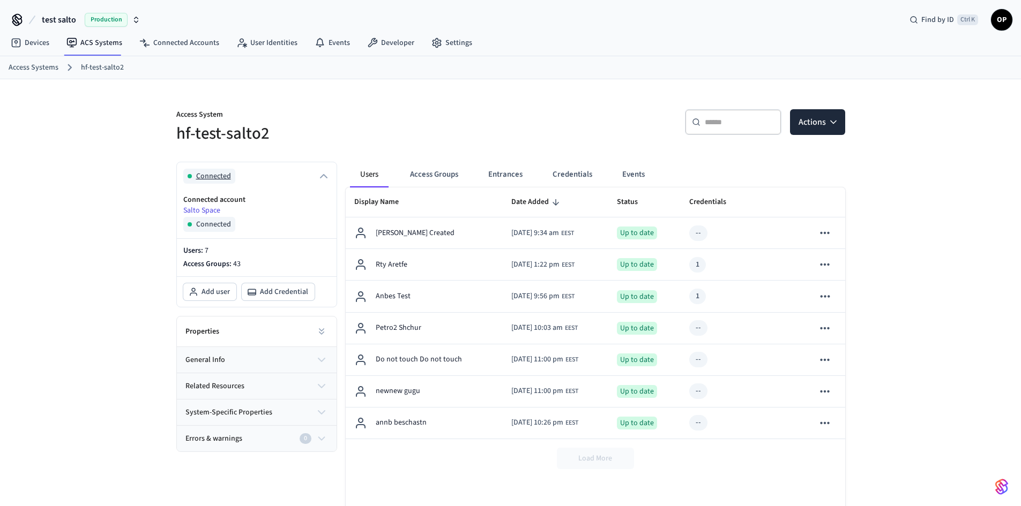
click at [323, 177] on icon "button" at bounding box center [323, 176] width 13 height 13
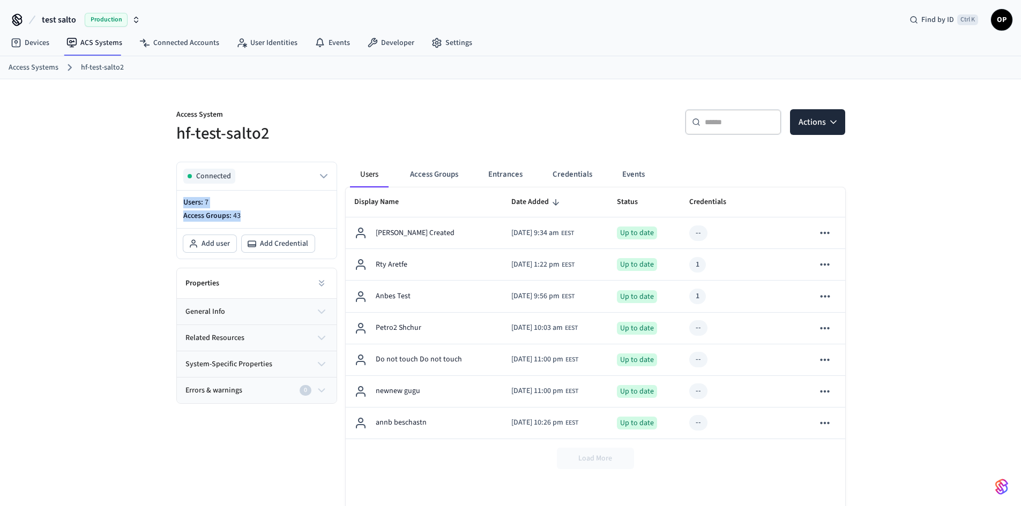
drag, startPoint x: 179, startPoint y: 201, endPoint x: 260, endPoint y: 217, distance: 81.9
click at [260, 217] on div "Users: 7 Access Groups: 43" at bounding box center [257, 210] width 160 height 38
click at [280, 218] on p "Access Groups: 43" at bounding box center [256, 216] width 147 height 11
click at [323, 285] on icon at bounding box center [321, 283] width 11 height 11
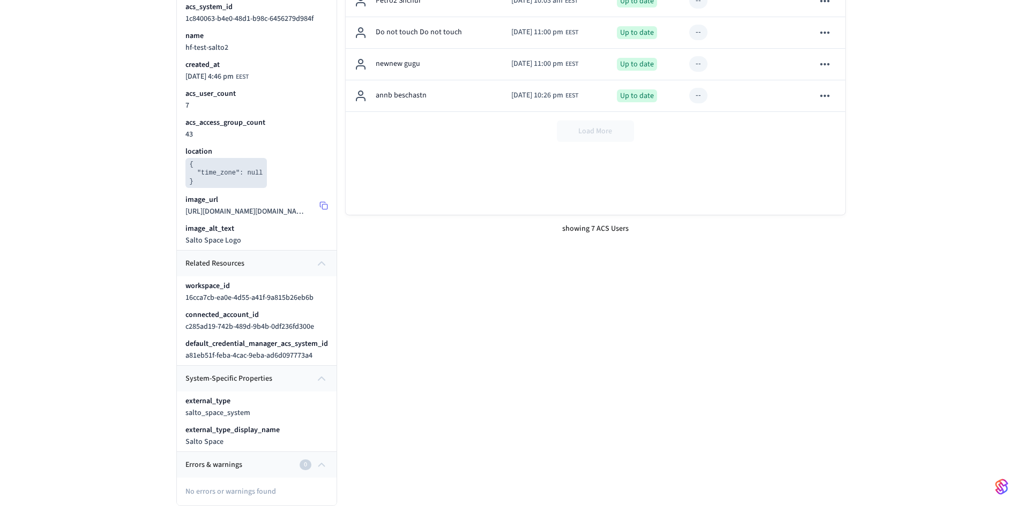
scroll to position [338, 0]
click at [285, 462] on div "Errors & warnings 0" at bounding box center [250, 465] width 131 height 11
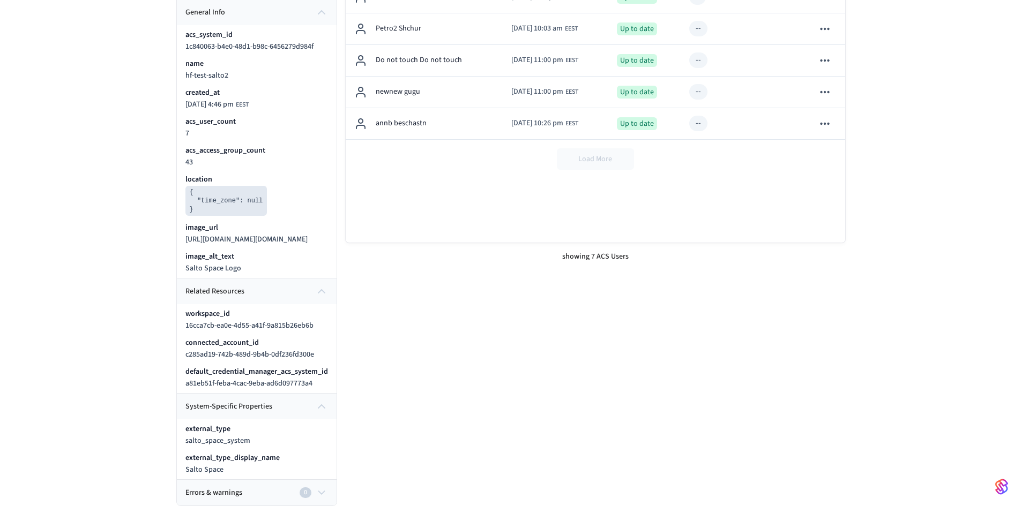
click at [280, 295] on button "related resources" at bounding box center [257, 292] width 160 height 26
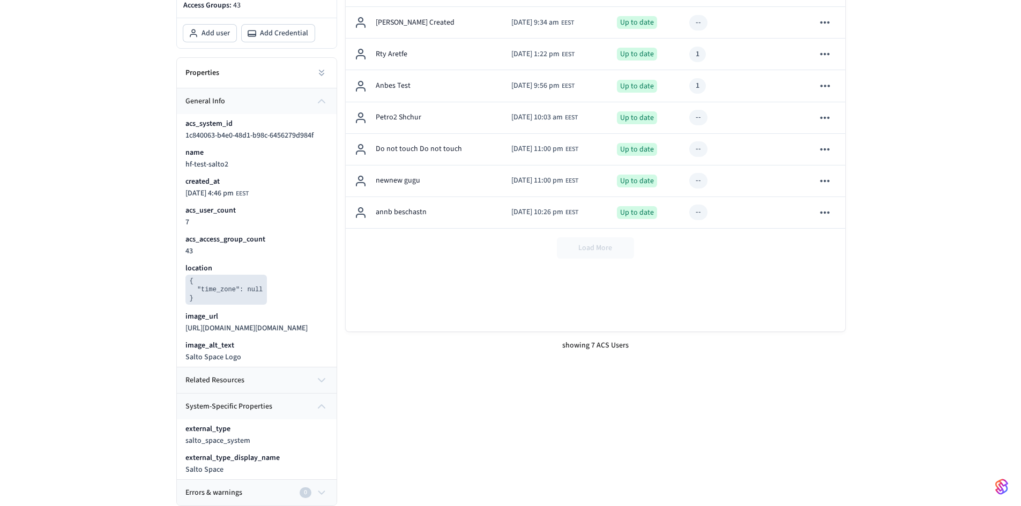
click at [278, 408] on button "system-specific properties" at bounding box center [257, 407] width 160 height 26
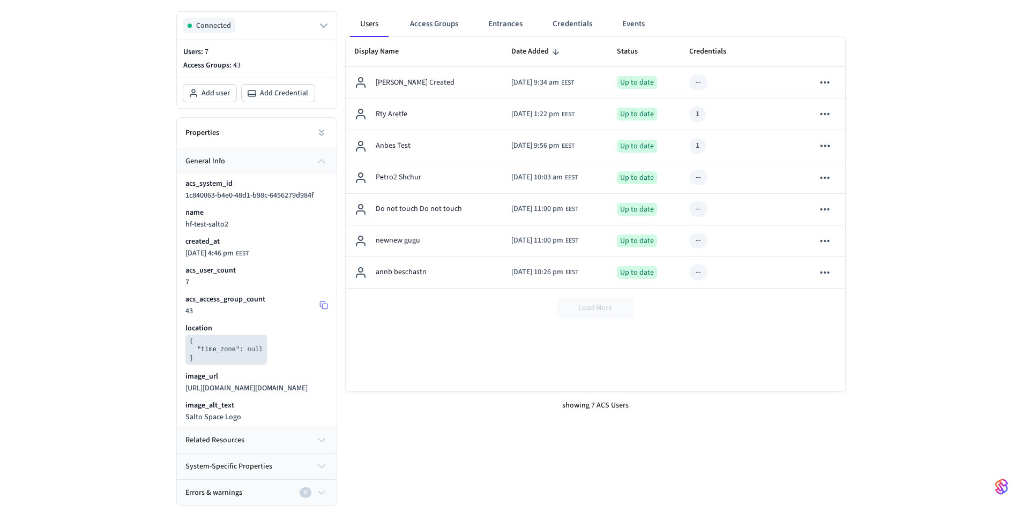
scroll to position [161, 0]
click at [287, 149] on button "general info" at bounding box center [257, 161] width 160 height 26
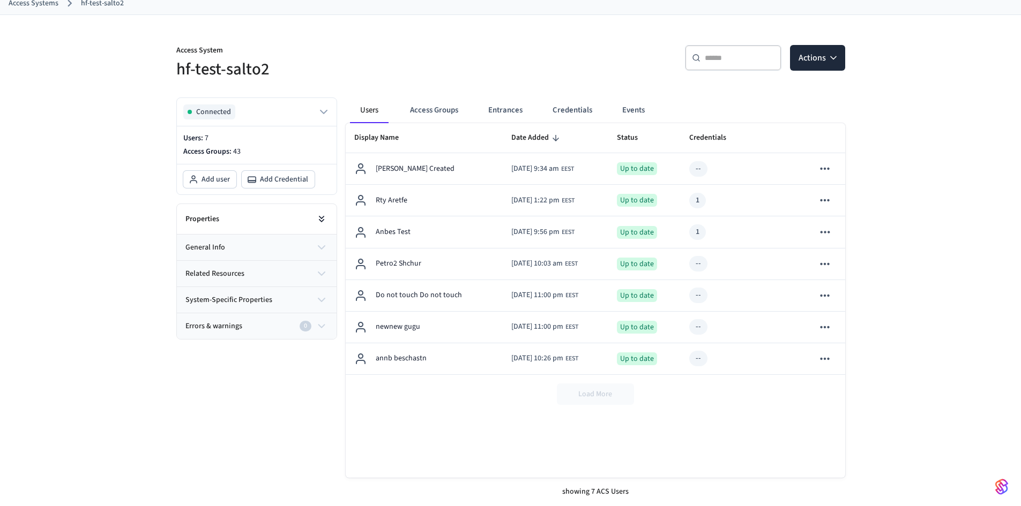
click at [326, 218] on icon at bounding box center [321, 219] width 11 height 11
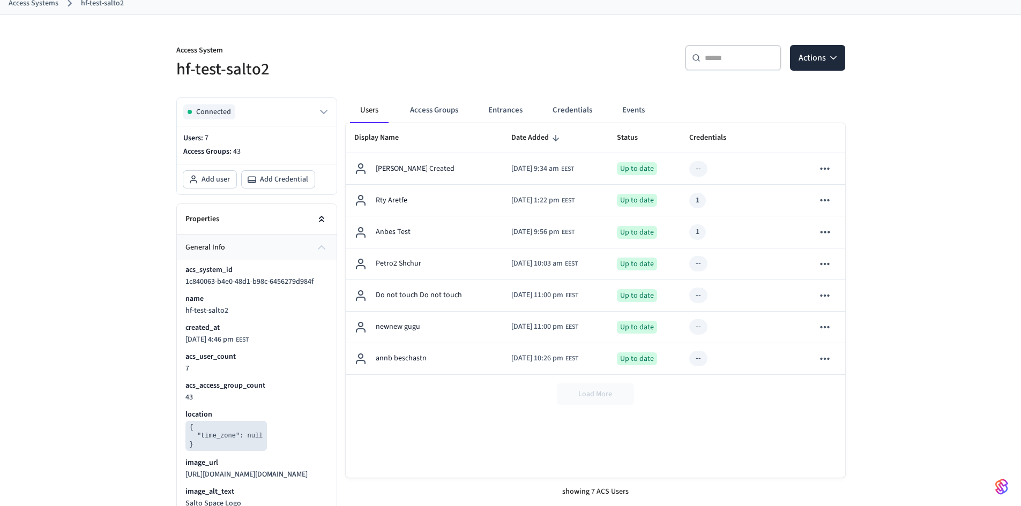
click at [326, 218] on icon at bounding box center [321, 219] width 11 height 11
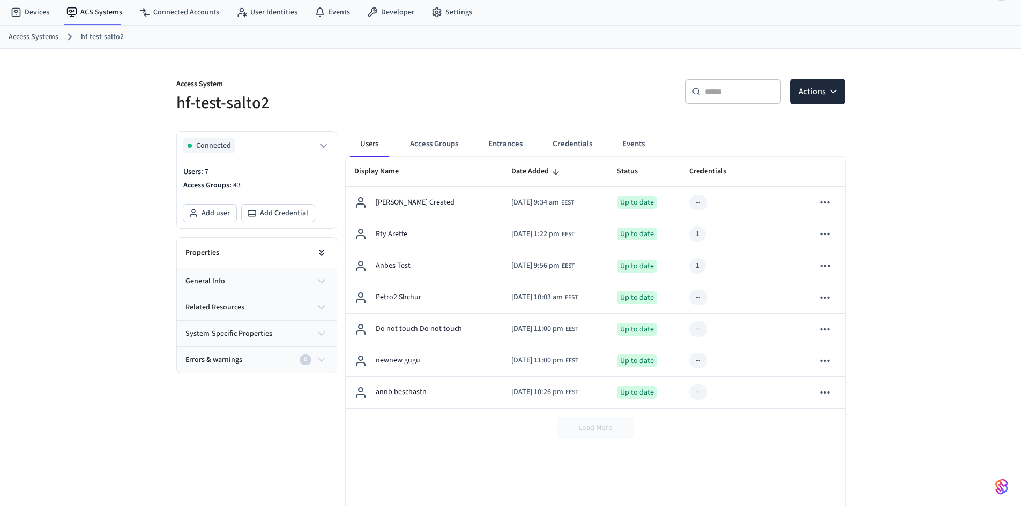
scroll to position [0, 0]
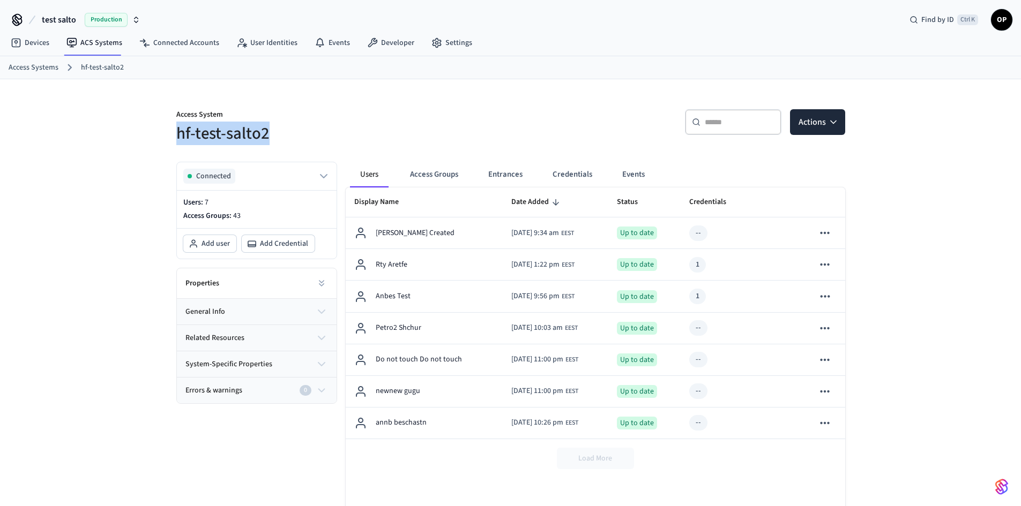
drag, startPoint x: 170, startPoint y: 131, endPoint x: 317, endPoint y: 141, distance: 147.2
click at [317, 141] on div "Access System hf-test-salto2" at bounding box center [333, 120] width 341 height 48
click at [349, 141] on h5 "hf-test-salto2" at bounding box center [340, 134] width 328 height 22
click at [192, 49] on link "Connected Accounts" at bounding box center [179, 42] width 97 height 19
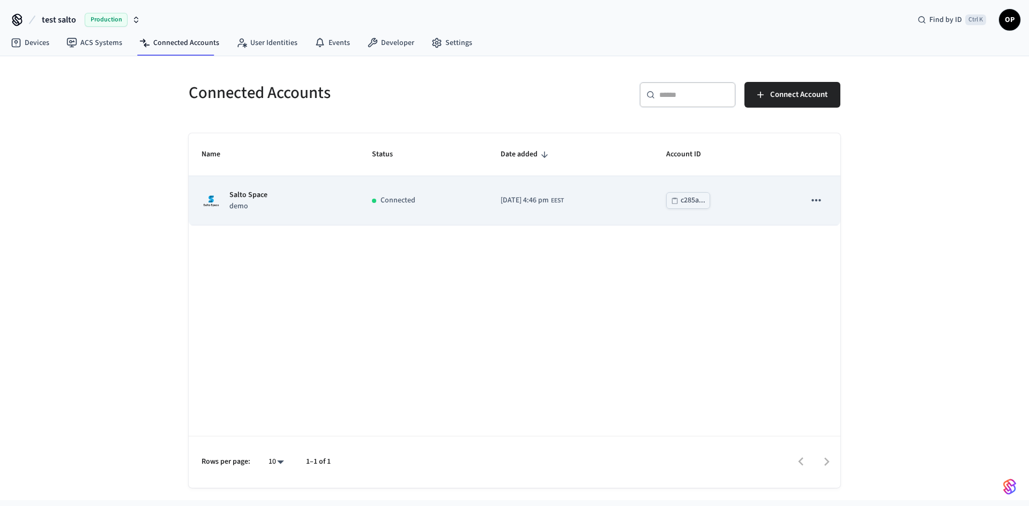
click at [279, 194] on div "Salto Space demo" at bounding box center [273, 201] width 145 height 23
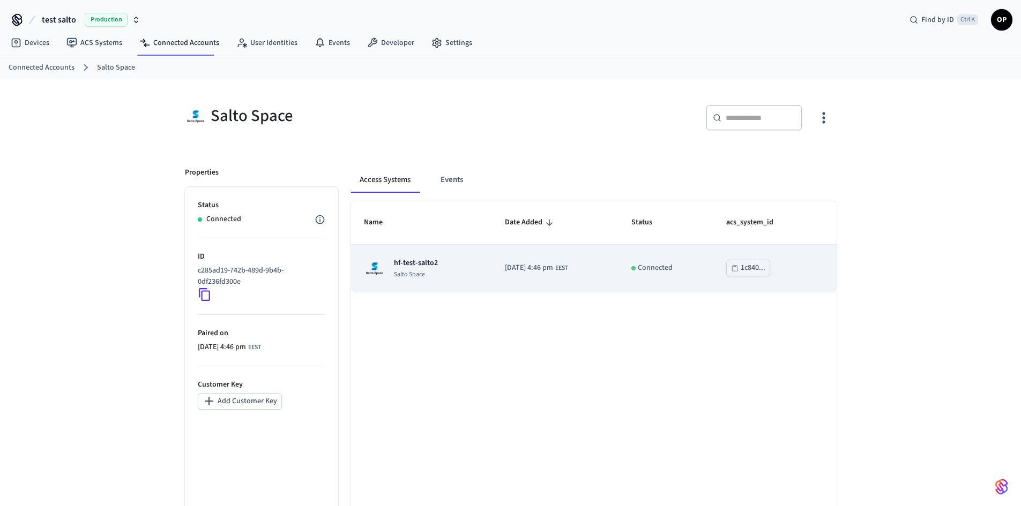
click at [413, 269] on div "hf-test-salto2 Salto Space" at bounding box center [416, 268] width 44 height 21
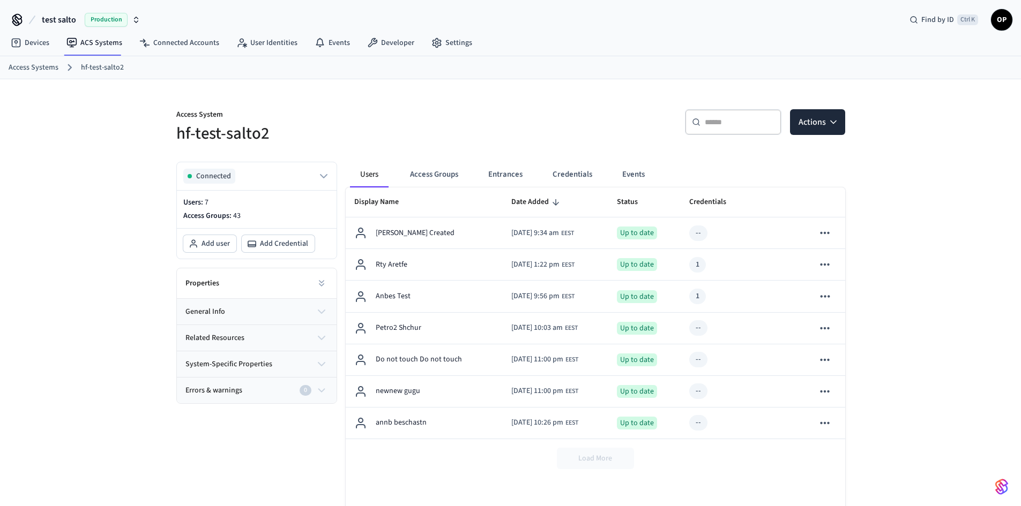
click at [517, 118] on div "​ ​ Actions" at bounding box center [681, 126] width 328 height 34
click at [456, 175] on button "Access Groups" at bounding box center [433, 175] width 65 height 26
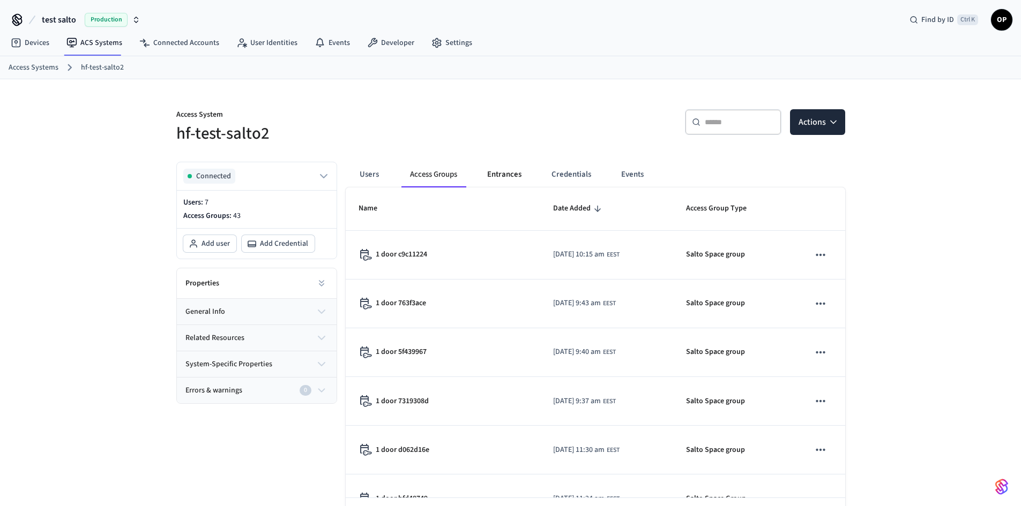
click at [517, 177] on button "Entrances" at bounding box center [503, 175] width 51 height 26
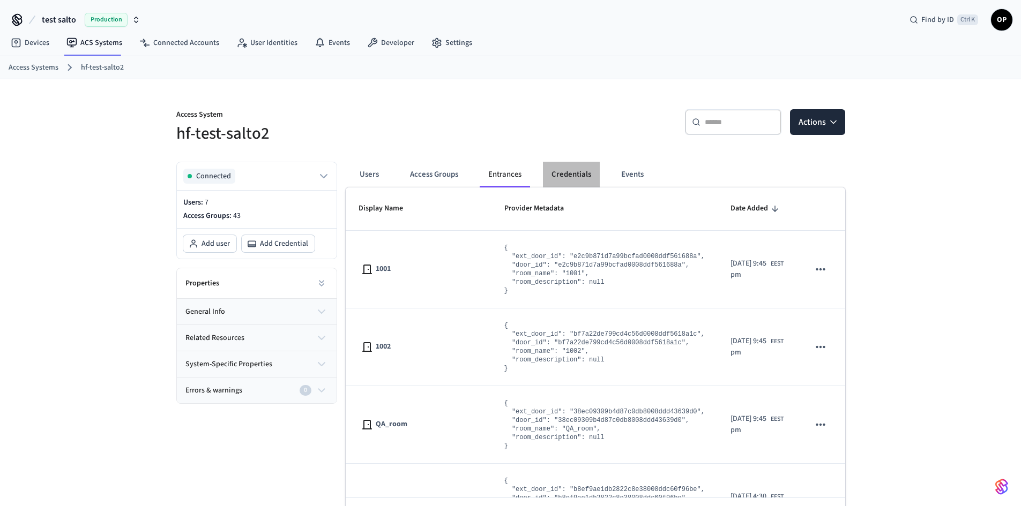
click at [570, 175] on button "Credentials" at bounding box center [571, 175] width 57 height 26
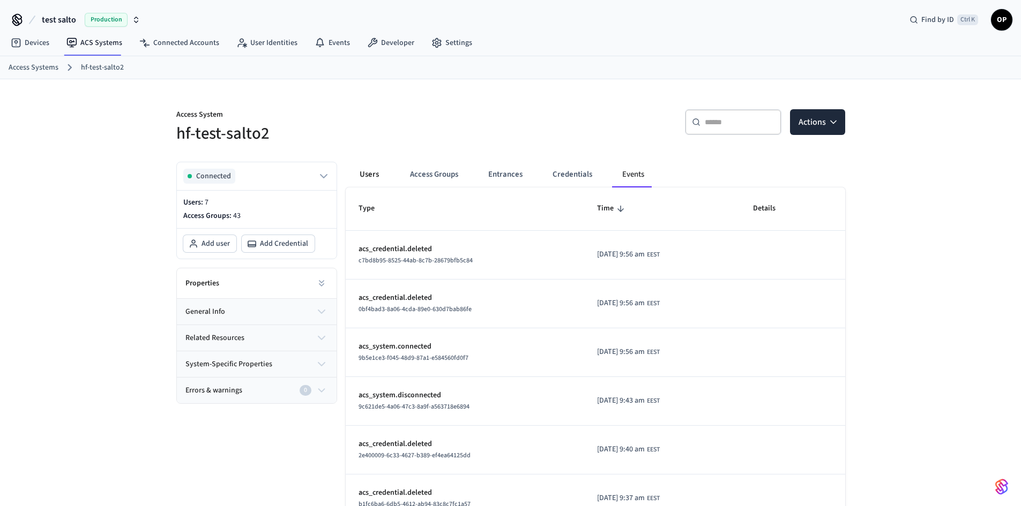
click at [368, 170] on button "Users" at bounding box center [369, 175] width 39 height 26
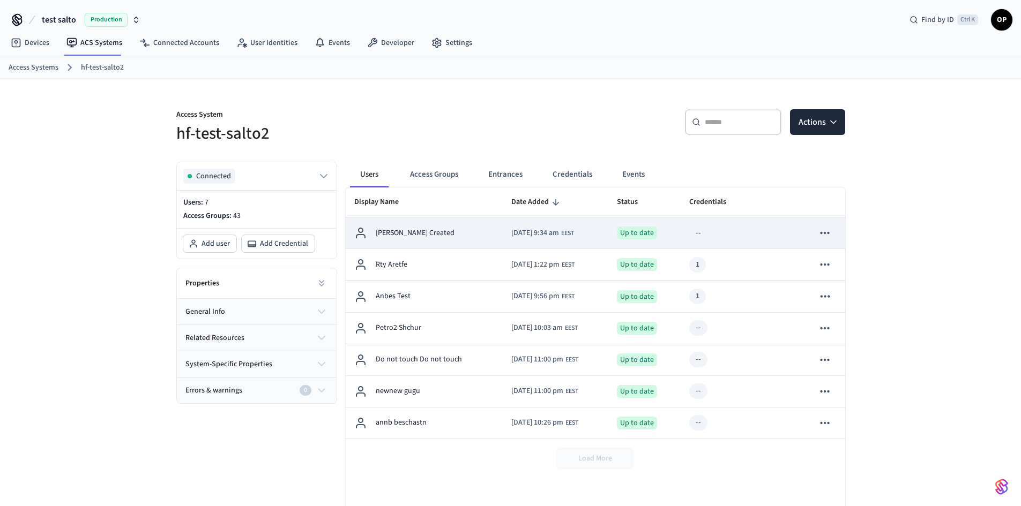
click at [438, 228] on div "[PERSON_NAME] Created" at bounding box center [424, 233] width 140 height 13
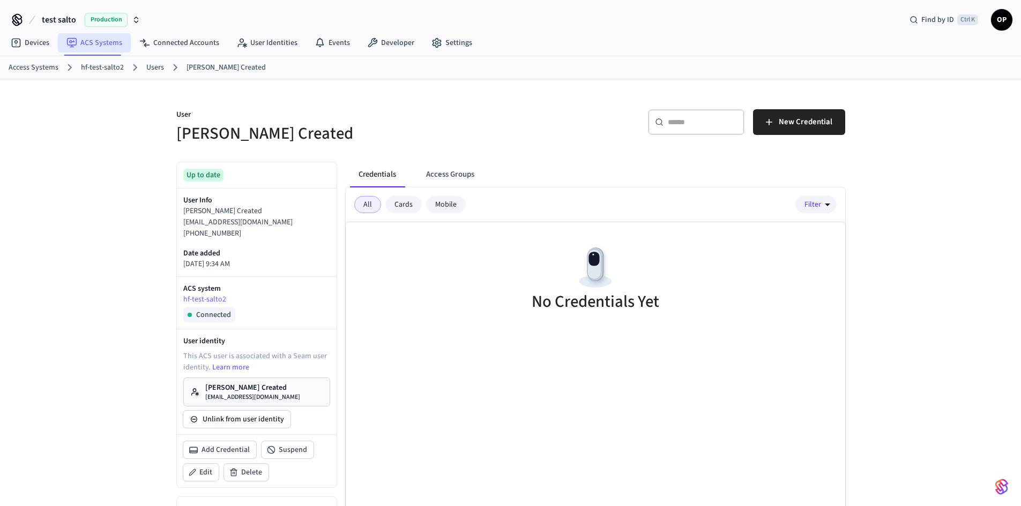
click at [102, 35] on link "ACS Systems" at bounding box center [94, 42] width 73 height 19
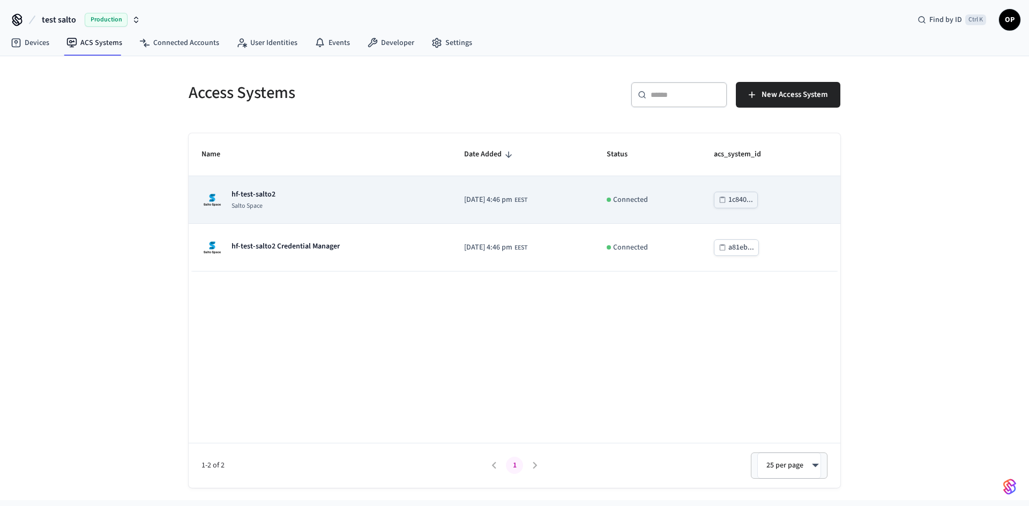
click at [251, 189] on p "hf-test-salto2" at bounding box center [253, 194] width 44 height 11
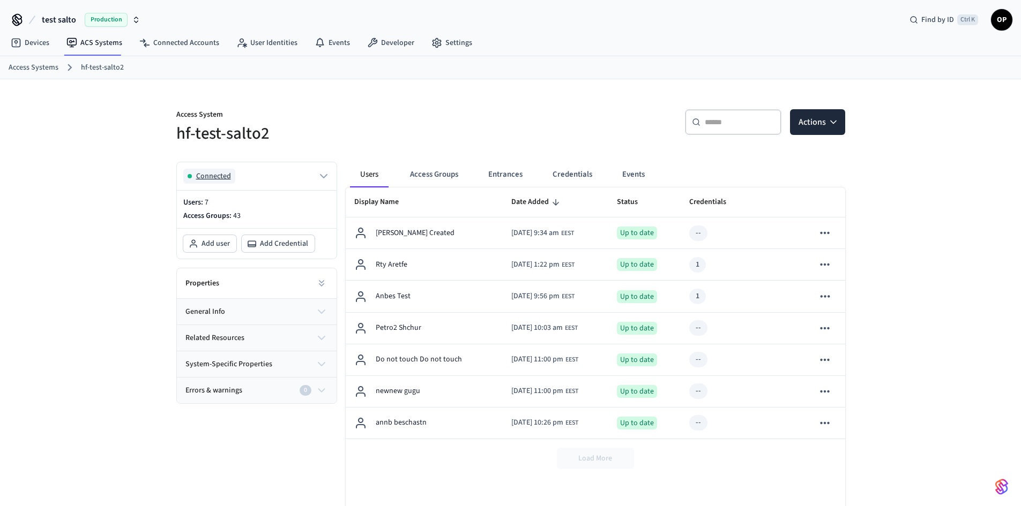
click at [324, 176] on icon "button" at bounding box center [323, 176] width 13 height 13
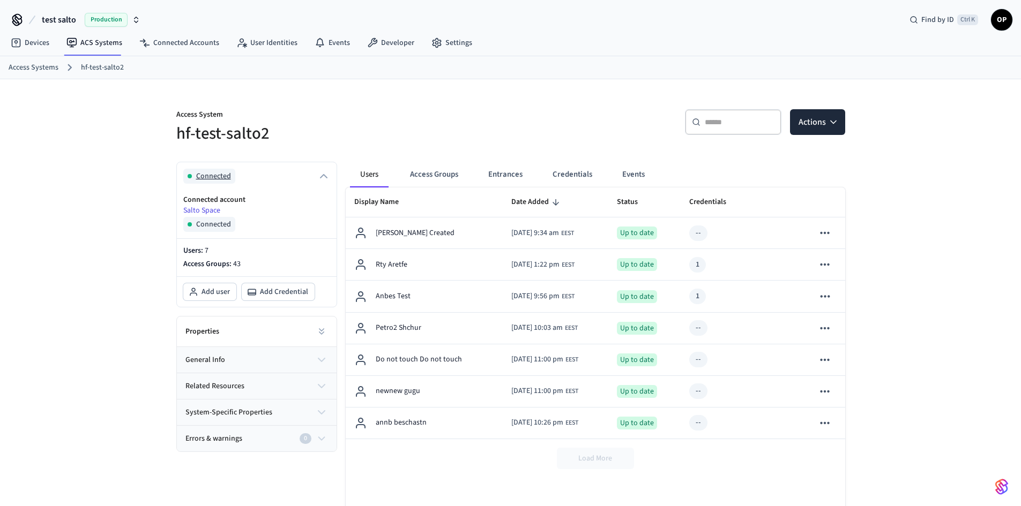
click at [324, 176] on icon "button" at bounding box center [323, 176] width 6 height 3
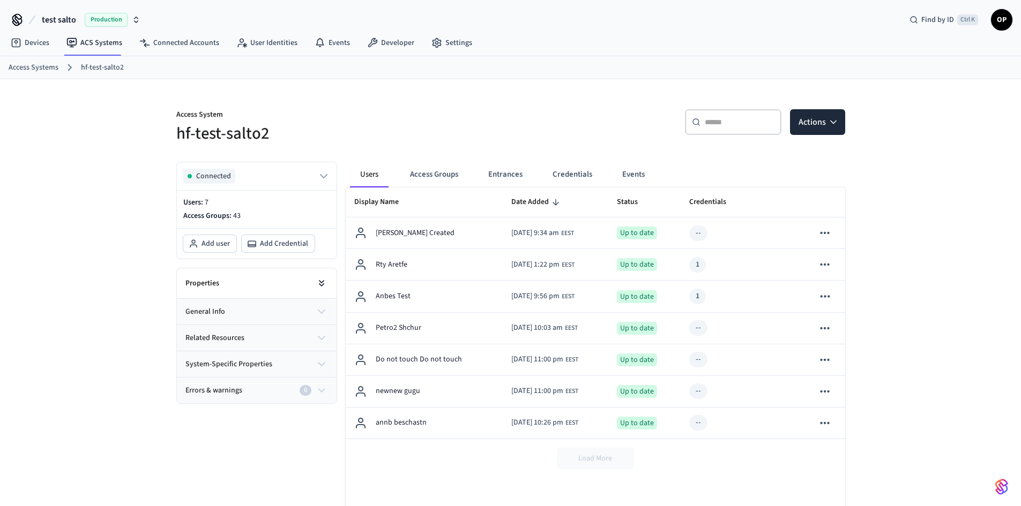
click at [324, 282] on icon at bounding box center [321, 283] width 11 height 11
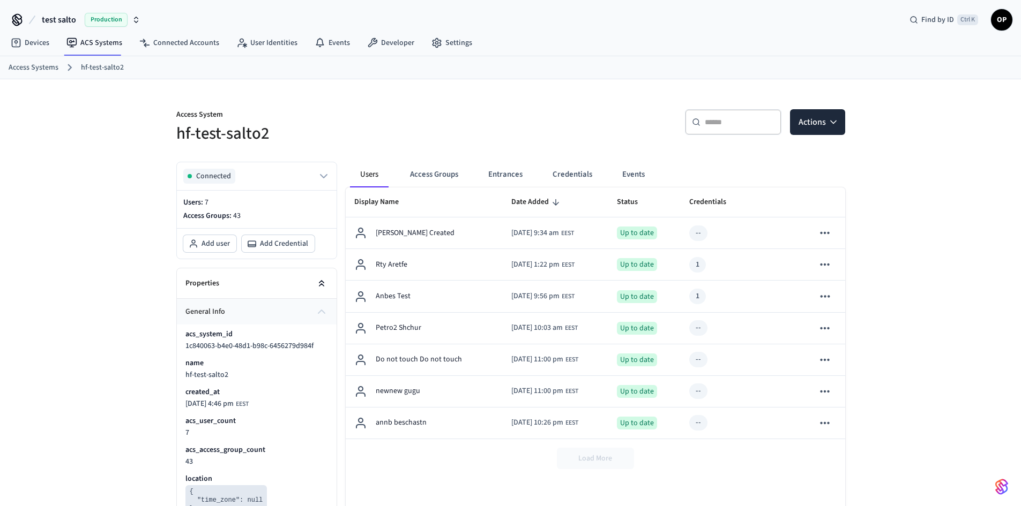
click at [324, 282] on icon at bounding box center [321, 283] width 11 height 11
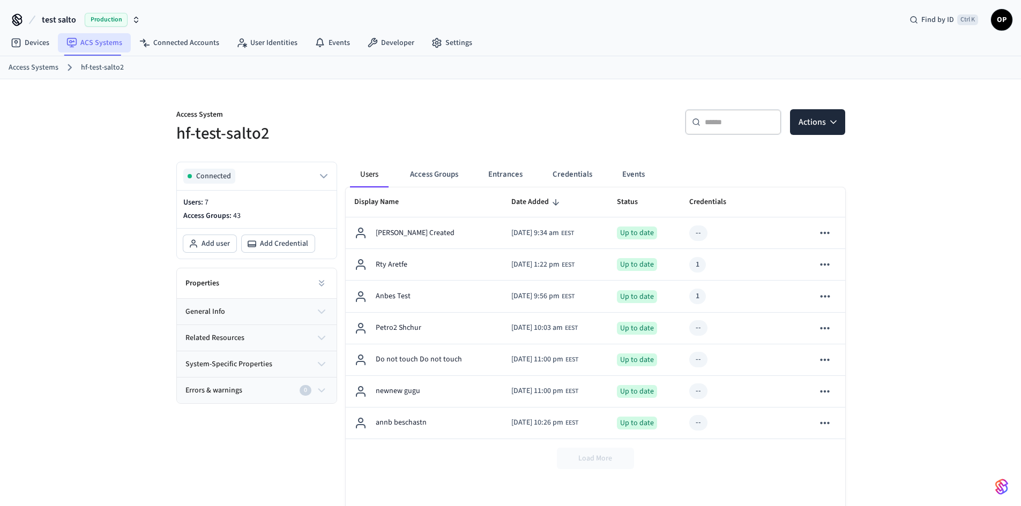
click at [90, 40] on link "ACS Systems" at bounding box center [94, 42] width 73 height 19
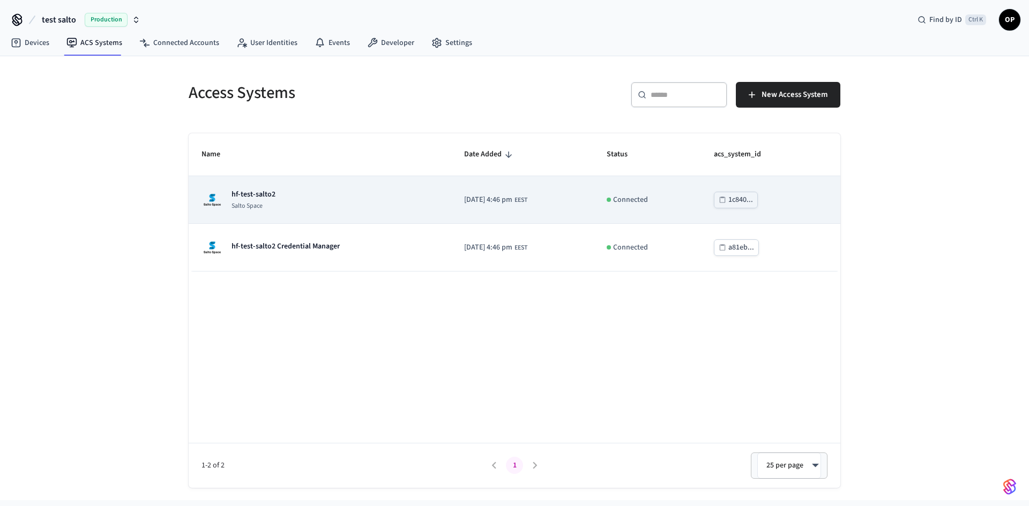
click at [246, 189] on td "hf-test-salto2 Salto Space" at bounding box center [320, 200] width 263 height 48
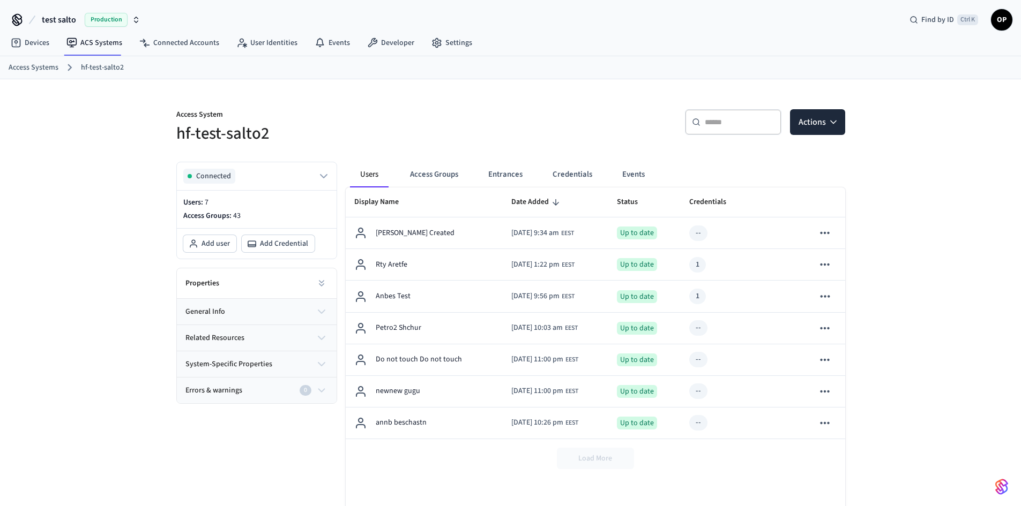
click at [332, 172] on div "Connected" at bounding box center [257, 176] width 160 height 28
click at [325, 175] on icon "button" at bounding box center [323, 176] width 13 height 13
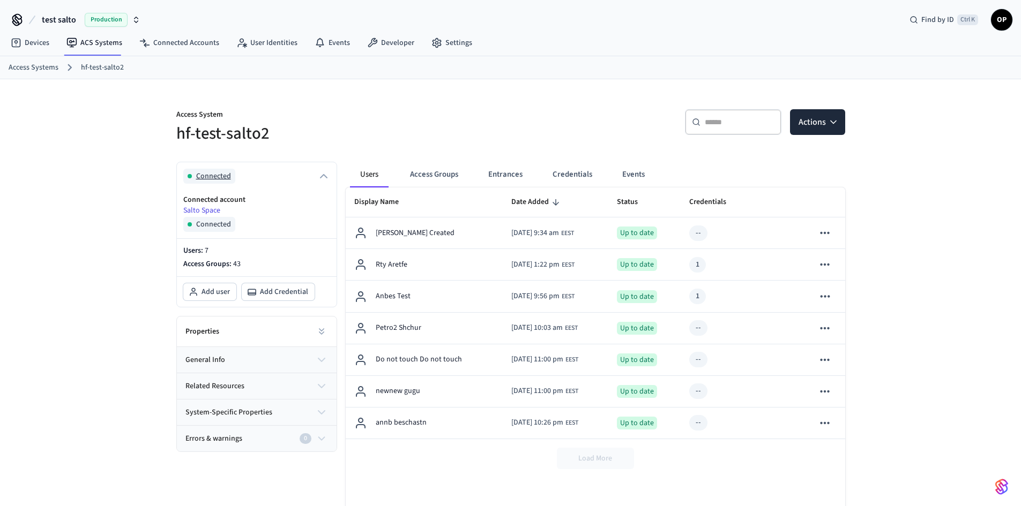
click at [325, 175] on icon "button" at bounding box center [323, 176] width 13 height 13
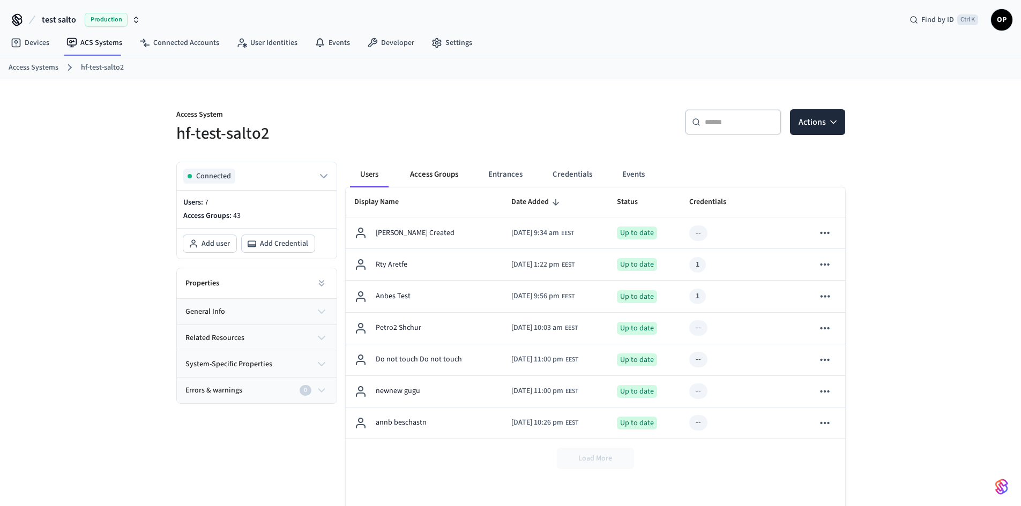
click at [432, 175] on button "Access Groups" at bounding box center [433, 175] width 65 height 26
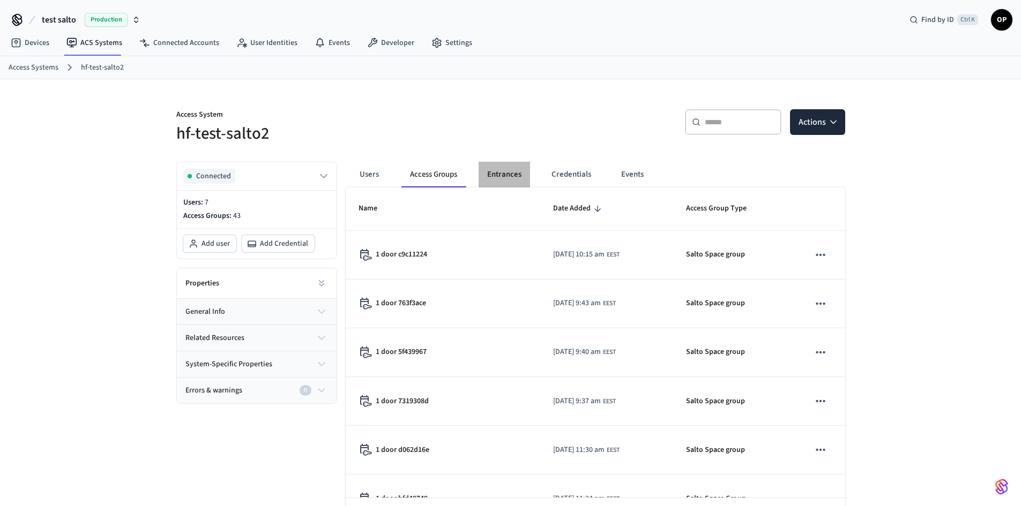
click at [508, 174] on button "Entrances" at bounding box center [503, 175] width 51 height 26
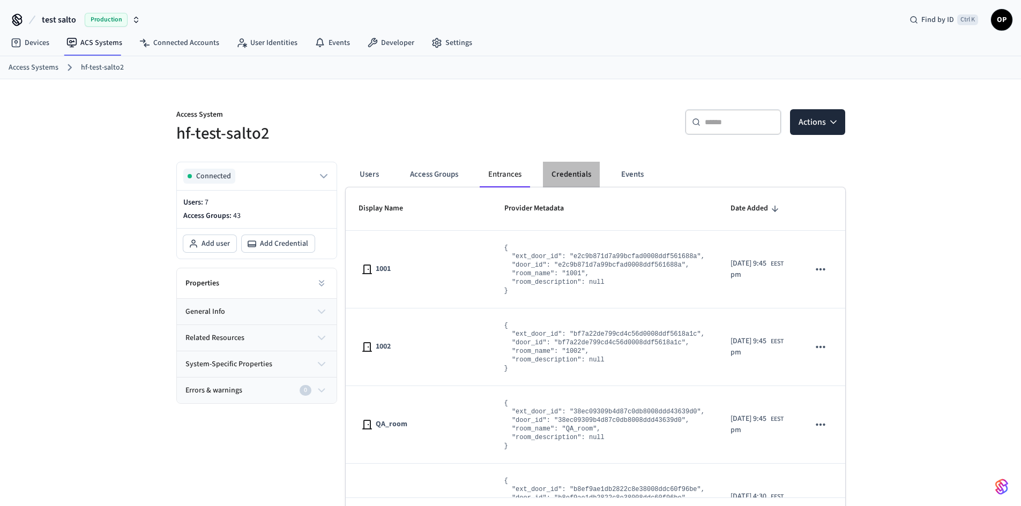
click at [580, 175] on button "Credentials" at bounding box center [571, 175] width 57 height 26
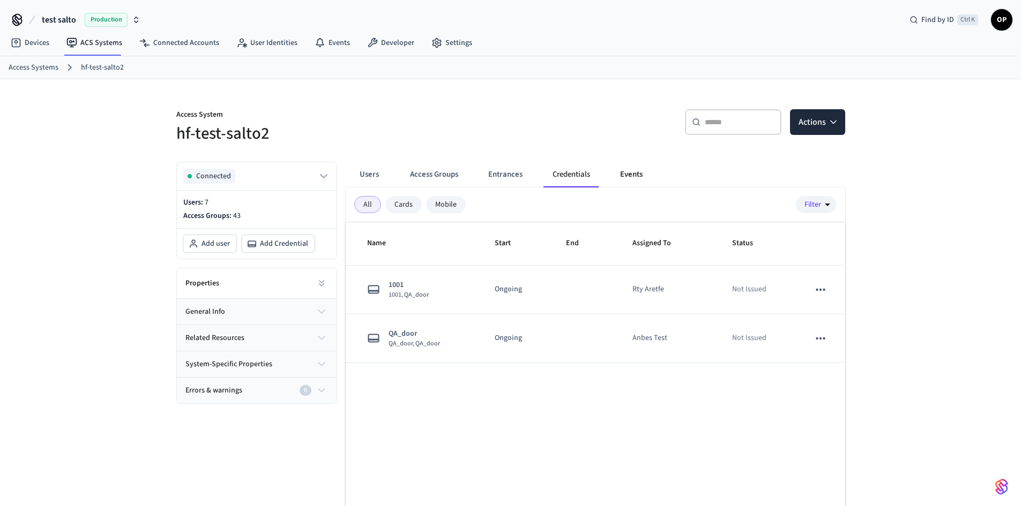
click at [624, 175] on button "Events" at bounding box center [631, 175] width 40 height 26
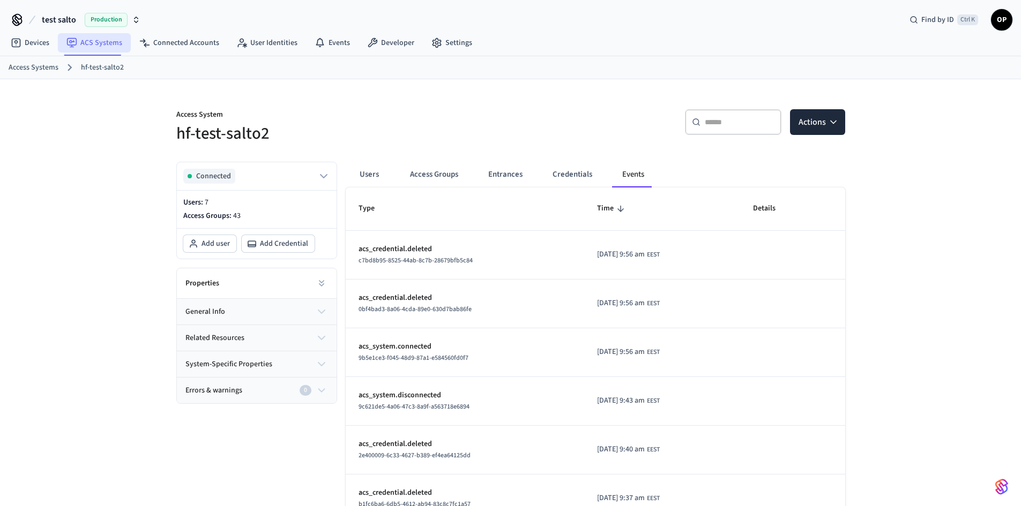
click at [84, 39] on link "ACS Systems" at bounding box center [94, 42] width 73 height 19
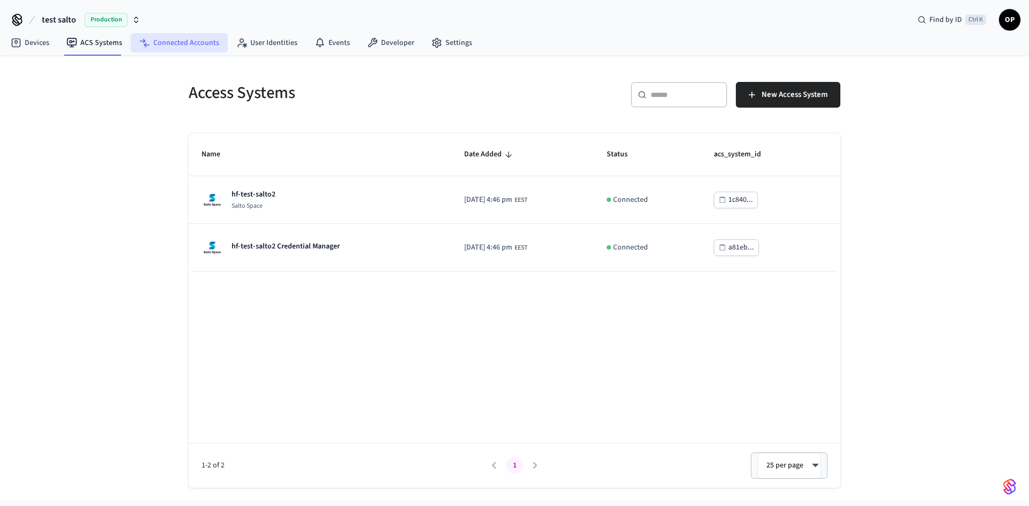
click at [176, 46] on link "Connected Accounts" at bounding box center [179, 42] width 97 height 19
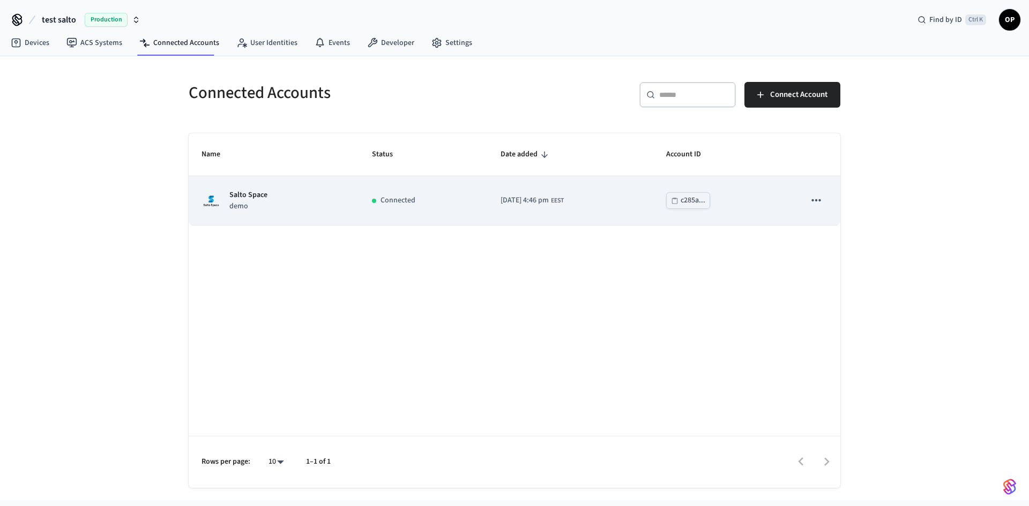
click at [243, 195] on p "Salto Space" at bounding box center [248, 195] width 38 height 11
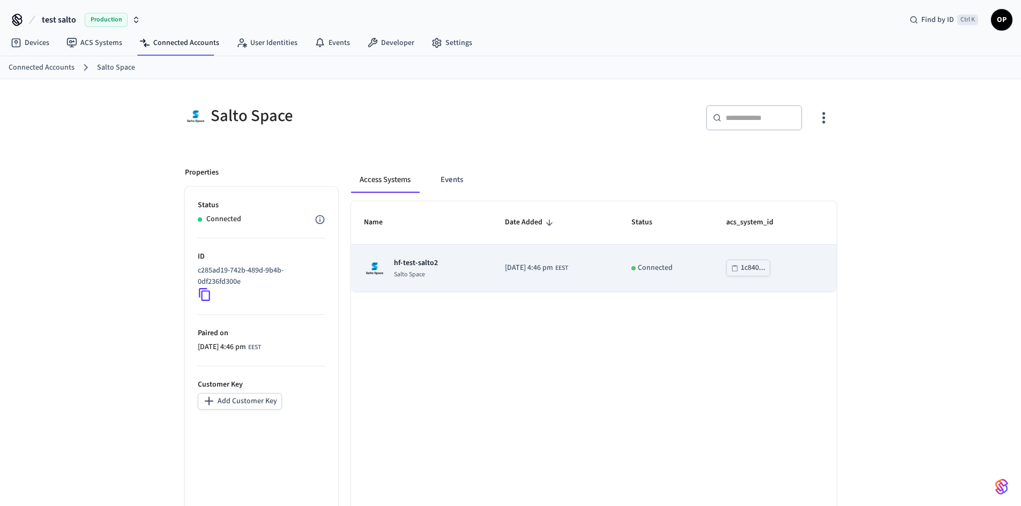
click at [426, 263] on p "hf-test-salto2" at bounding box center [416, 263] width 44 height 11
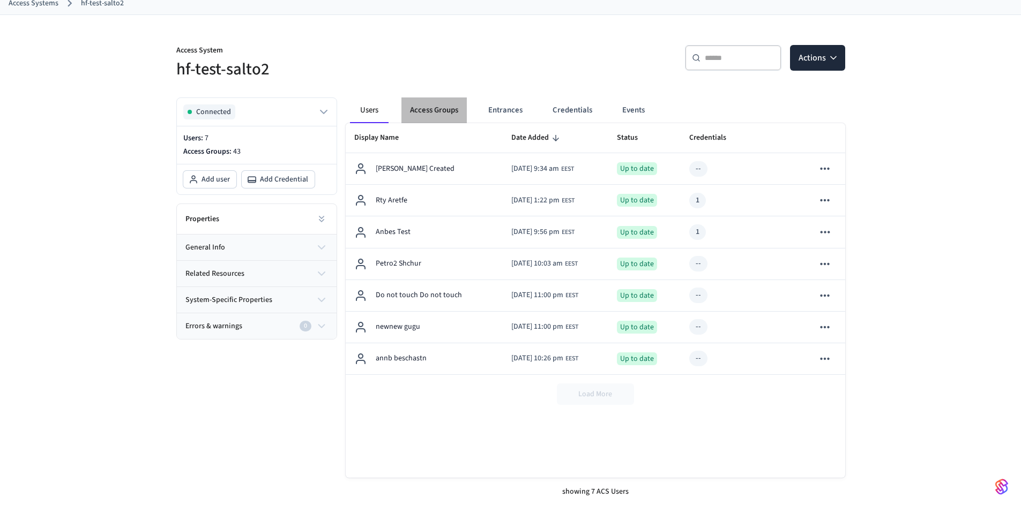
click at [438, 113] on button "Access Groups" at bounding box center [433, 111] width 65 height 26
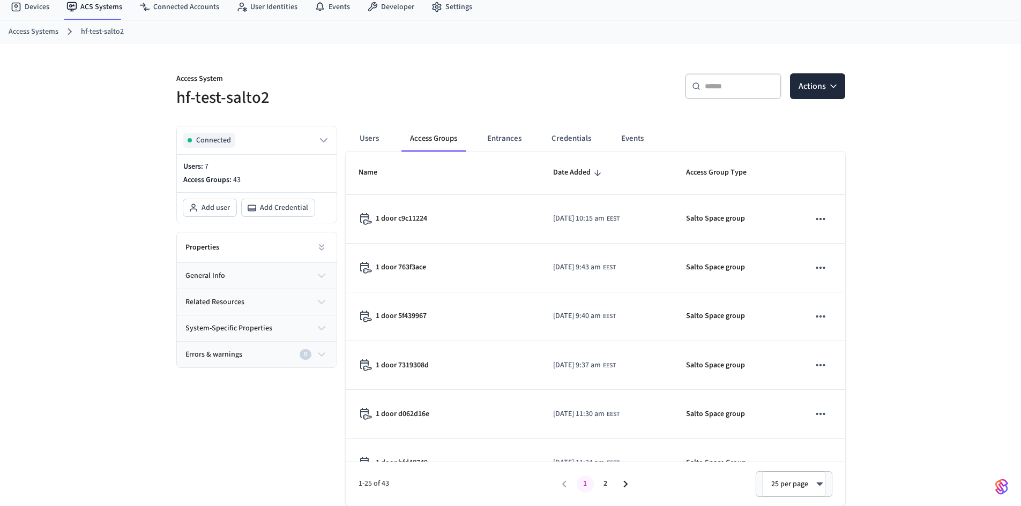
click at [497, 122] on div "Users Access Groups Entrances Credentials Events Name Date Added Access Group T…" at bounding box center [591, 311] width 508 height 389
click at [502, 137] on button "Entrances" at bounding box center [503, 139] width 51 height 26
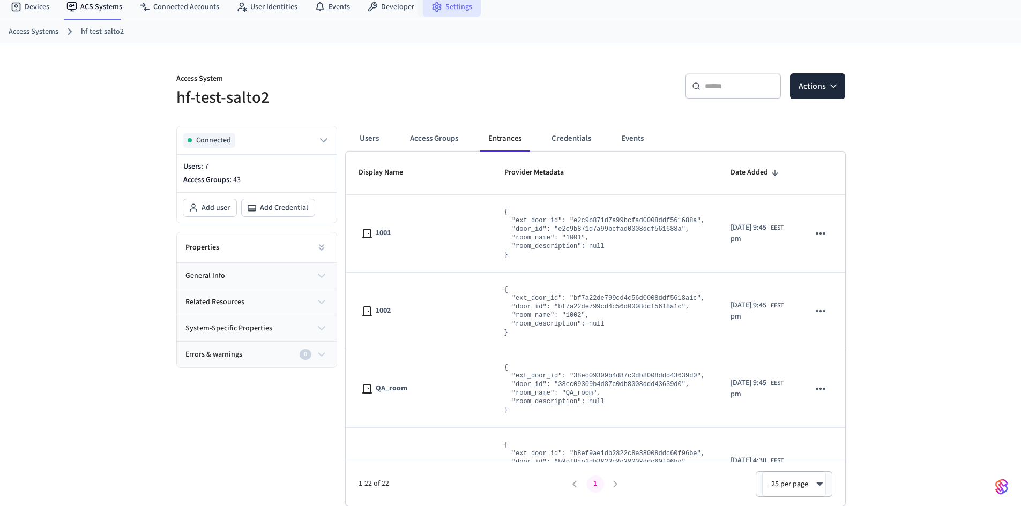
click at [436, 8] on circle at bounding box center [437, 7] width 3 height 3
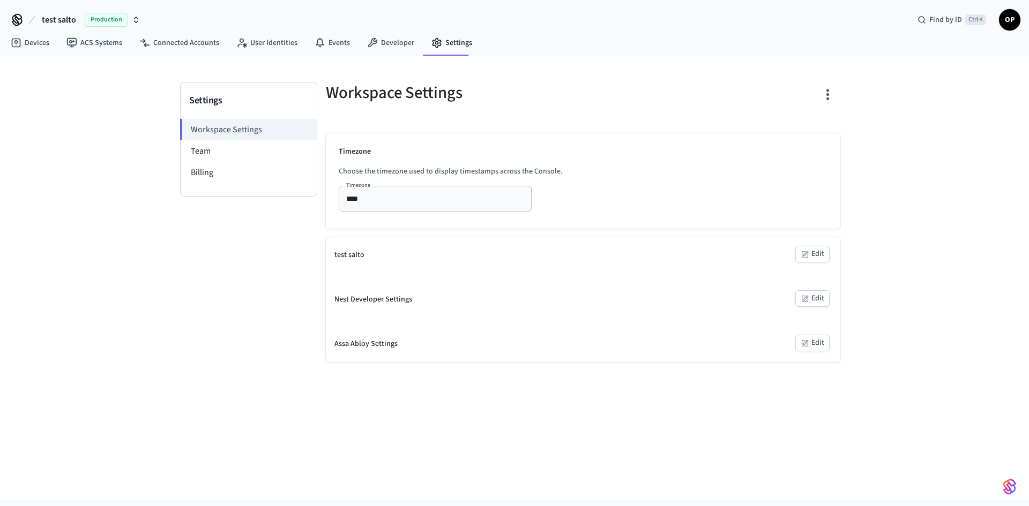
click at [813, 347] on button "Edit" at bounding box center [812, 343] width 34 height 17
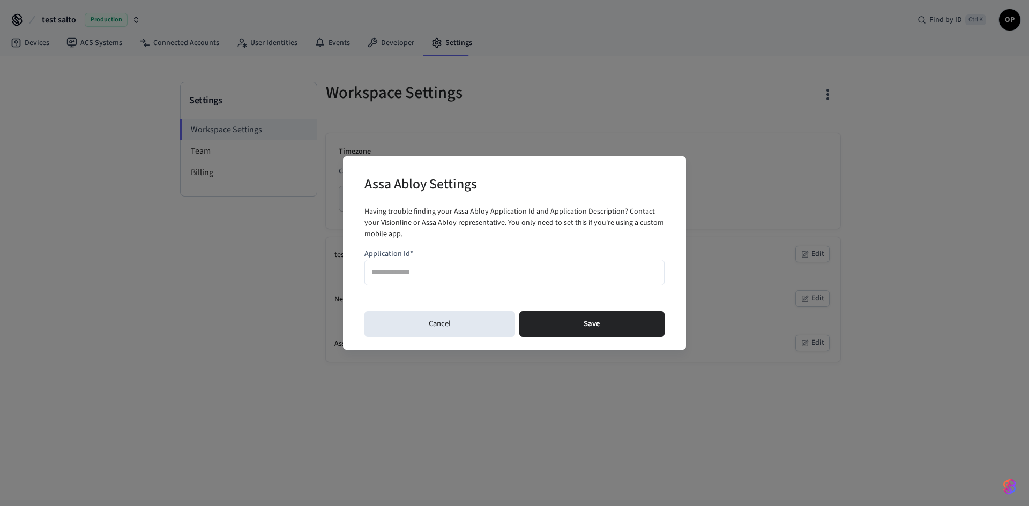
click at [396, 353] on div "Assa Abloy Settings Having trouble finding your Assa Abloy Application Id and A…" at bounding box center [514, 253] width 1029 height 506
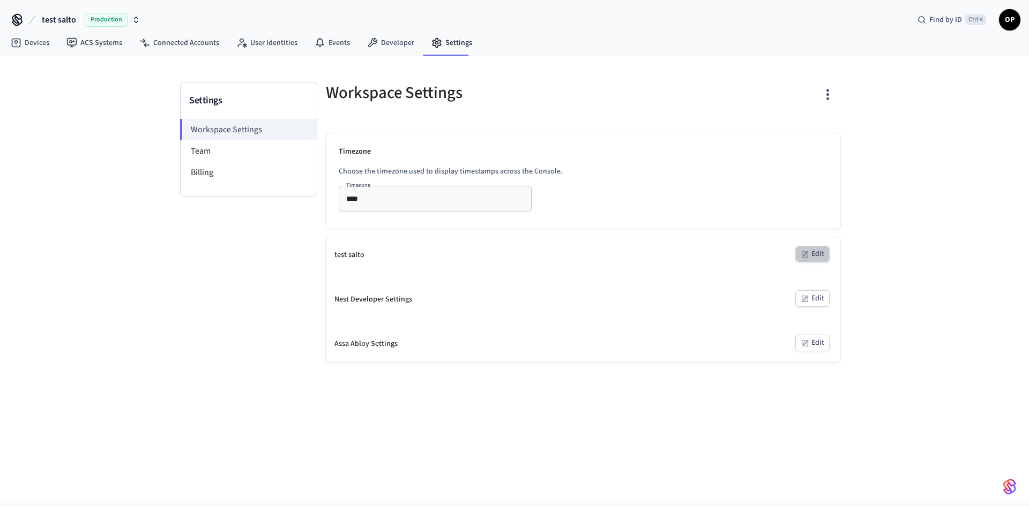
click at [810, 253] on button "Edit" at bounding box center [812, 254] width 34 height 17
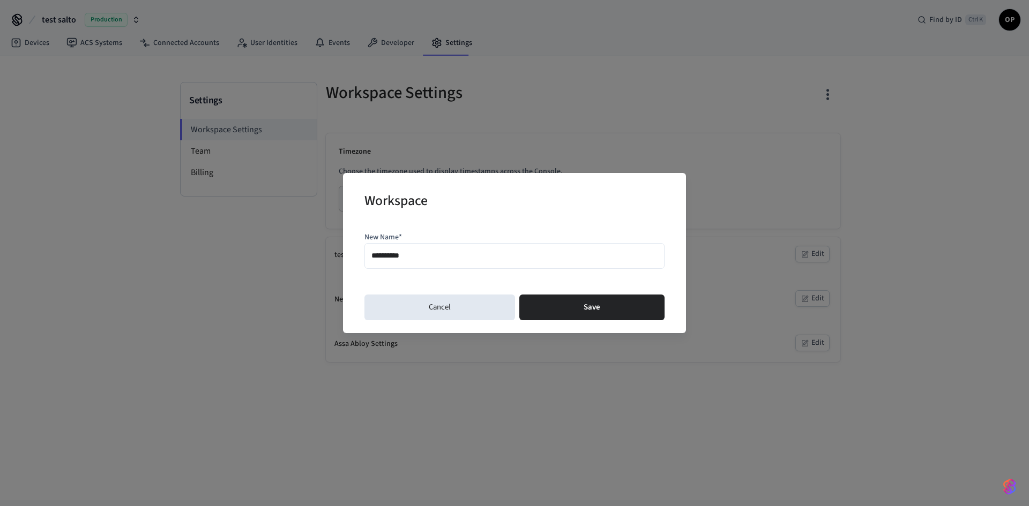
click at [456, 400] on div "**********" at bounding box center [514, 253] width 1029 height 506
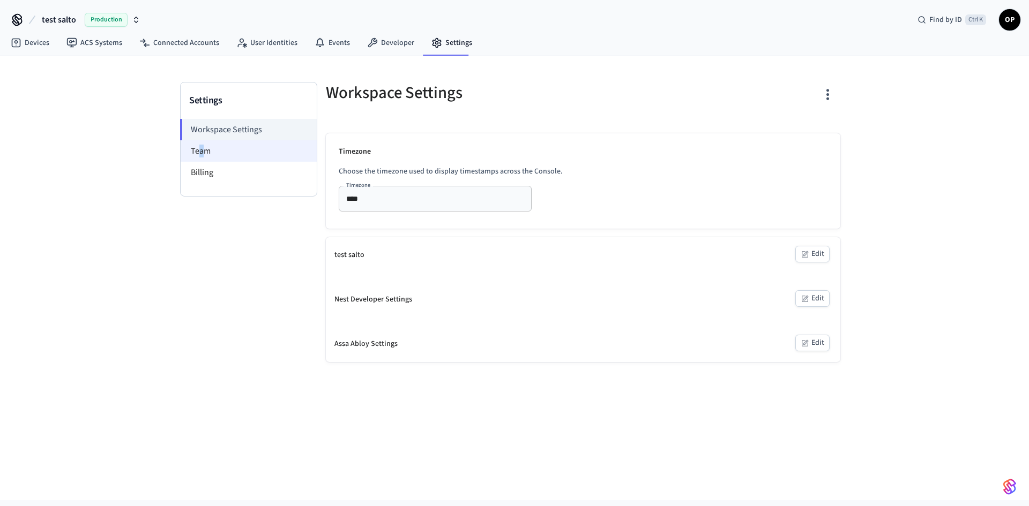
click at [201, 151] on li "Team" at bounding box center [249, 150] width 136 height 21
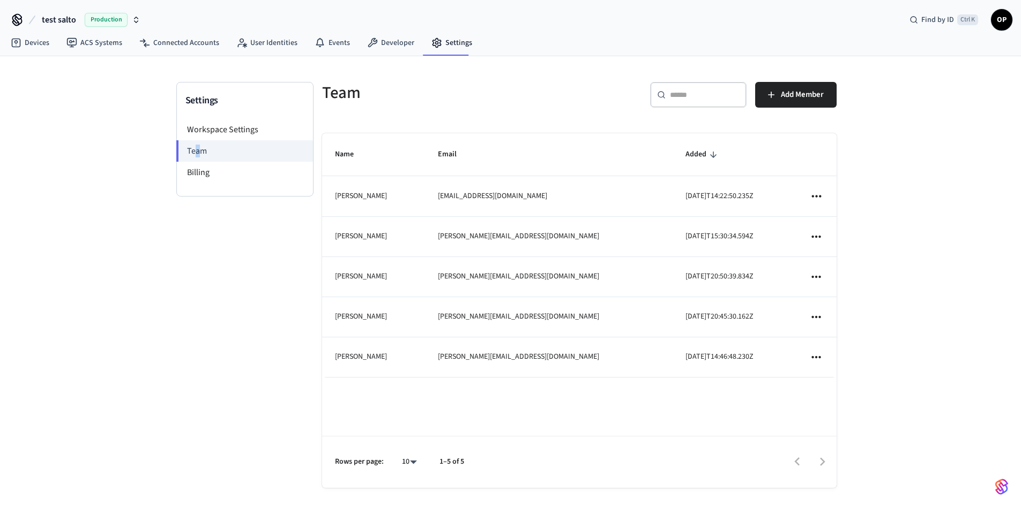
click at [83, 16] on button "test salto Production" at bounding box center [91, 20] width 105 height 23
click at [69, 62] on div "[PERSON_NAME]'s Sandbox Sandbox" at bounding box center [86, 69] width 147 height 14
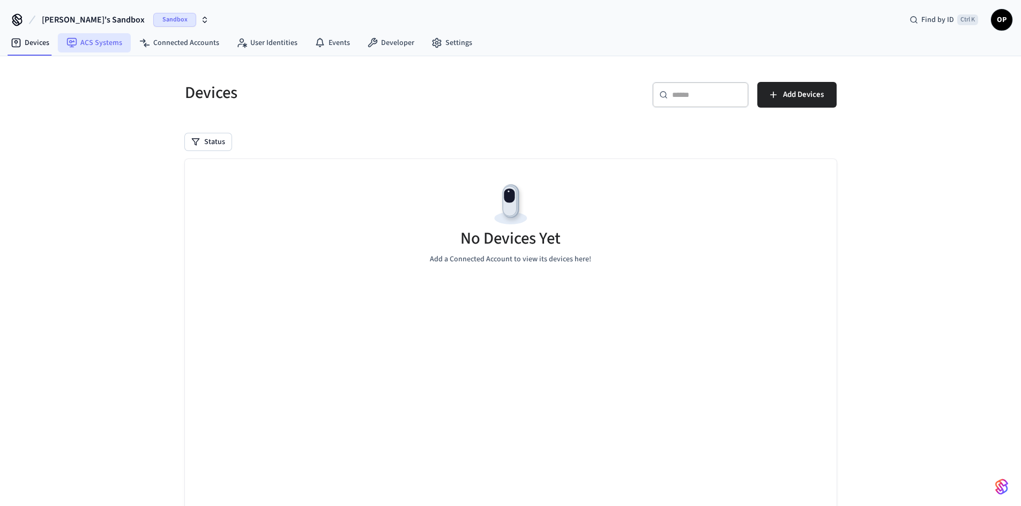
click at [109, 42] on link "ACS Systems" at bounding box center [94, 42] width 73 height 19
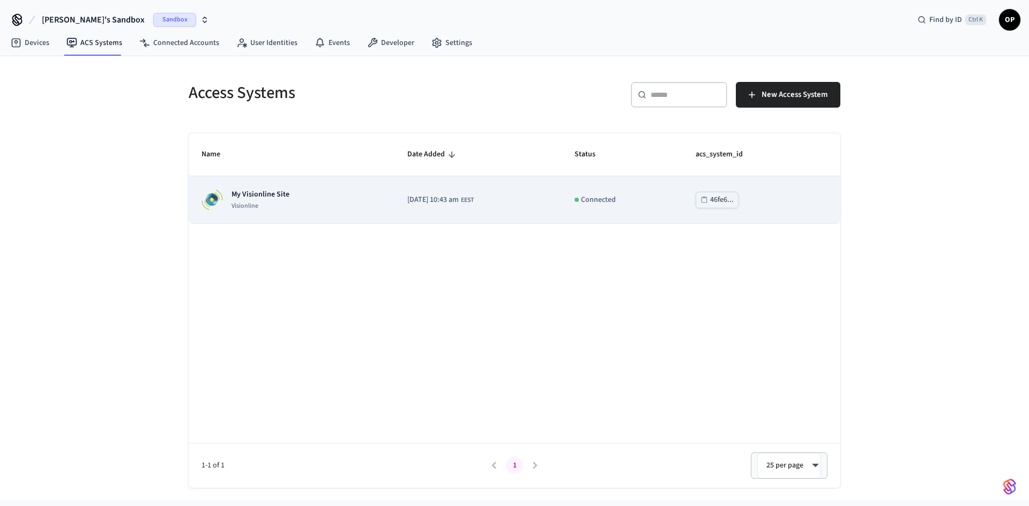
click at [298, 193] on div "My Visionline Site Visionline" at bounding box center [291, 199] width 180 height 21
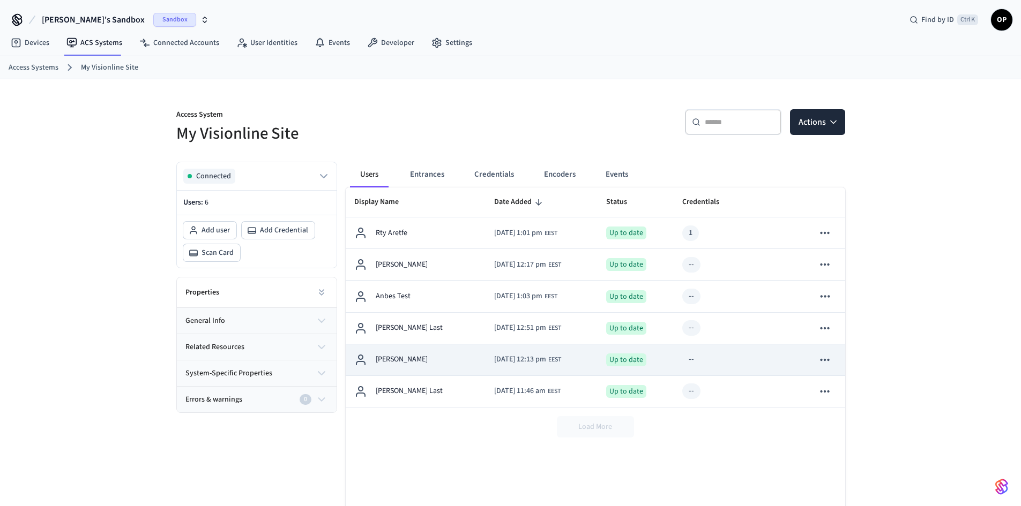
click at [494, 358] on span "[DATE] 12:13 pm" at bounding box center [520, 359] width 52 height 11
